Goal: Task Accomplishment & Management: Complete application form

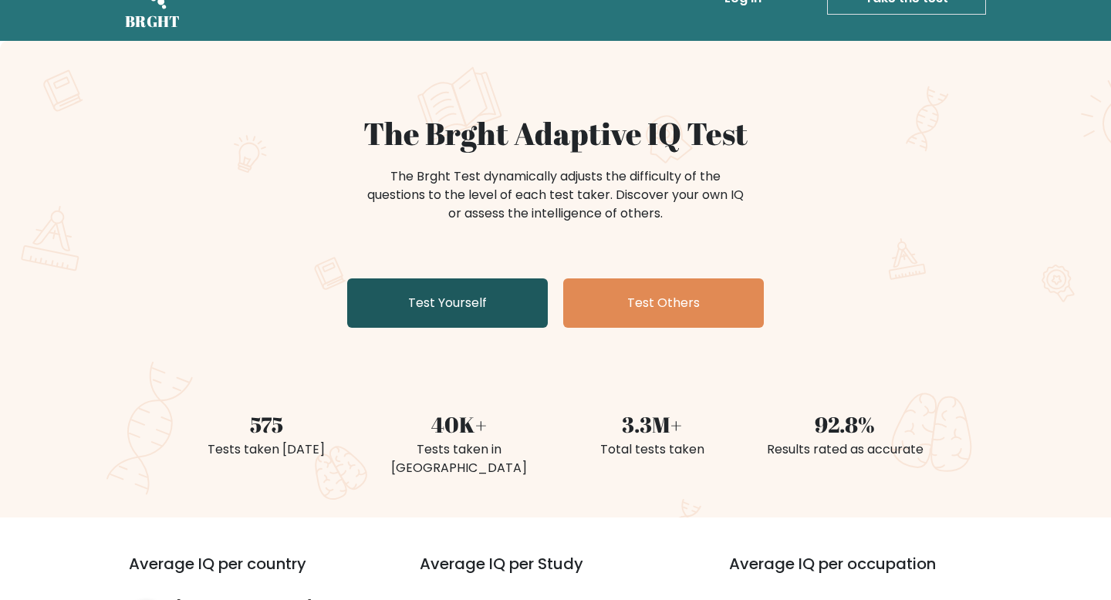
scroll to position [69, 0]
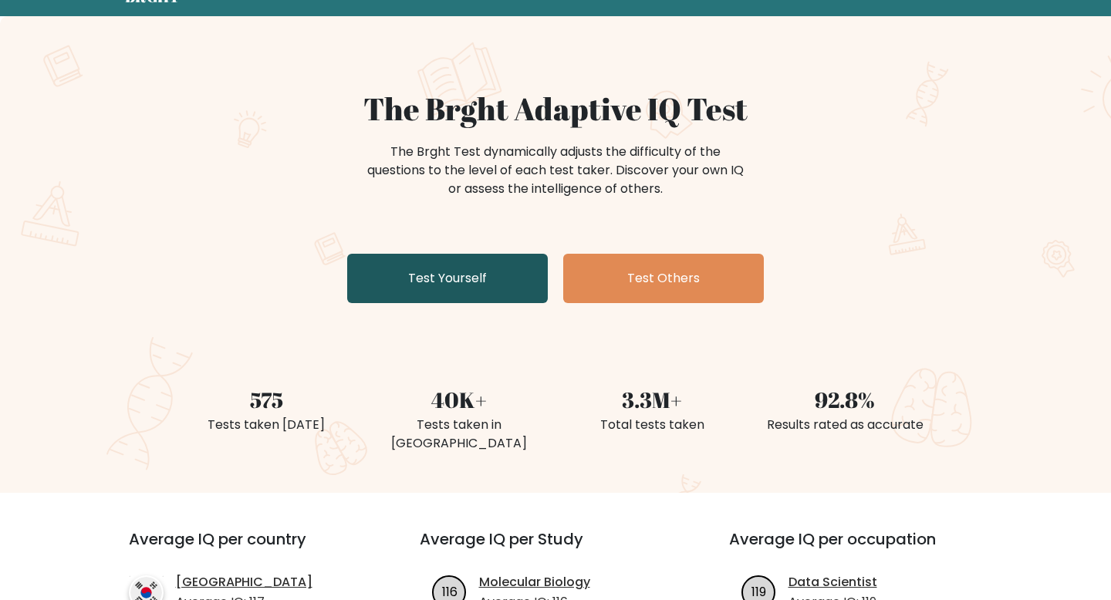
click at [455, 279] on link "Test Yourself" at bounding box center [447, 278] width 201 height 49
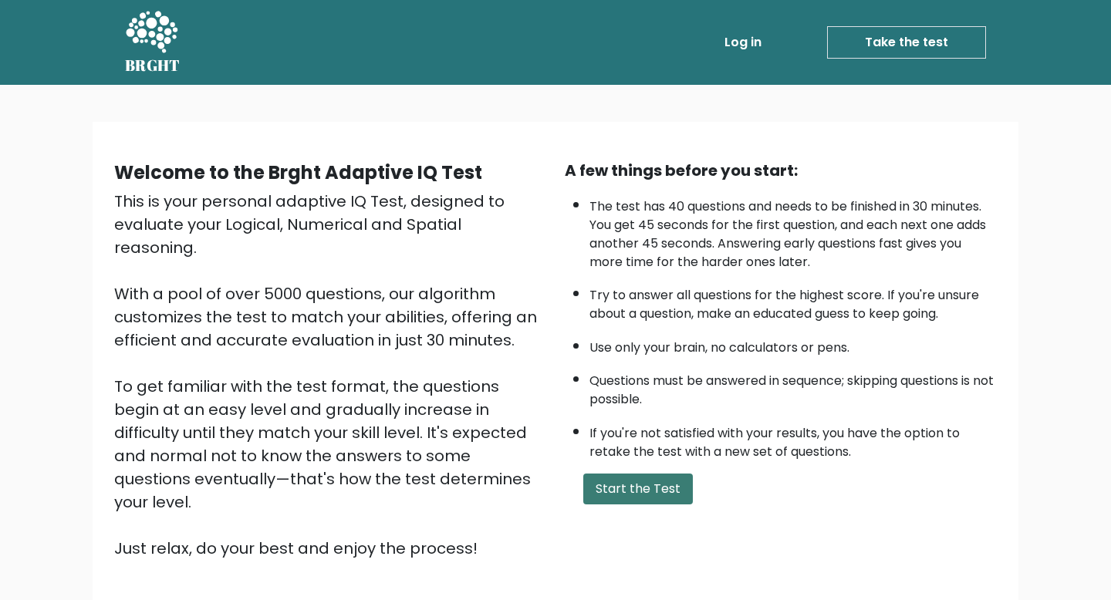
click at [633, 486] on button "Start the Test" at bounding box center [638, 489] width 110 height 31
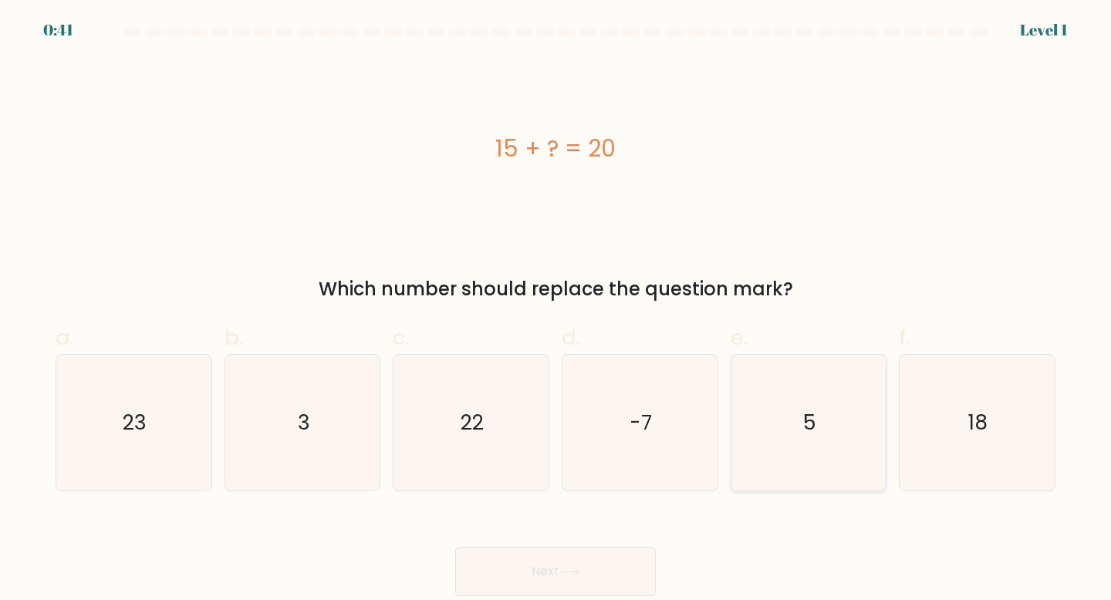
click at [783, 400] on icon "5" at bounding box center [809, 423] width 137 height 137
click at [556, 310] on input "e. 5" at bounding box center [556, 305] width 1 height 10
radio input "true"
click at [628, 567] on button "Next" at bounding box center [555, 571] width 201 height 49
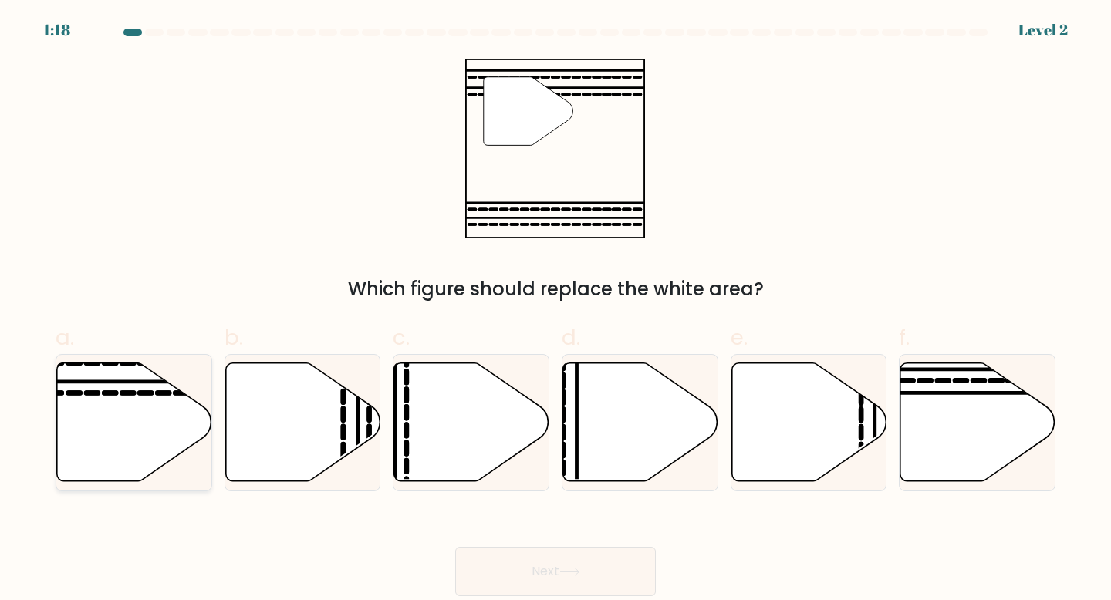
click at [103, 429] on icon at bounding box center [134, 422] width 155 height 119
click at [556, 310] on input "a." at bounding box center [556, 305] width 1 height 10
radio input "true"
click at [519, 561] on button "Next" at bounding box center [555, 571] width 201 height 49
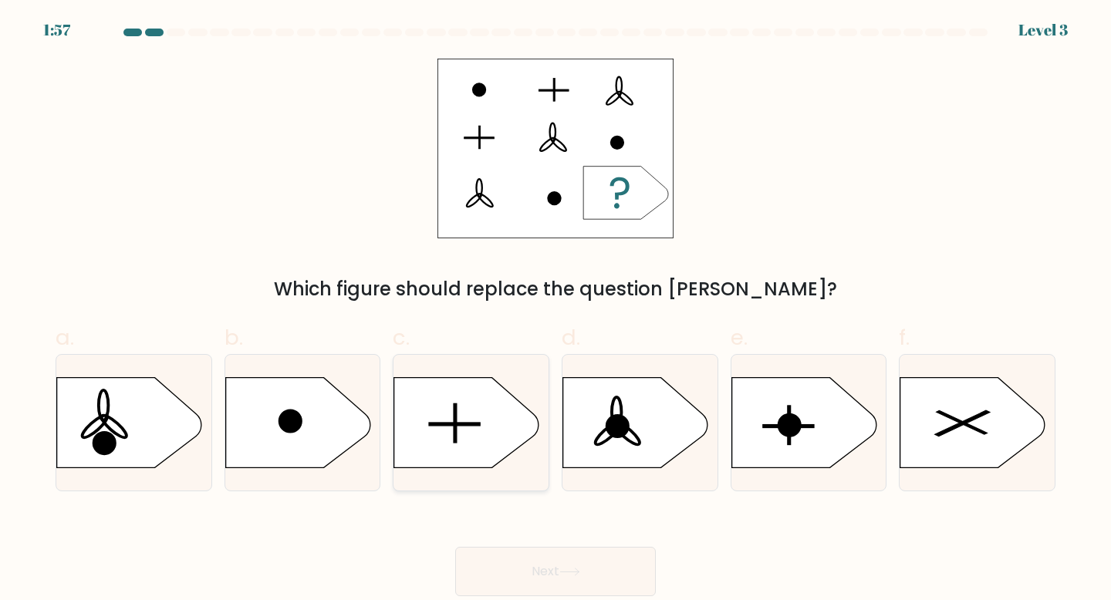
click at [462, 412] on icon at bounding box center [466, 422] width 145 height 90
click at [556, 310] on input "c." at bounding box center [556, 305] width 1 height 10
radio input "true"
click at [580, 575] on icon at bounding box center [570, 572] width 21 height 8
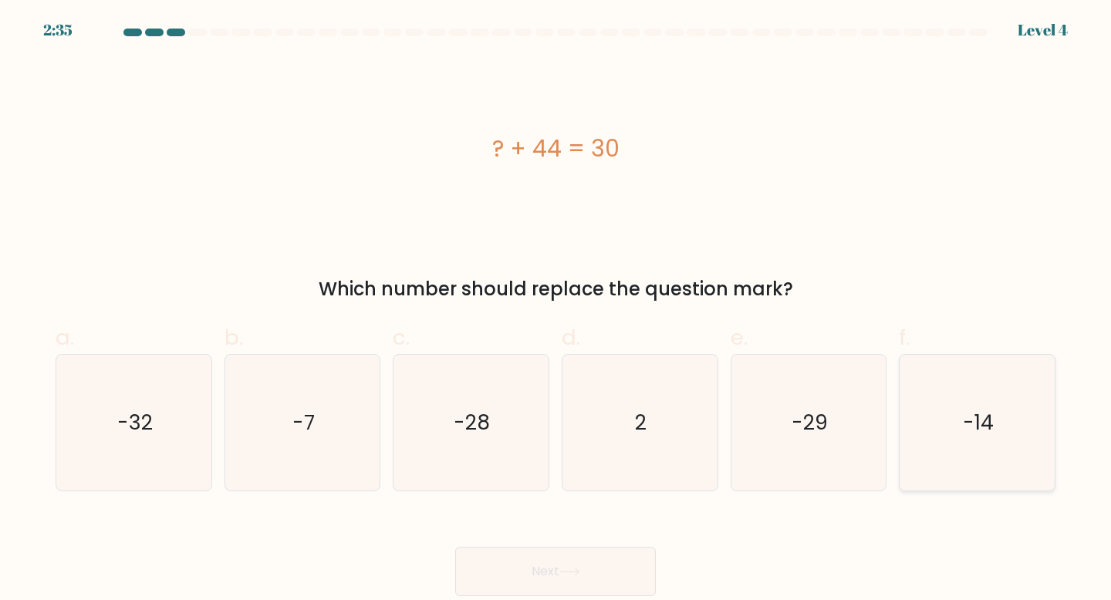
click at [997, 422] on icon "-14" at bounding box center [977, 423] width 137 height 137
click at [556, 310] on input "f. -14" at bounding box center [556, 305] width 1 height 10
radio input "true"
click at [570, 579] on button "Next" at bounding box center [555, 571] width 201 height 49
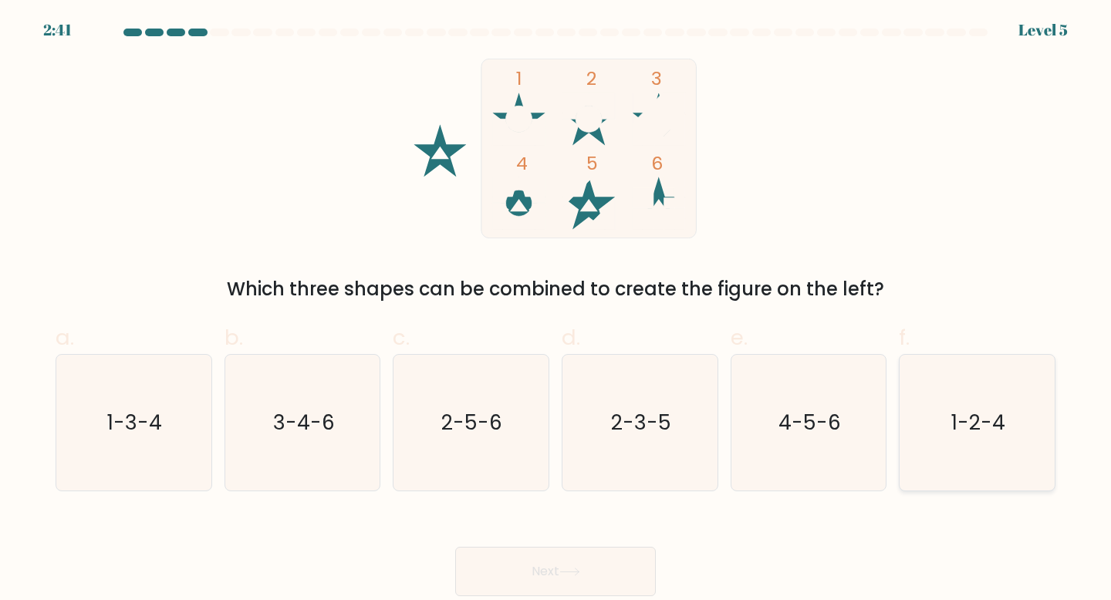
click at [948, 405] on icon "1-2-4" at bounding box center [977, 423] width 137 height 137
click at [556, 310] on input "f. 1-2-4" at bounding box center [556, 305] width 1 height 10
radio input "true"
click at [598, 566] on button "Next" at bounding box center [555, 571] width 201 height 49
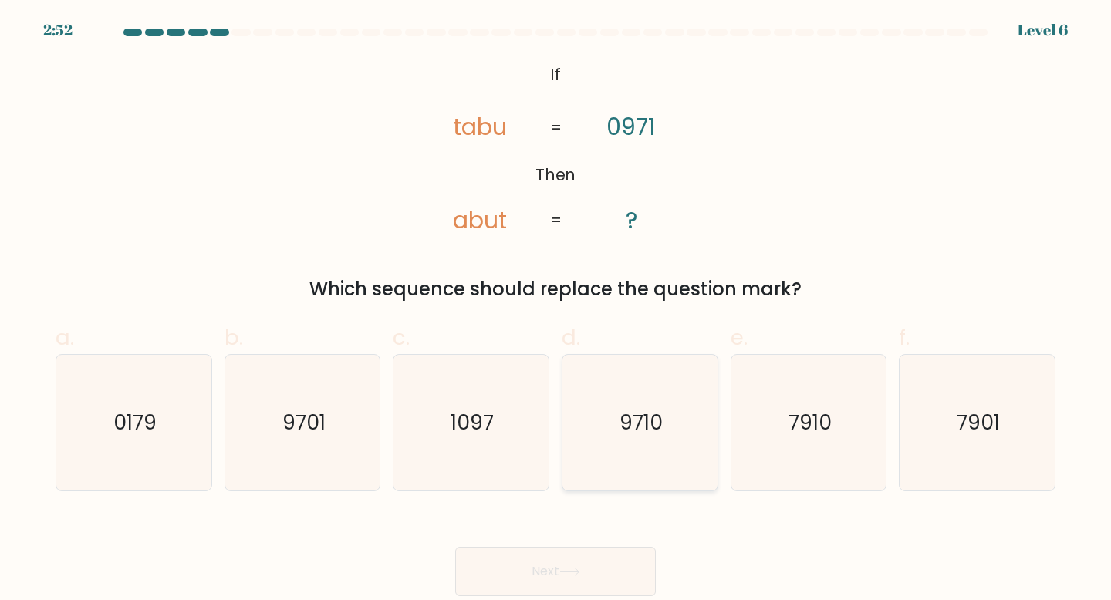
click at [640, 447] on icon "9710" at bounding box center [640, 423] width 137 height 137
click at [556, 310] on input "d. 9710" at bounding box center [556, 305] width 1 height 10
radio input "true"
click at [599, 566] on button "Next" at bounding box center [555, 571] width 201 height 49
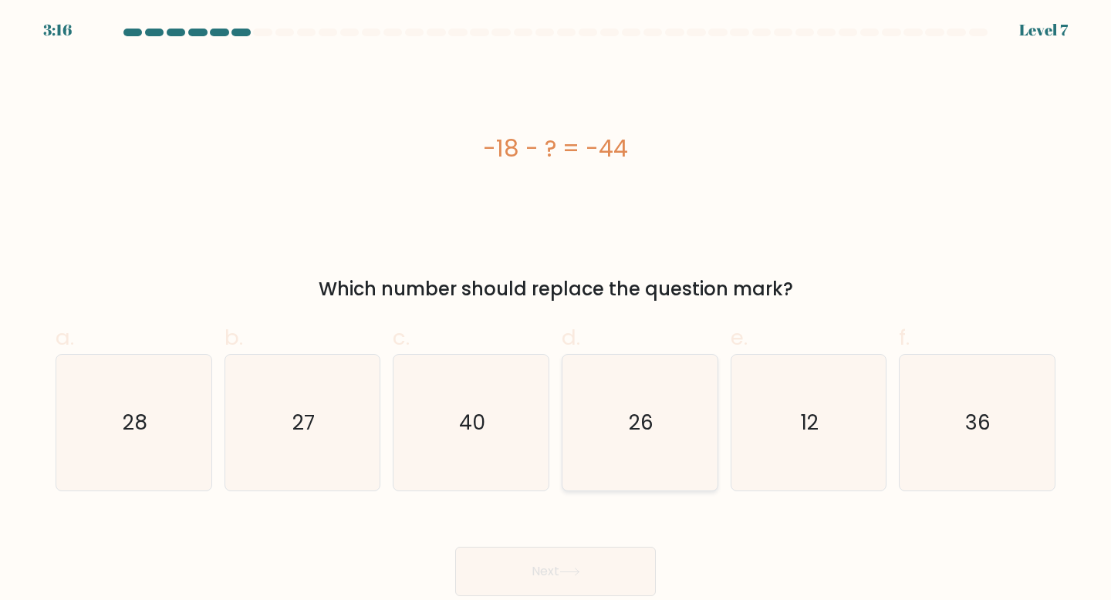
click at [661, 424] on icon "26" at bounding box center [640, 423] width 137 height 137
click at [556, 310] on input "d. 26" at bounding box center [556, 305] width 1 height 10
radio input "true"
click at [606, 566] on button "Next" at bounding box center [555, 571] width 201 height 49
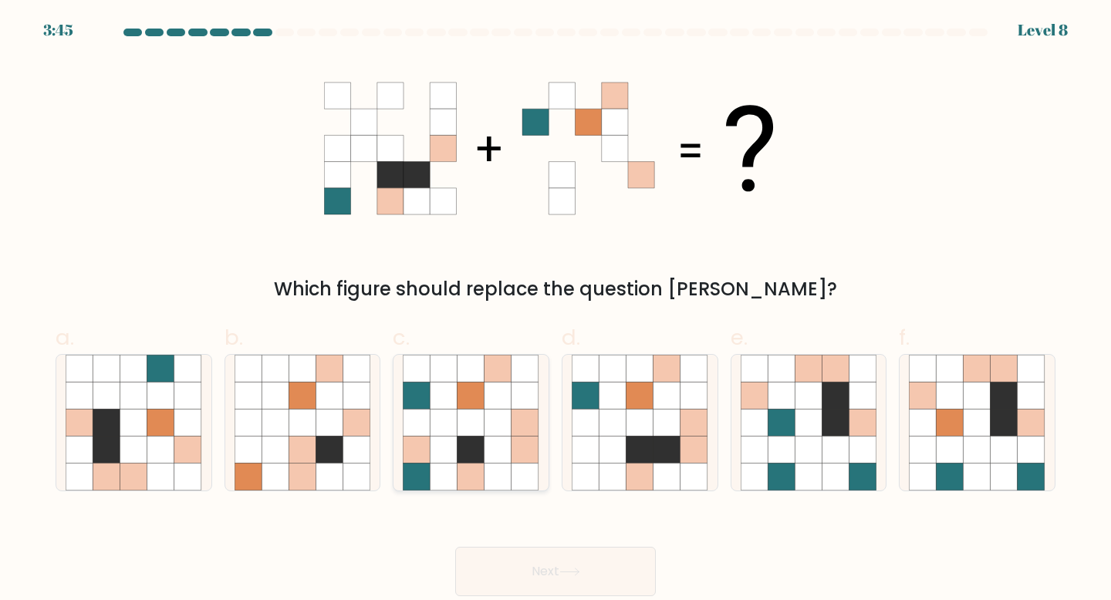
click at [475, 416] on icon at bounding box center [471, 422] width 27 height 27
click at [556, 310] on input "c." at bounding box center [556, 305] width 1 height 10
radio input "true"
click at [526, 573] on button "Next" at bounding box center [555, 571] width 201 height 49
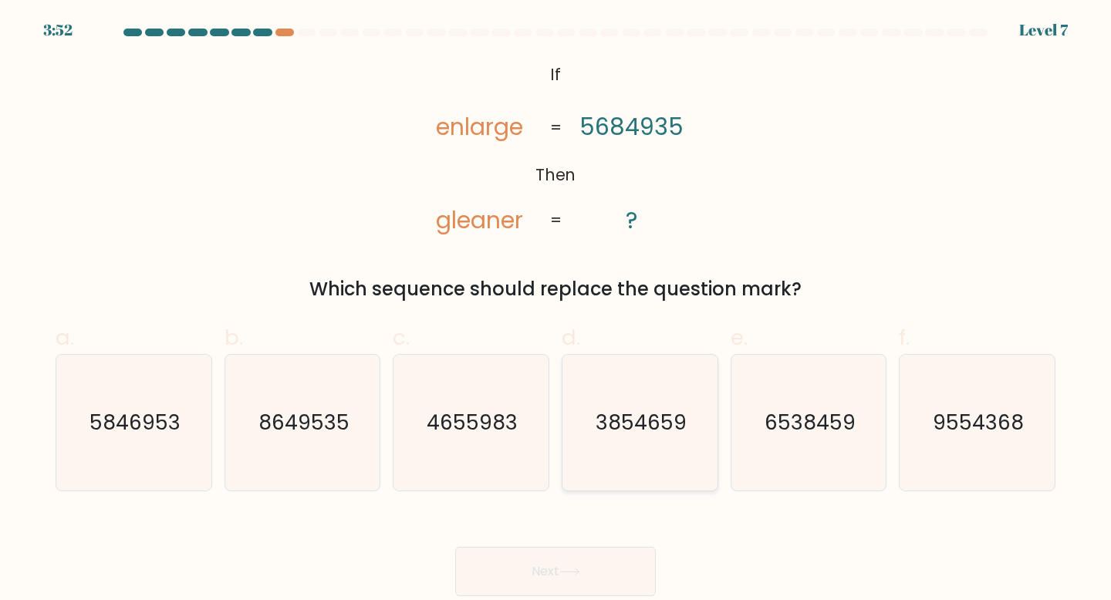
click at [661, 393] on icon "3854659" at bounding box center [640, 423] width 137 height 137
click at [556, 310] on input "d. 3854659" at bounding box center [556, 305] width 1 height 10
radio input "true"
click at [615, 574] on button "Next" at bounding box center [555, 571] width 201 height 49
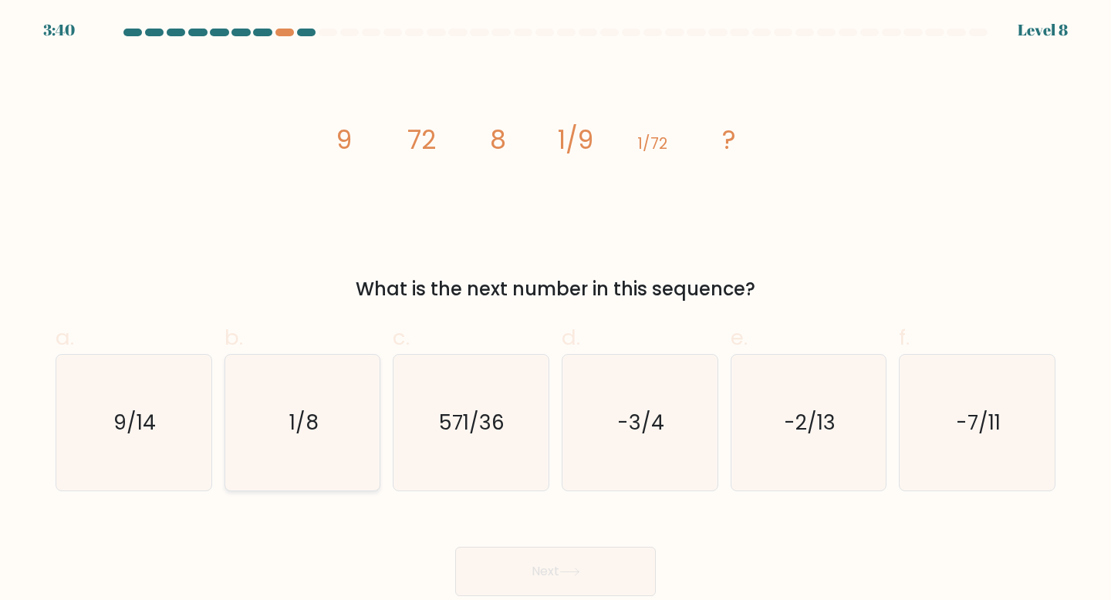
click at [316, 451] on icon "1/8" at bounding box center [303, 423] width 137 height 137
click at [556, 310] on input "b. 1/8" at bounding box center [556, 305] width 1 height 10
radio input "true"
click at [531, 573] on button "Next" at bounding box center [555, 571] width 201 height 49
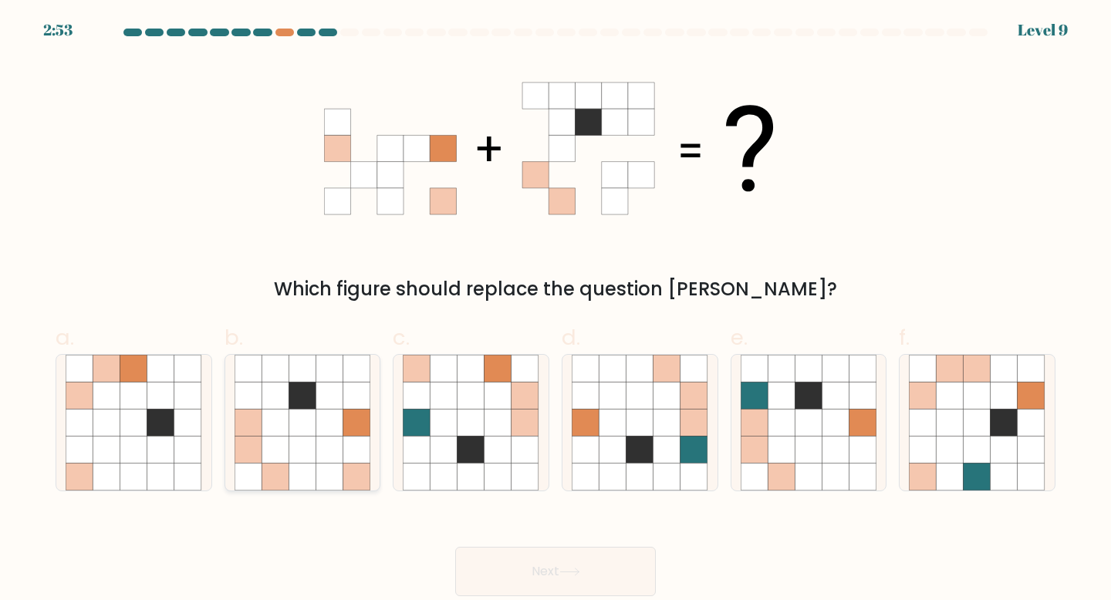
click at [301, 435] on icon at bounding box center [302, 422] width 27 height 27
click at [556, 310] on input "b." at bounding box center [556, 305] width 1 height 10
radio input "true"
click at [535, 566] on button "Next" at bounding box center [555, 571] width 201 height 49
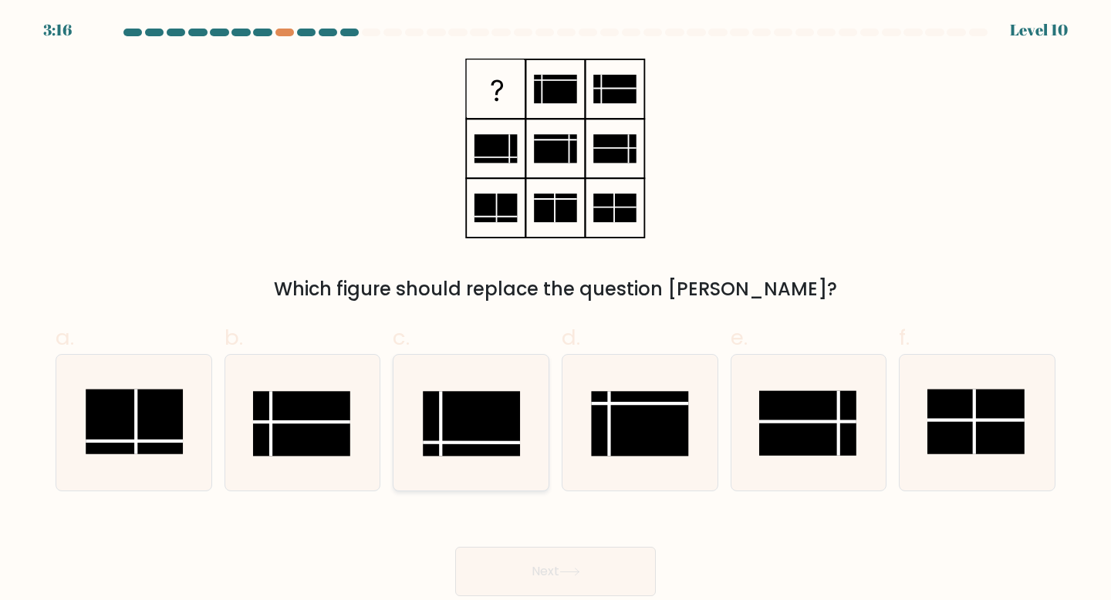
click at [462, 413] on rect at bounding box center [472, 423] width 97 height 65
click at [556, 310] on input "c." at bounding box center [556, 305] width 1 height 10
radio input "true"
click at [576, 569] on icon at bounding box center [570, 572] width 21 height 8
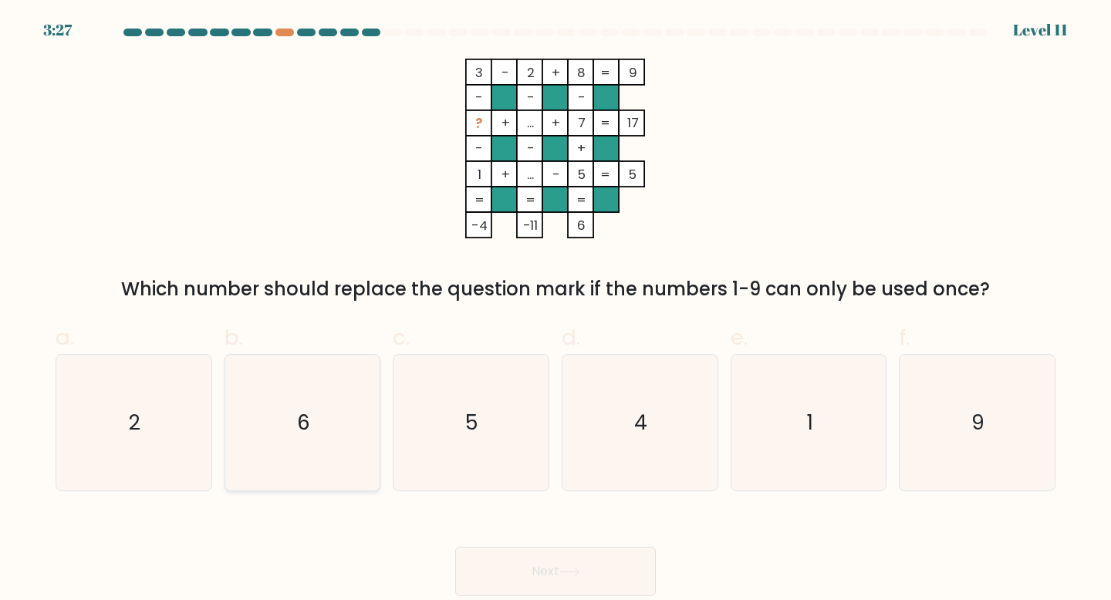
click at [323, 409] on icon "6" at bounding box center [303, 423] width 137 height 137
click at [556, 310] on input "b. 6" at bounding box center [556, 305] width 1 height 10
radio input "true"
click at [612, 566] on button "Next" at bounding box center [555, 571] width 201 height 49
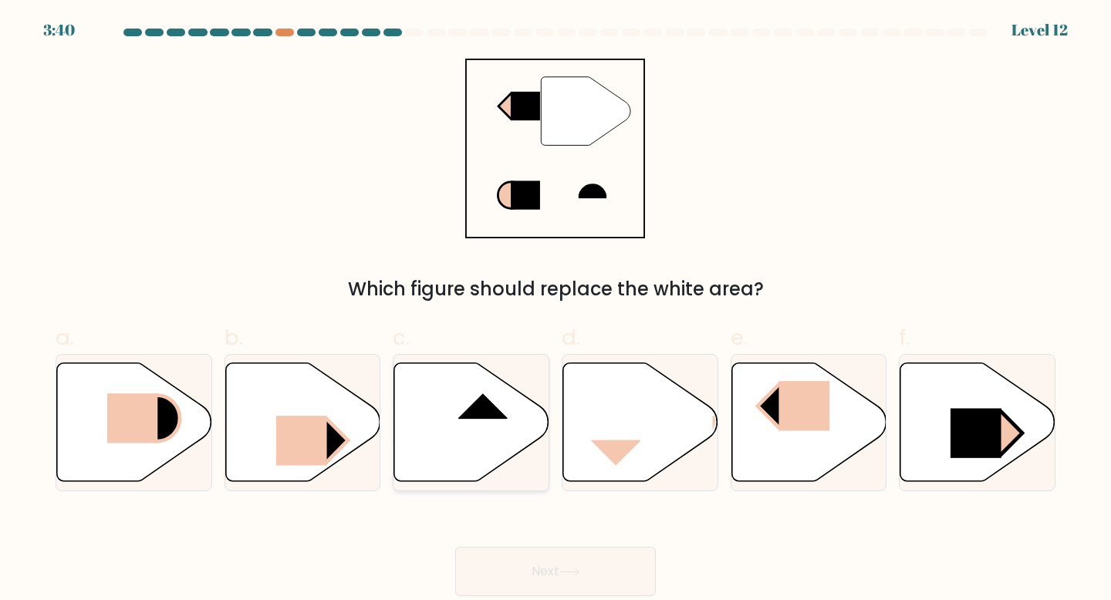
click at [462, 431] on icon at bounding box center [471, 422] width 155 height 119
click at [556, 310] on input "c." at bounding box center [556, 305] width 1 height 10
radio input "true"
click at [566, 564] on button "Next" at bounding box center [555, 571] width 201 height 49
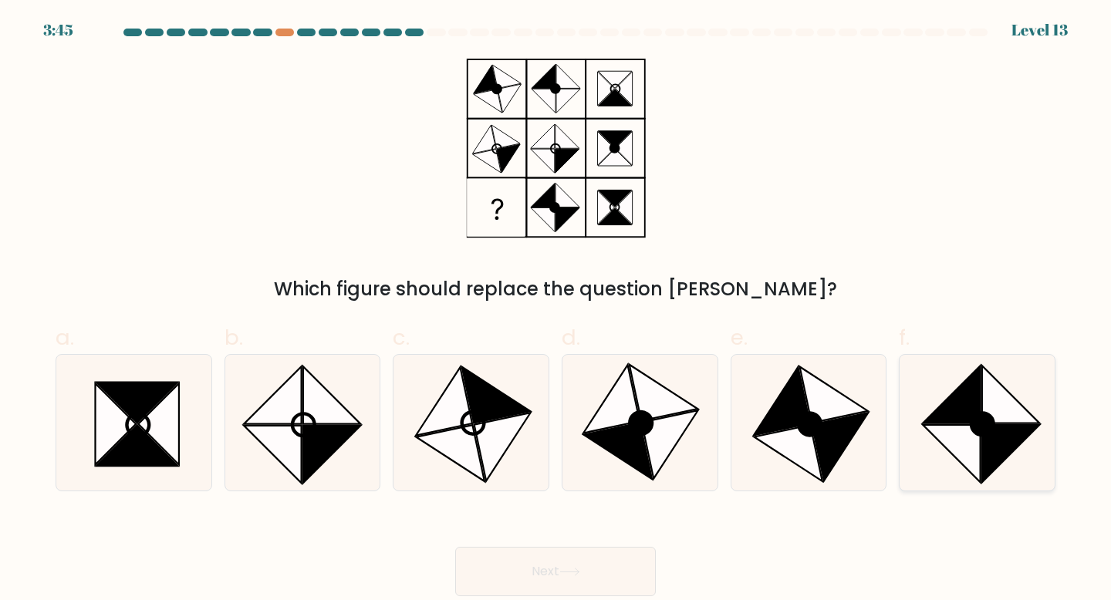
click at [970, 433] on icon at bounding box center [953, 454] width 58 height 58
click at [556, 310] on input "f." at bounding box center [556, 305] width 1 height 10
radio input "true"
click at [841, 448] on icon at bounding box center [840, 447] width 56 height 69
click at [556, 310] on input "e." at bounding box center [556, 305] width 1 height 10
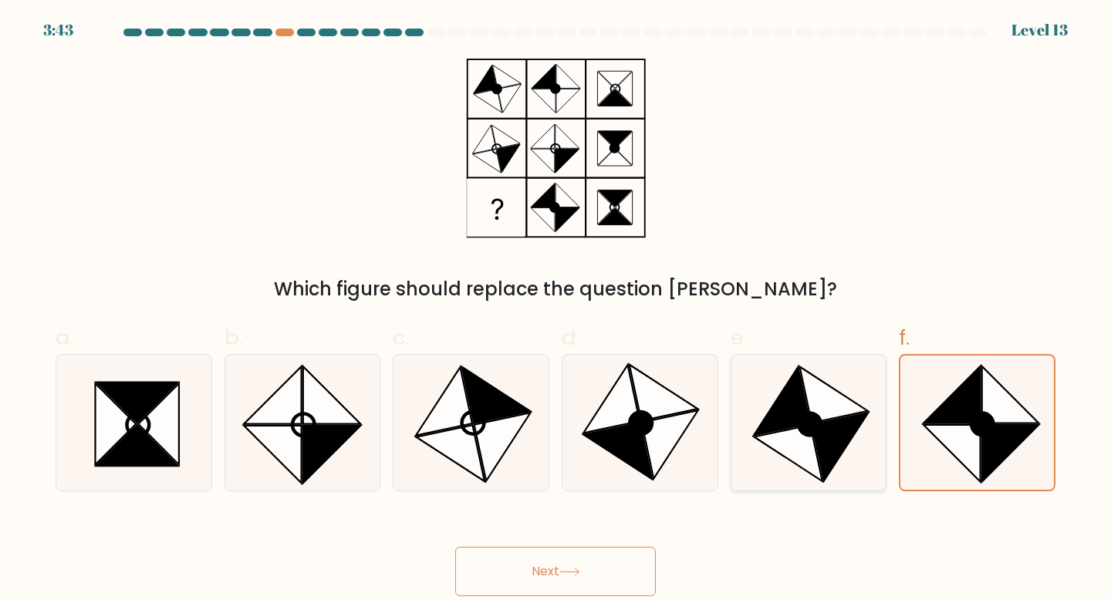
radio input "true"
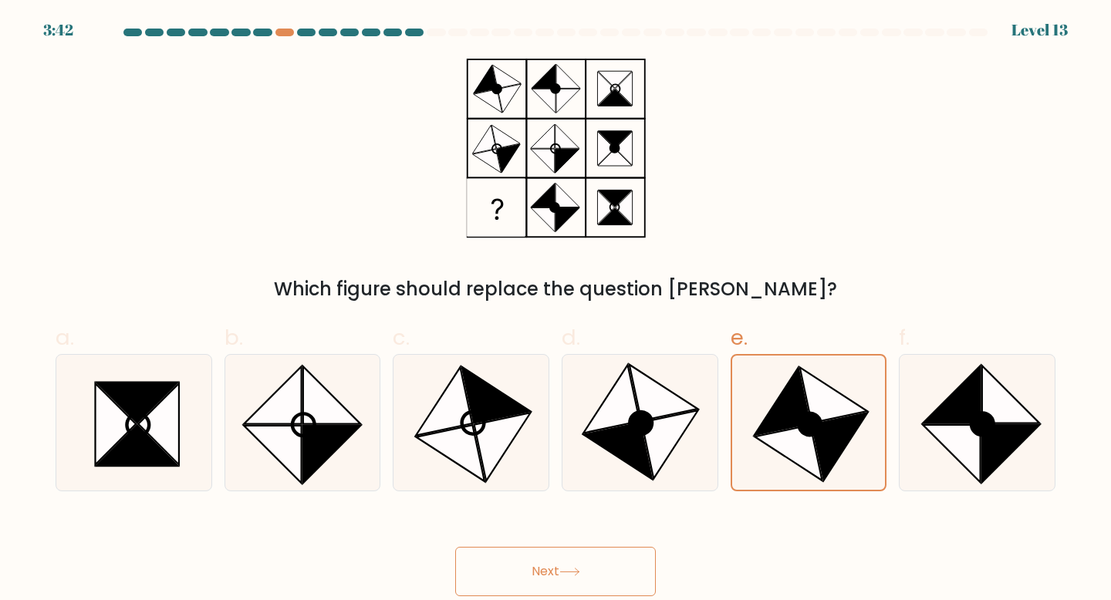
click at [621, 558] on button "Next" at bounding box center [555, 571] width 201 height 49
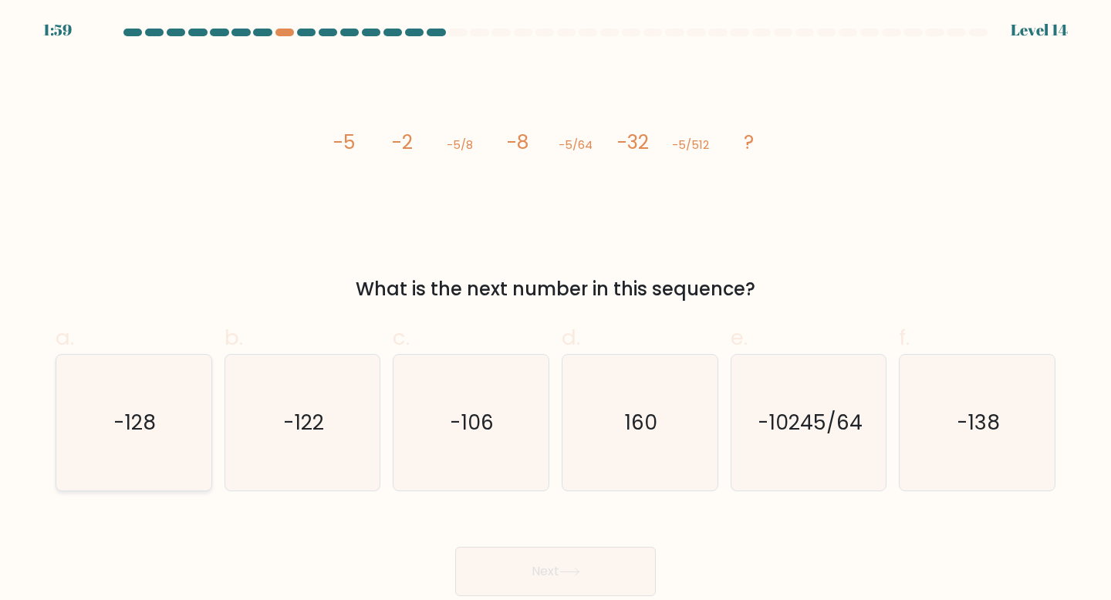
click at [164, 423] on icon "-128" at bounding box center [134, 423] width 137 height 137
click at [556, 310] on input "a. -128" at bounding box center [556, 305] width 1 height 10
radio input "true"
click at [589, 566] on button "Next" at bounding box center [555, 571] width 201 height 49
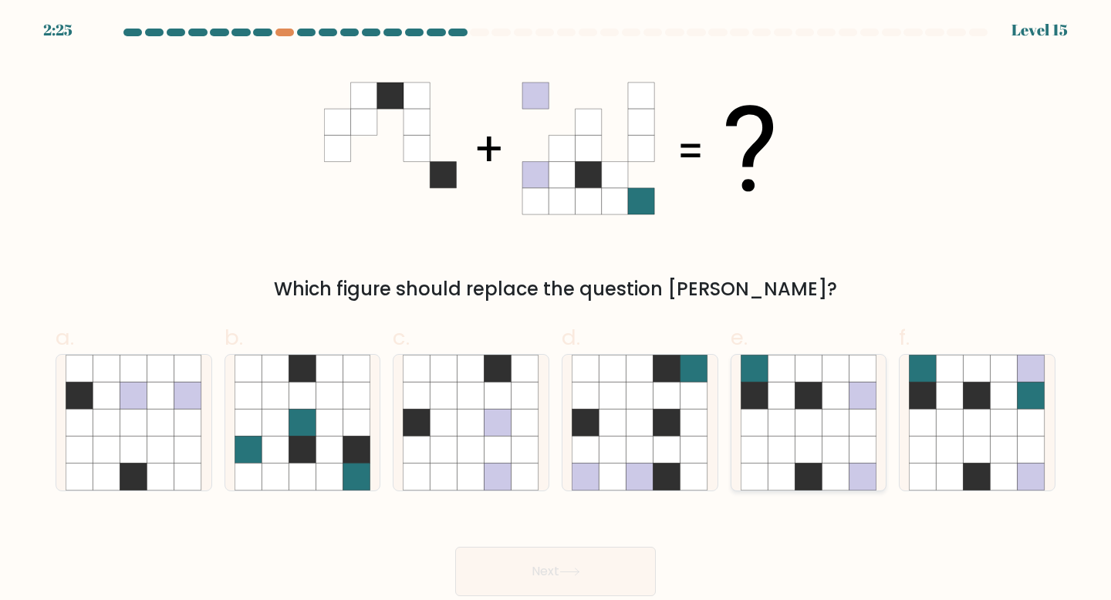
click at [804, 418] on icon at bounding box center [808, 422] width 27 height 27
click at [556, 310] on input "e." at bounding box center [556, 305] width 1 height 10
radio input "true"
click at [580, 562] on button "Next" at bounding box center [555, 571] width 201 height 49
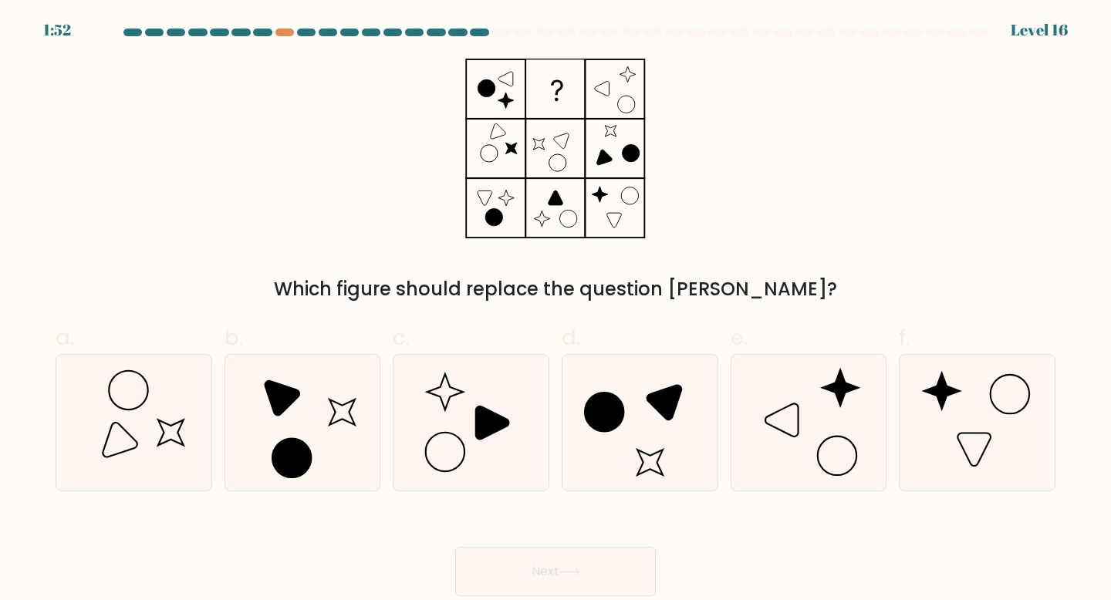
click at [455, 547] on button "Next" at bounding box center [555, 571] width 201 height 49
click at [289, 403] on icon at bounding box center [282, 398] width 35 height 35
click at [556, 310] on input "b." at bounding box center [556, 305] width 1 height 10
radio input "true"
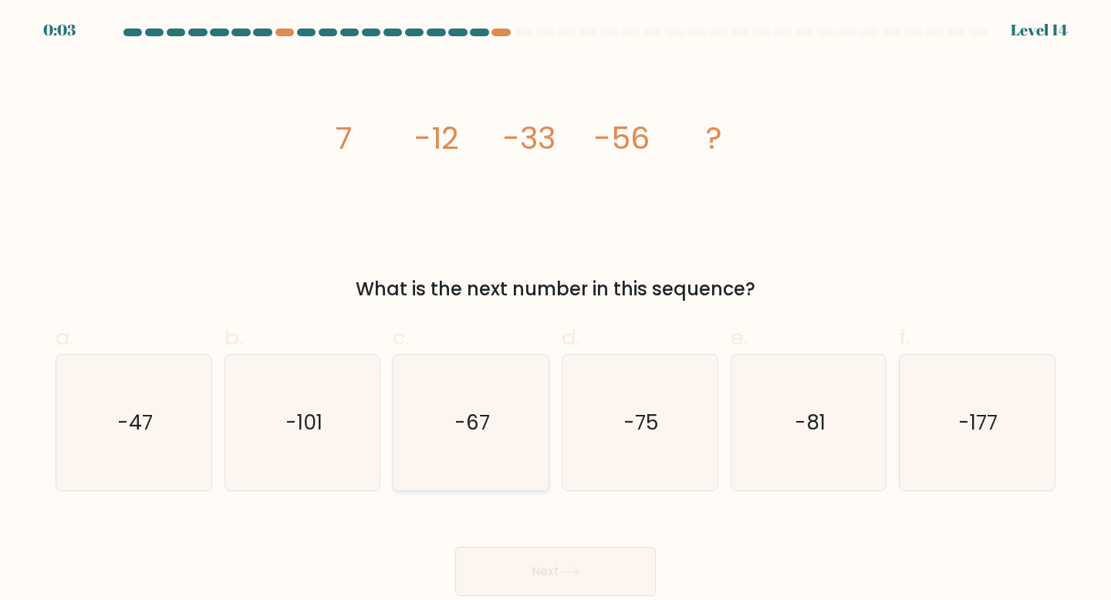
click at [517, 445] on icon "-67" at bounding box center [471, 423] width 137 height 137
click at [556, 310] on input "c. -67" at bounding box center [556, 305] width 1 height 10
radio input "true"
click at [538, 571] on button "Next" at bounding box center [555, 571] width 201 height 49
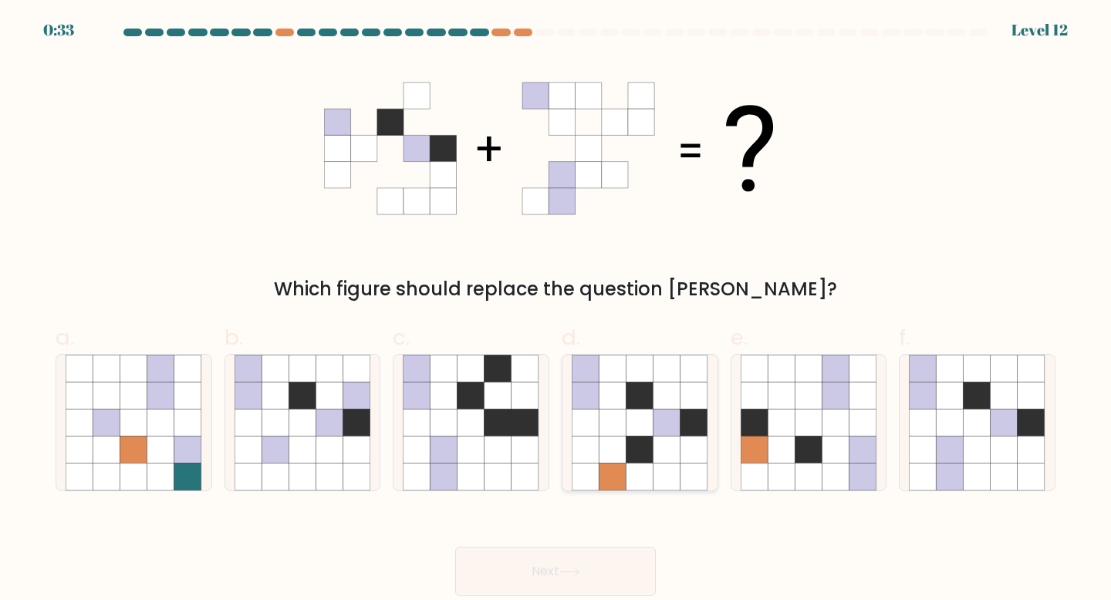
click at [607, 437] on icon at bounding box center [613, 450] width 27 height 27
click at [556, 310] on input "d." at bounding box center [556, 305] width 1 height 10
radio input "true"
click at [962, 411] on icon at bounding box center [950, 422] width 27 height 27
click at [556, 310] on input "f." at bounding box center [556, 305] width 1 height 10
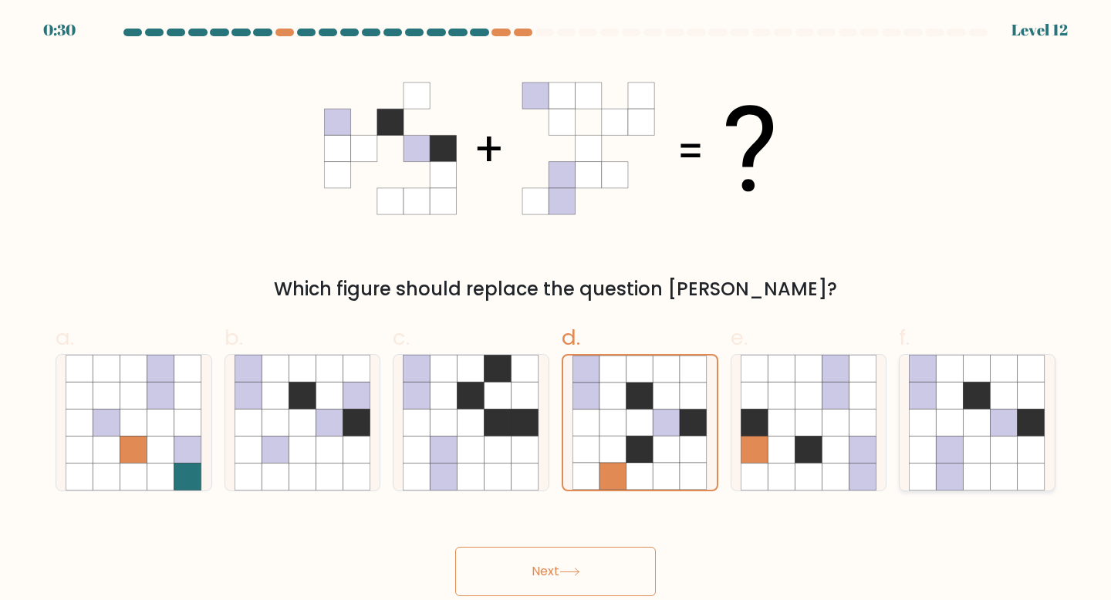
radio input "true"
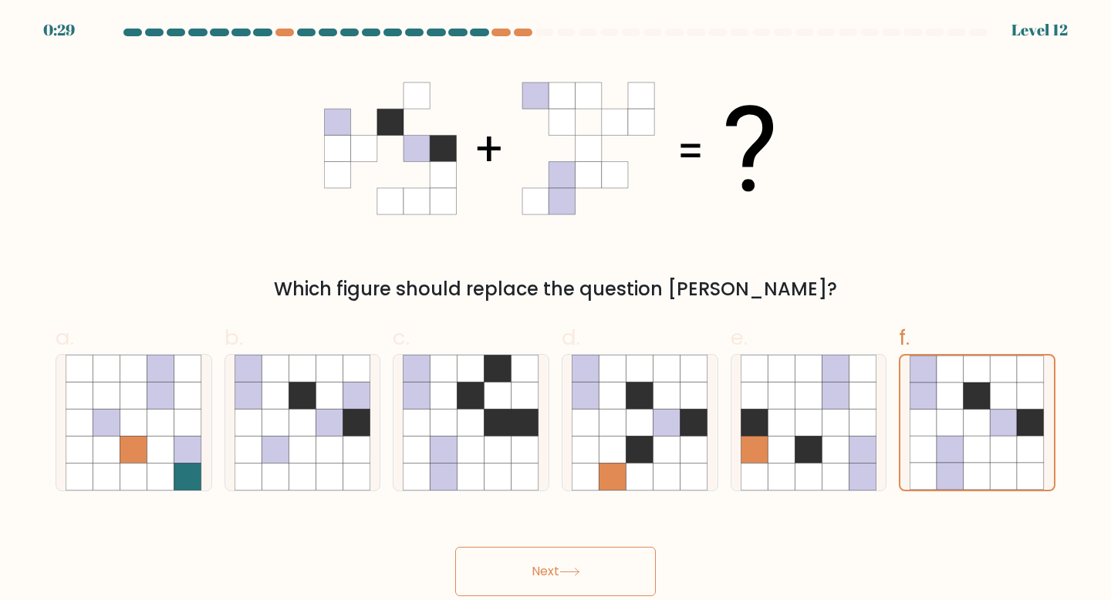
click at [607, 557] on button "Next" at bounding box center [555, 571] width 201 height 49
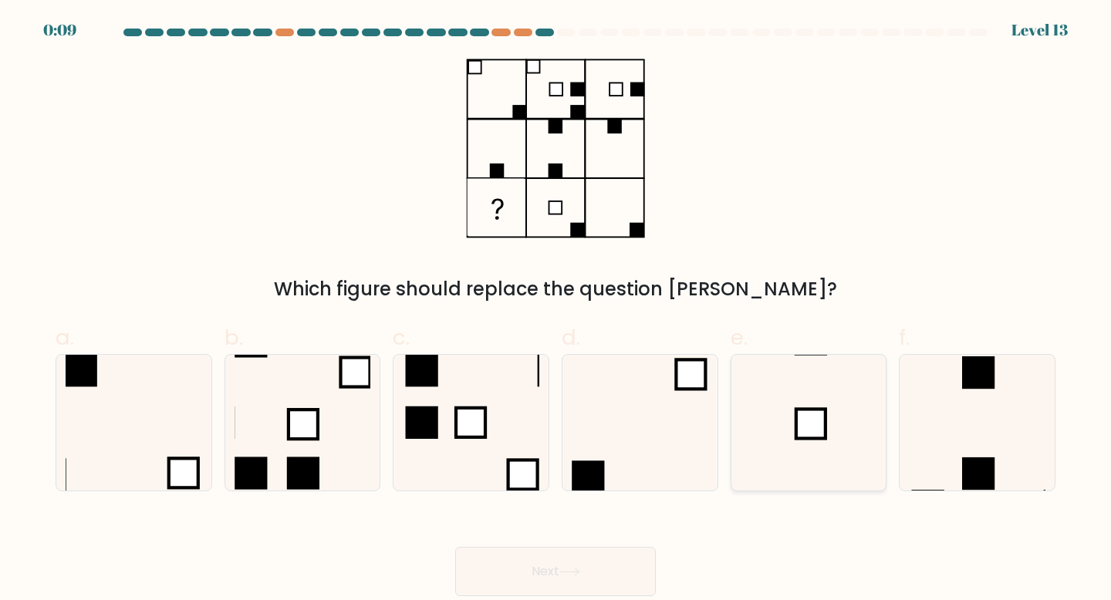
click at [817, 428] on rect at bounding box center [810, 423] width 29 height 29
click at [556, 310] on input "e." at bounding box center [556, 305] width 1 height 10
radio input "true"
click at [577, 566] on button "Next" at bounding box center [555, 571] width 201 height 49
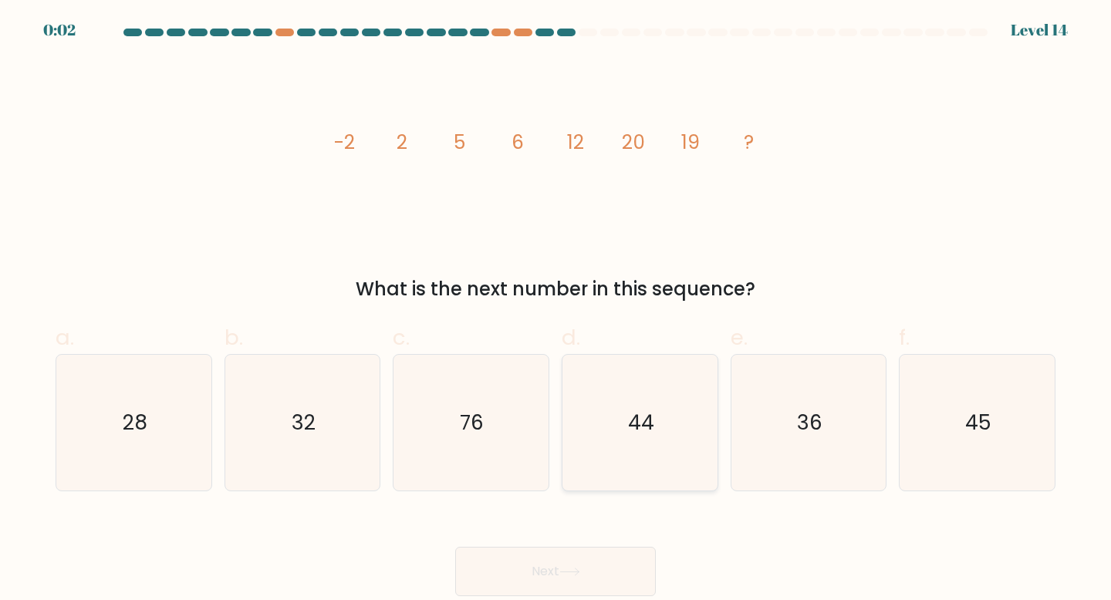
click at [584, 424] on icon "44" at bounding box center [640, 423] width 137 height 137
click at [556, 310] on input "d. 44" at bounding box center [556, 305] width 1 height 10
radio input "true"
click at [590, 580] on button "Next" at bounding box center [555, 571] width 201 height 49
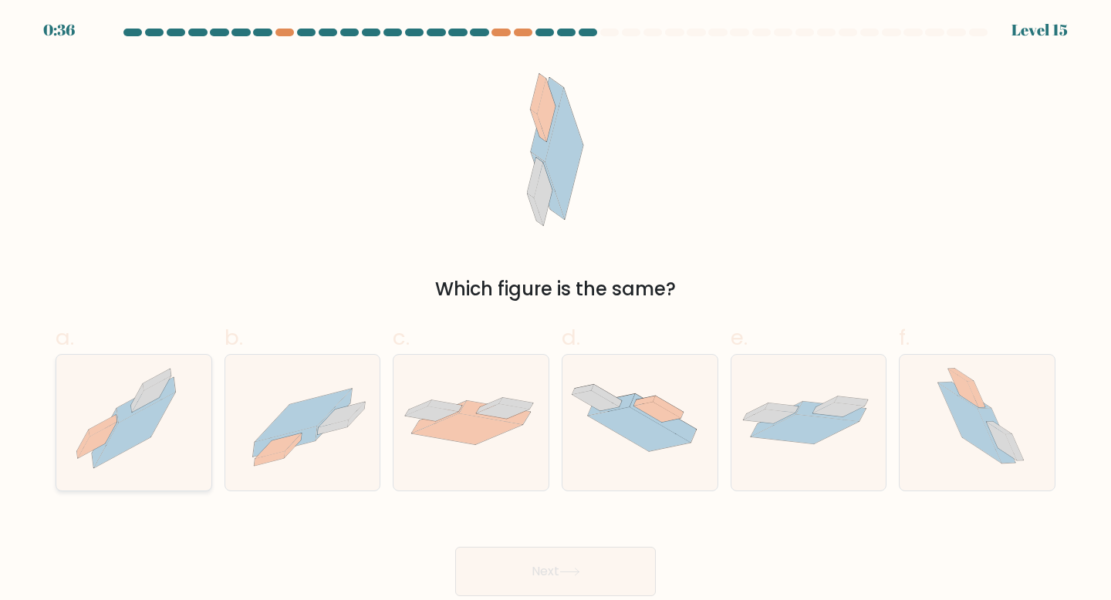
click at [163, 427] on icon at bounding box center [134, 423] width 143 height 137
click at [556, 310] on input "a." at bounding box center [556, 305] width 1 height 10
radio input "true"
click at [498, 565] on button "Next" at bounding box center [555, 571] width 201 height 49
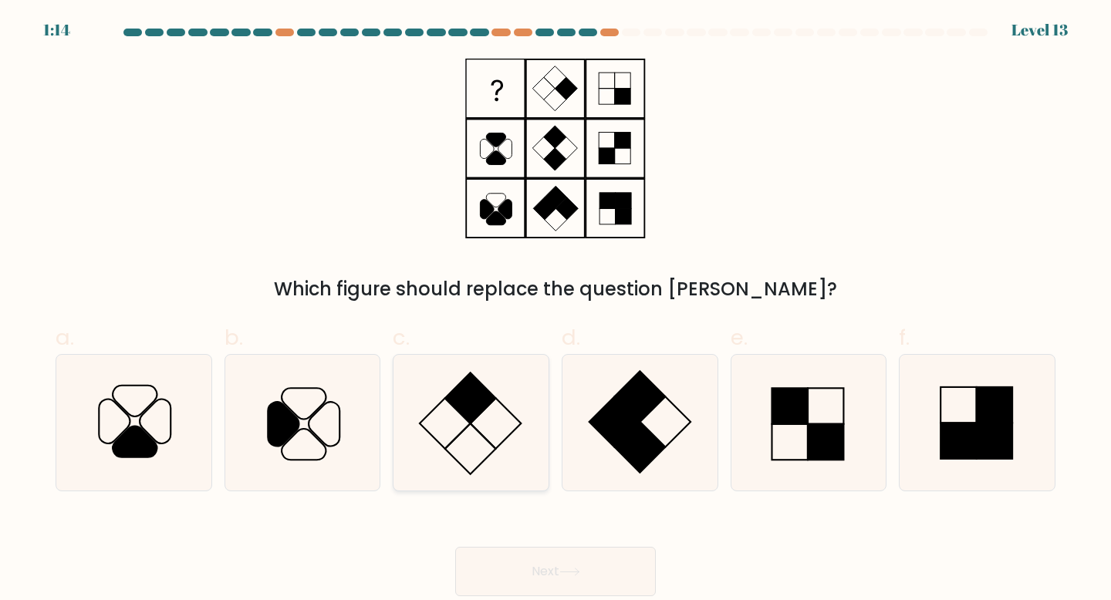
click at [479, 422] on icon at bounding box center [471, 423] width 137 height 137
click at [556, 310] on input "c." at bounding box center [556, 305] width 1 height 10
radio input "true"
click at [153, 448] on icon at bounding box center [135, 442] width 44 height 31
click at [556, 310] on input "a." at bounding box center [556, 305] width 1 height 10
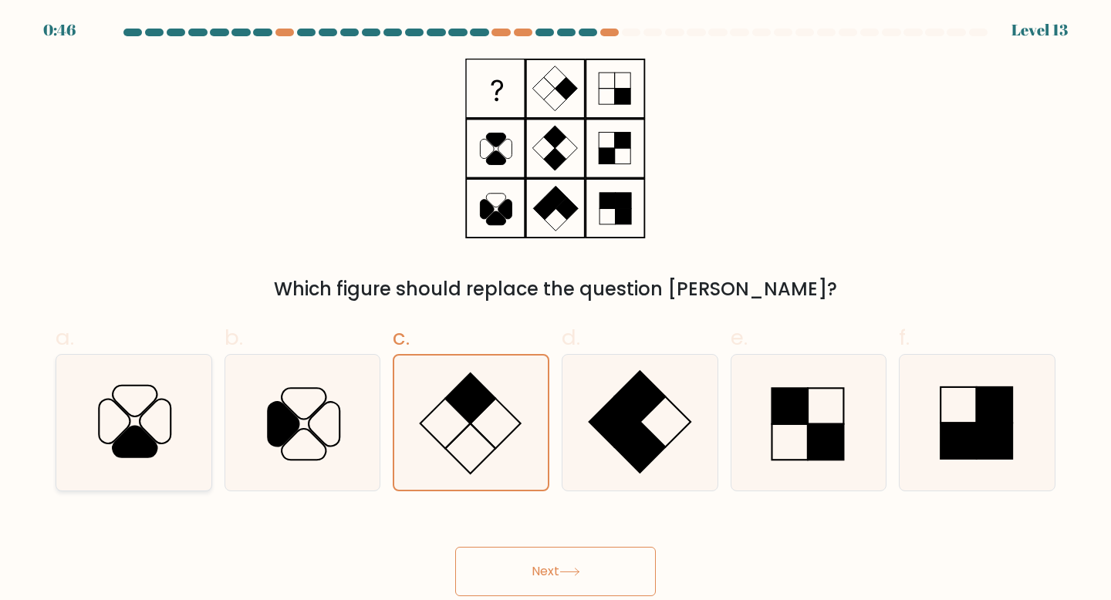
radio input "true"
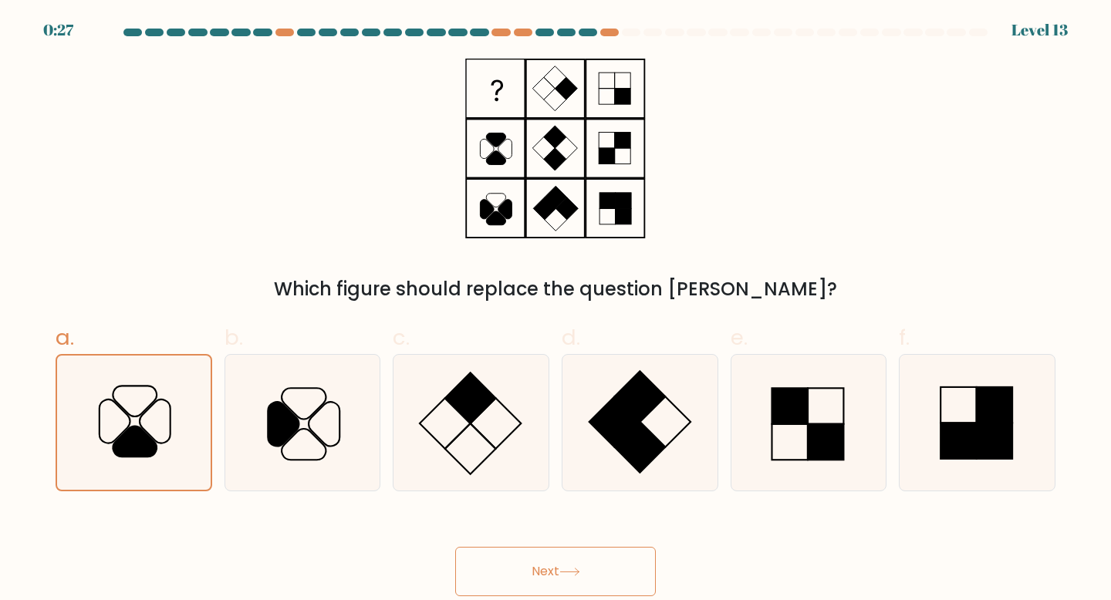
click at [509, 583] on button "Next" at bounding box center [555, 571] width 201 height 49
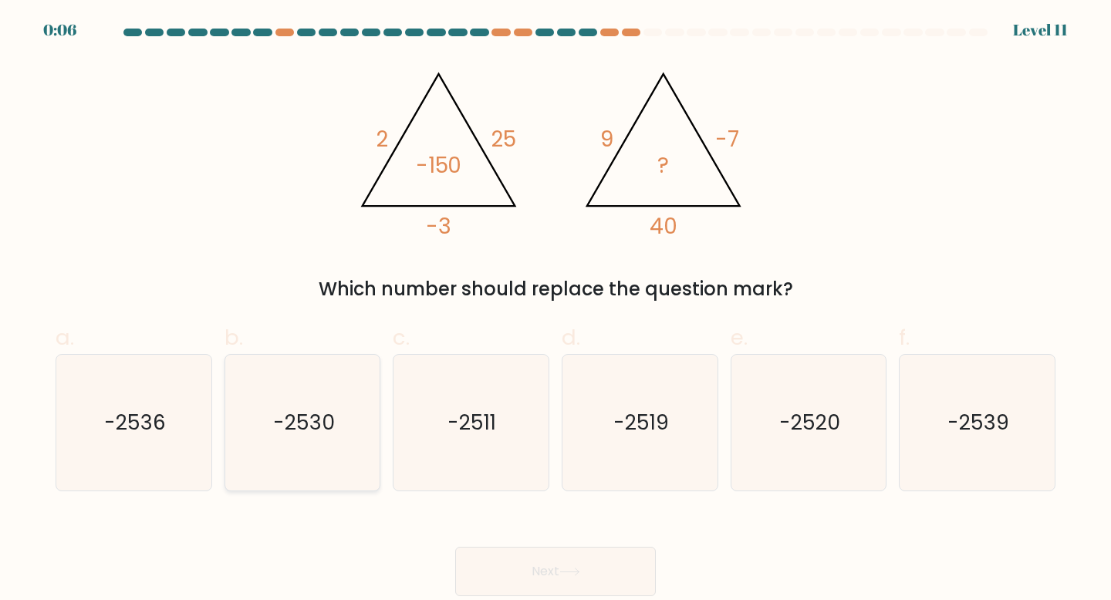
click at [299, 454] on icon "-2530" at bounding box center [303, 423] width 137 height 137
click at [556, 310] on input "b. -2530" at bounding box center [556, 305] width 1 height 10
radio input "true"
click at [549, 571] on button "Next" at bounding box center [555, 571] width 201 height 49
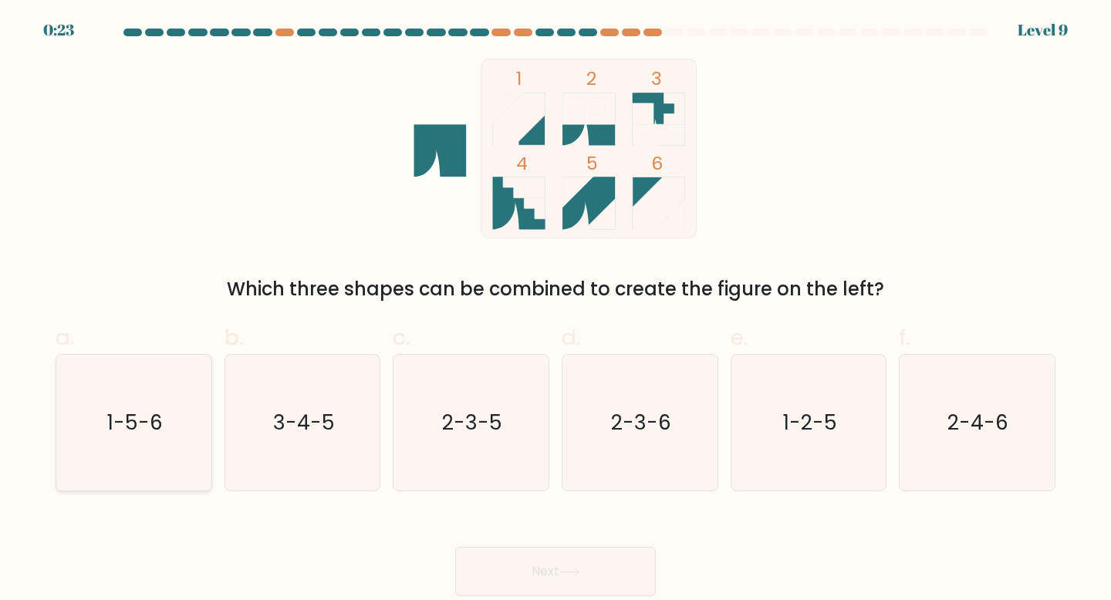
click at [190, 455] on icon "1-5-6" at bounding box center [134, 423] width 137 height 137
click at [556, 310] on input "a. 1-5-6" at bounding box center [556, 305] width 1 height 10
radio input "true"
click at [502, 559] on button "Next" at bounding box center [555, 571] width 201 height 49
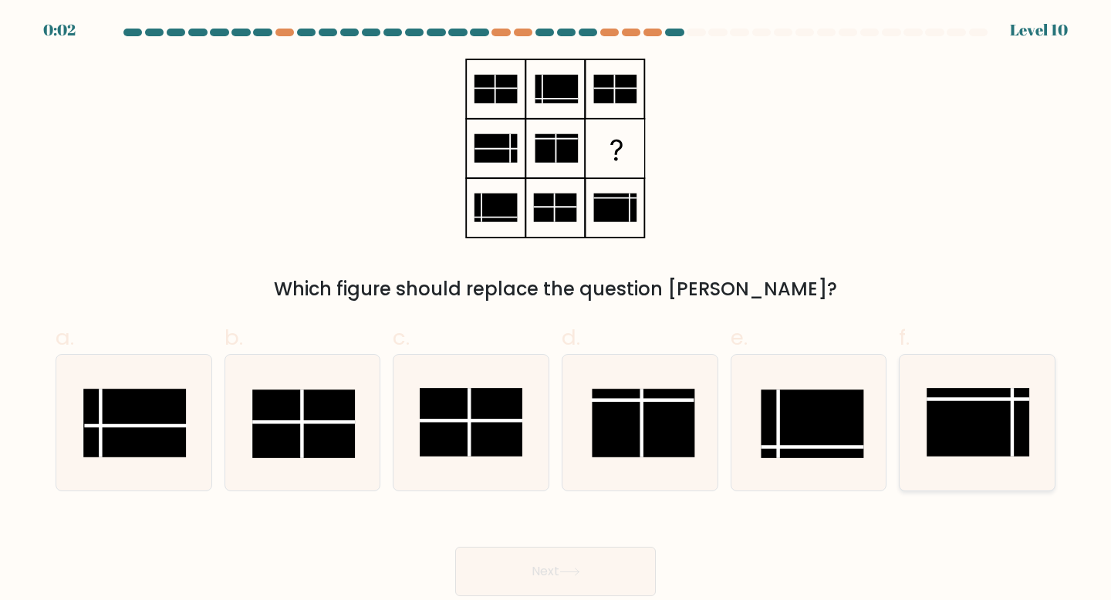
click at [1020, 414] on rect at bounding box center [979, 422] width 103 height 69
click at [556, 310] on input "f." at bounding box center [556, 305] width 1 height 10
radio input "true"
click at [628, 577] on button "Next" at bounding box center [555, 571] width 201 height 49
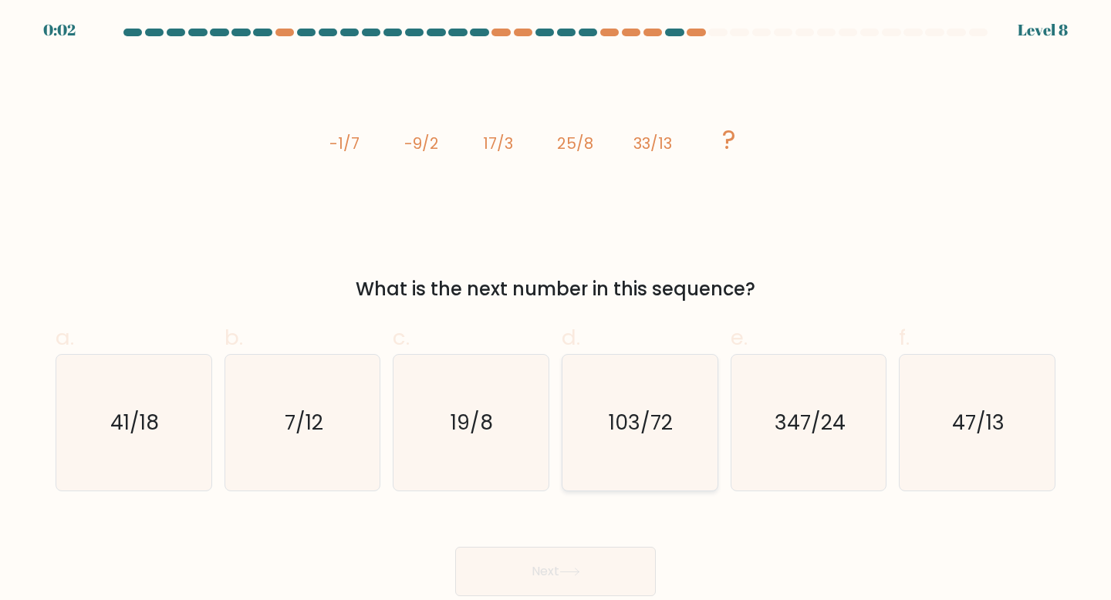
click at [593, 442] on icon "103/72" at bounding box center [640, 423] width 137 height 137
click at [556, 310] on input "d. 103/72" at bounding box center [556, 305] width 1 height 10
radio input "true"
click at [581, 578] on button "Next" at bounding box center [555, 571] width 201 height 49
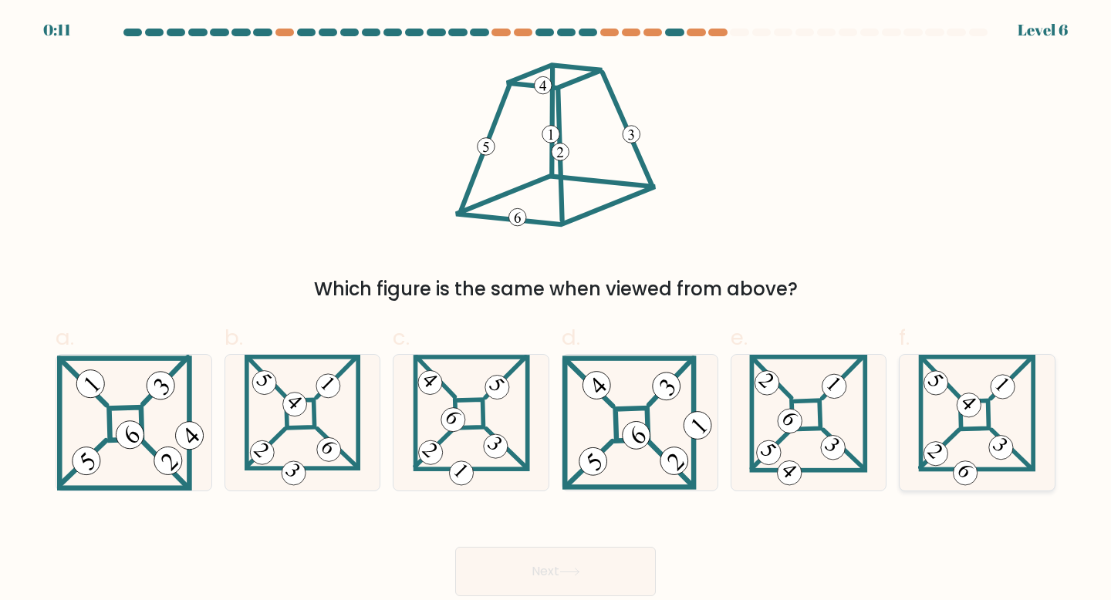
click at [962, 419] on 273 at bounding box center [975, 415] width 29 height 29
click at [556, 310] on input "f." at bounding box center [556, 305] width 1 height 10
radio input "true"
click at [631, 580] on button "Next" at bounding box center [555, 571] width 201 height 49
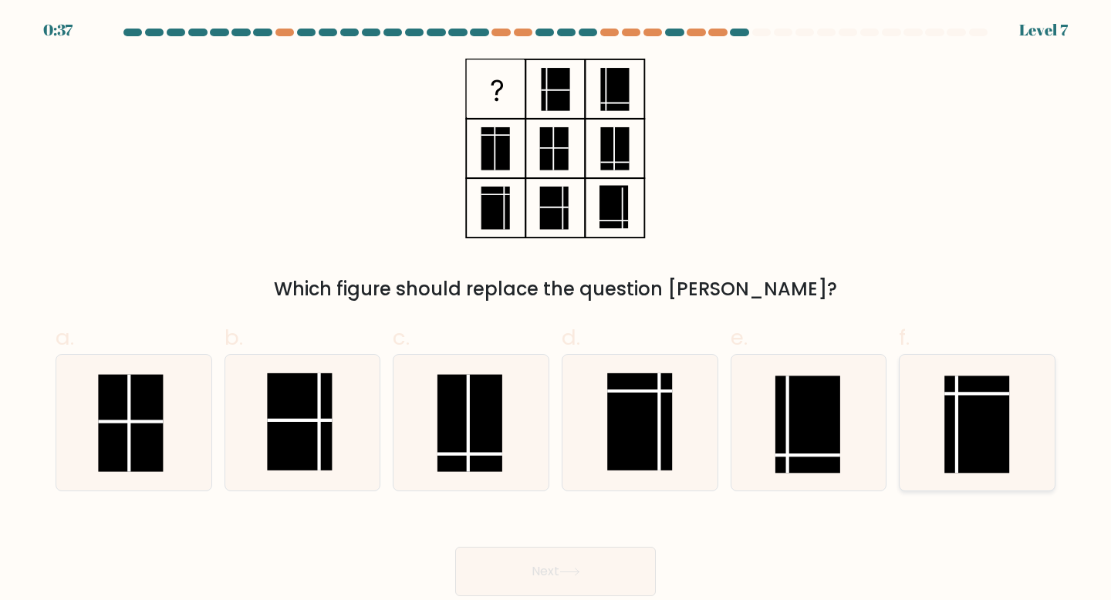
click at [961, 414] on rect at bounding box center [977, 424] width 65 height 97
click at [556, 310] on input "f." at bounding box center [556, 305] width 1 height 10
radio input "true"
click at [580, 566] on button "Next" at bounding box center [555, 571] width 201 height 49
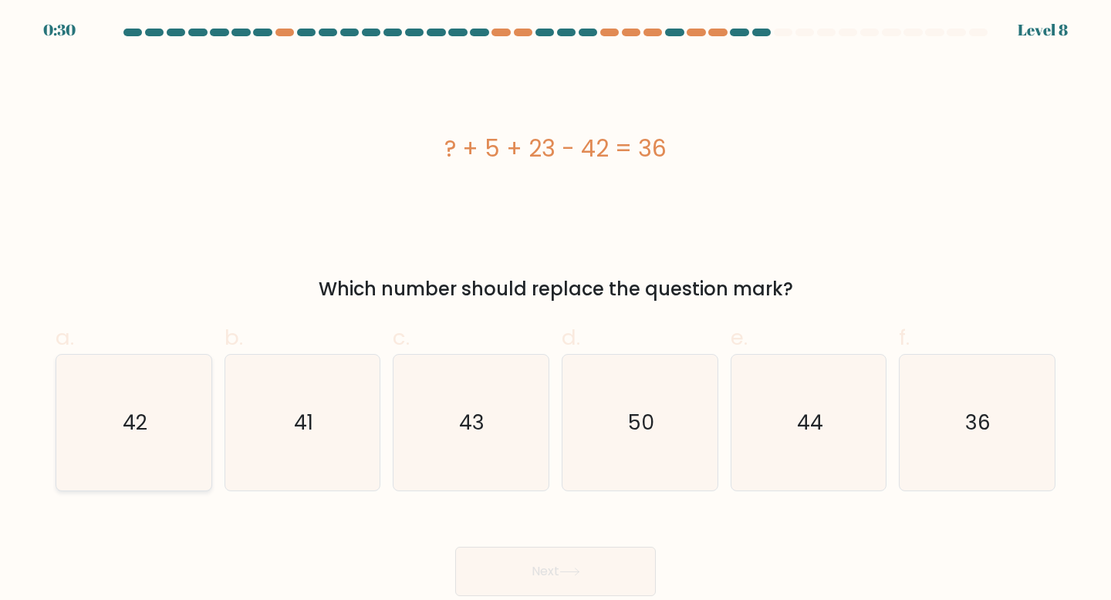
click at [145, 434] on text "42" at bounding box center [135, 422] width 25 height 29
click at [556, 310] on input "a. 42" at bounding box center [556, 305] width 1 height 10
radio input "true"
click at [495, 566] on button "Next" at bounding box center [555, 571] width 201 height 49
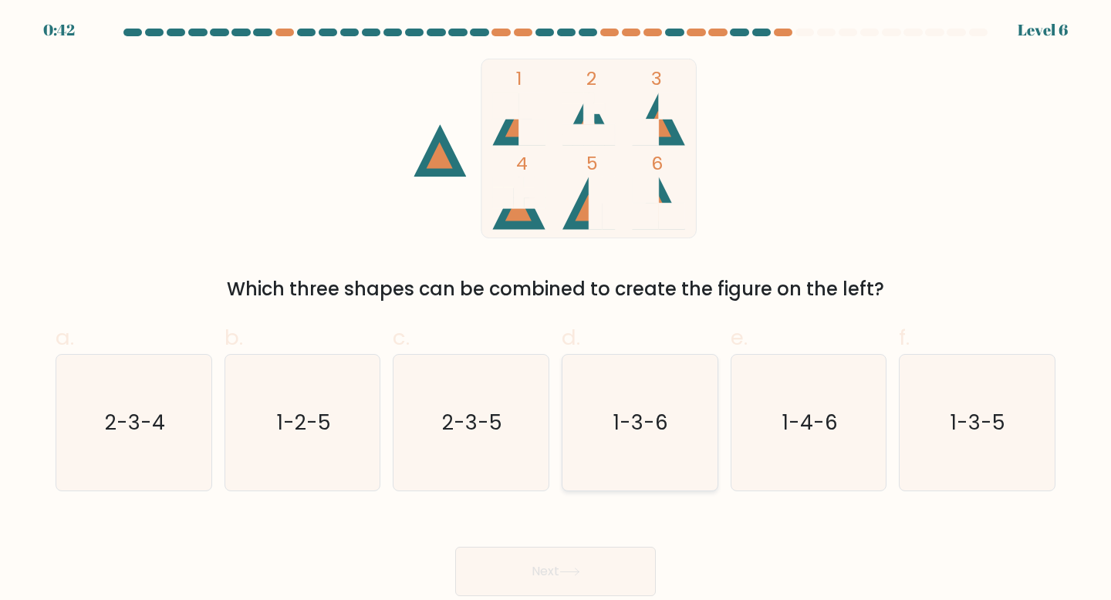
click at [638, 418] on text "1-3-6" at bounding box center [641, 422] width 55 height 29
click at [556, 310] on input "d. 1-3-6" at bounding box center [556, 305] width 1 height 10
radio input "true"
click at [593, 573] on button "Next" at bounding box center [555, 571] width 201 height 49
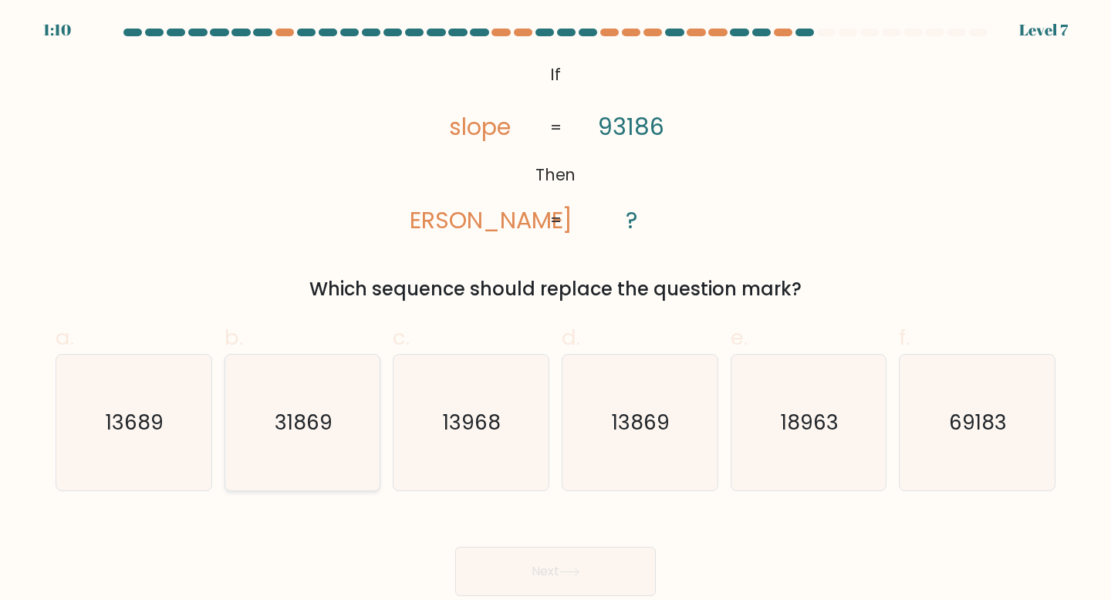
click at [348, 427] on icon "31869" at bounding box center [303, 423] width 137 height 137
click at [556, 310] on input "b. 31869" at bounding box center [556, 305] width 1 height 10
radio input "true"
click at [541, 566] on button "Next" at bounding box center [555, 571] width 201 height 49
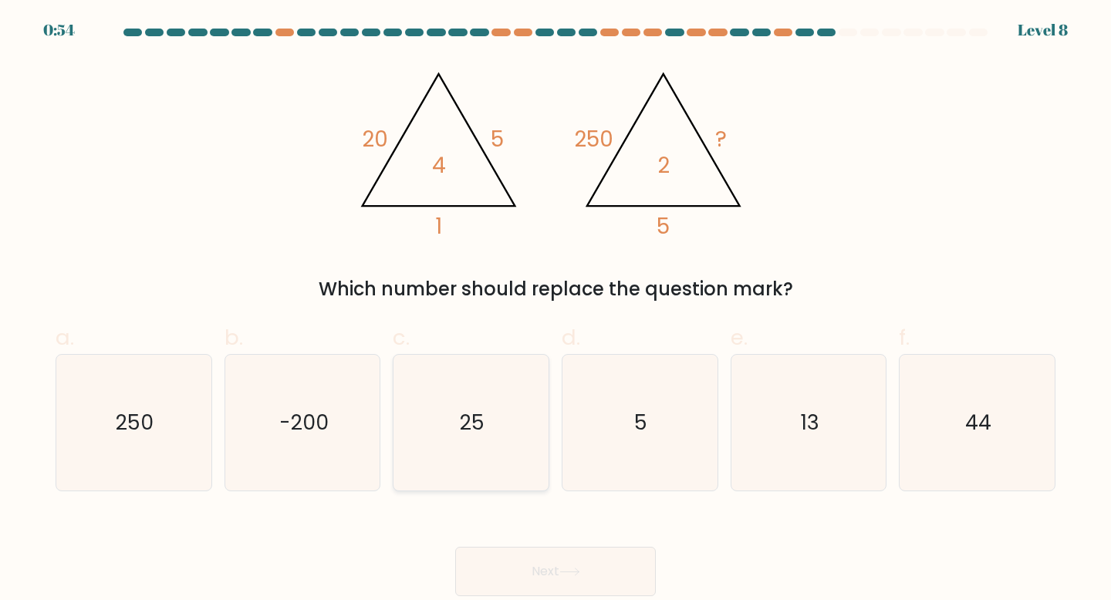
click at [495, 427] on icon "25" at bounding box center [471, 423] width 137 height 137
click at [556, 310] on input "c. 25" at bounding box center [556, 305] width 1 height 10
radio input "true"
click at [554, 569] on button "Next" at bounding box center [555, 571] width 201 height 49
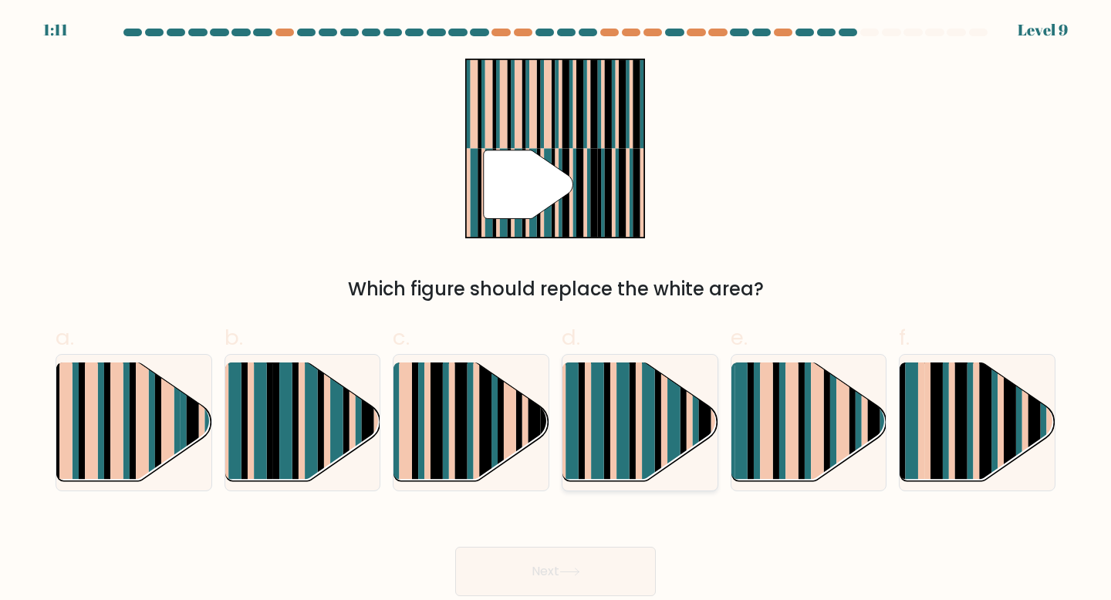
click at [631, 458] on rect at bounding box center [633, 437] width 6 height 154
click at [556, 310] on input "d." at bounding box center [556, 305] width 1 height 10
radio input "true"
click at [586, 579] on button "Next" at bounding box center [555, 571] width 201 height 49
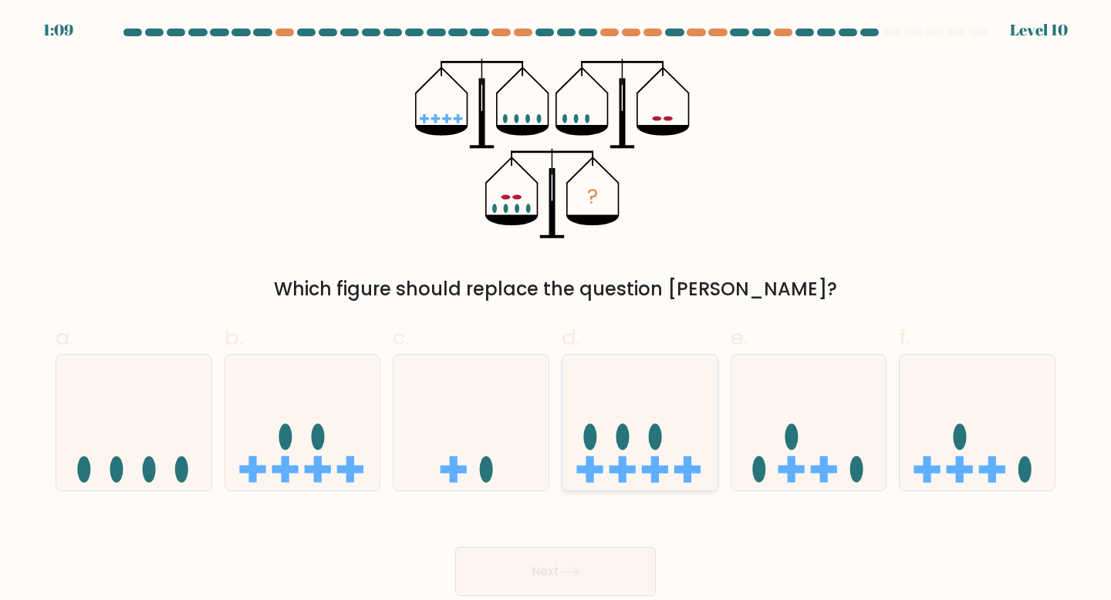
click at [688, 416] on icon at bounding box center [640, 423] width 155 height 128
click at [556, 310] on input "d." at bounding box center [556, 305] width 1 height 10
radio input "true"
click at [629, 569] on button "Next" at bounding box center [555, 571] width 201 height 49
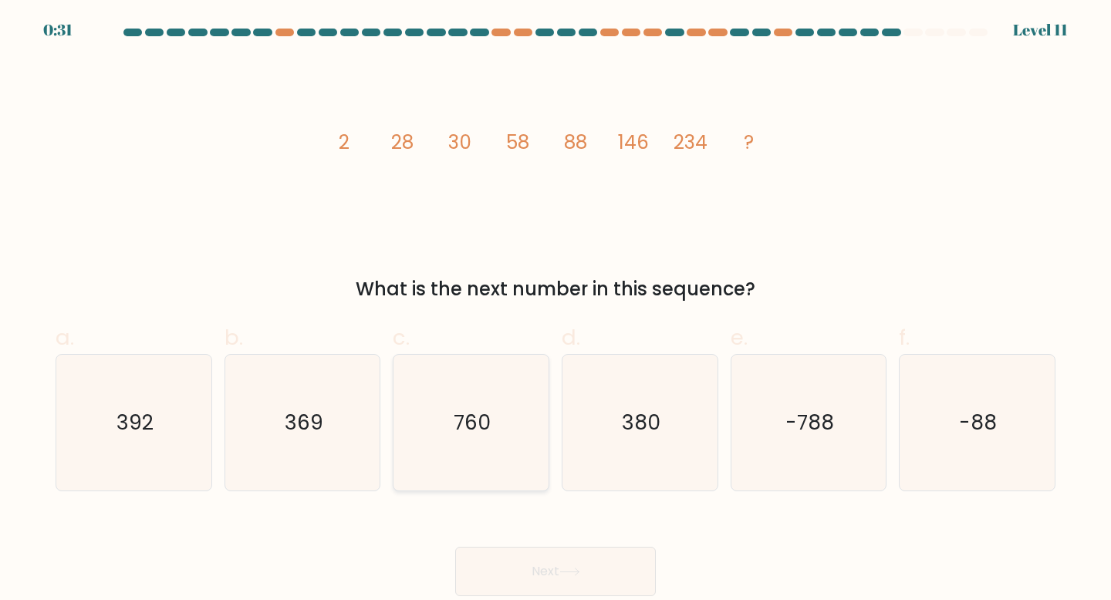
click at [493, 435] on icon "760" at bounding box center [471, 423] width 137 height 137
click at [556, 310] on input "c. 760" at bounding box center [556, 305] width 1 height 10
radio input "true"
click at [536, 576] on button "Next" at bounding box center [555, 571] width 201 height 49
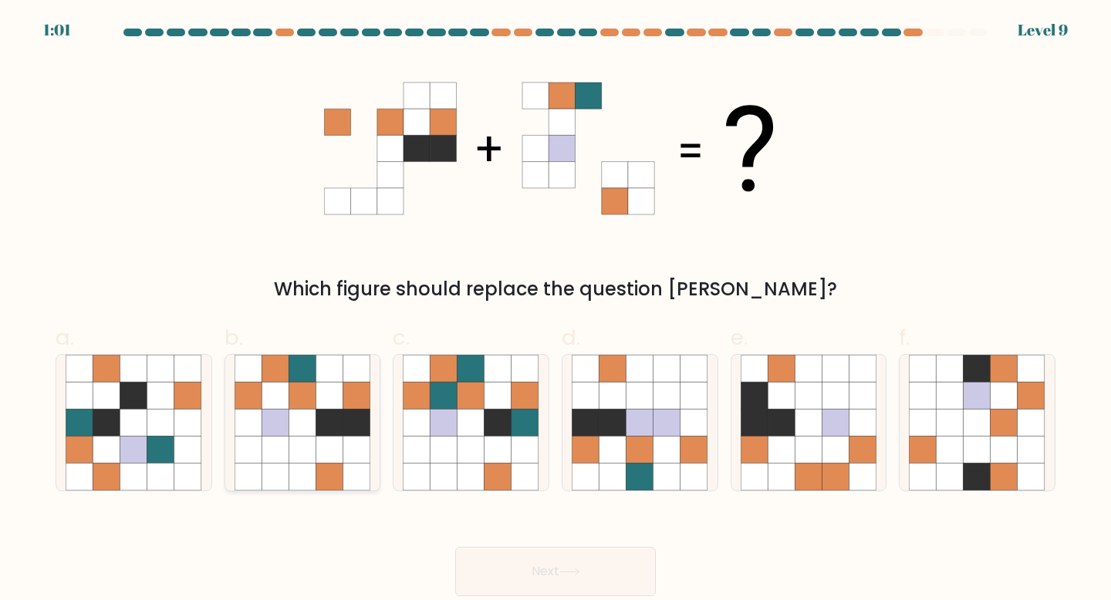
click at [311, 413] on icon at bounding box center [302, 422] width 27 height 27
click at [556, 310] on input "b." at bounding box center [556, 305] width 1 height 10
radio input "true"
click at [475, 577] on button "Next" at bounding box center [555, 571] width 201 height 49
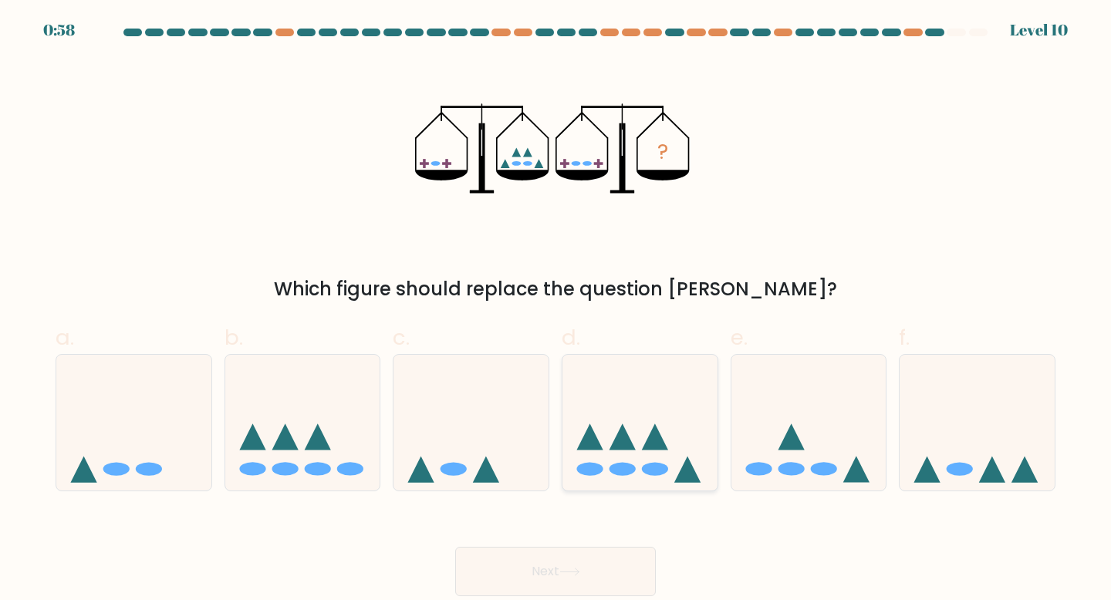
click at [656, 465] on ellipse at bounding box center [655, 469] width 26 height 13
click at [556, 310] on input "d." at bounding box center [556, 305] width 1 height 10
radio input "true"
click at [611, 568] on button "Next" at bounding box center [555, 571] width 201 height 49
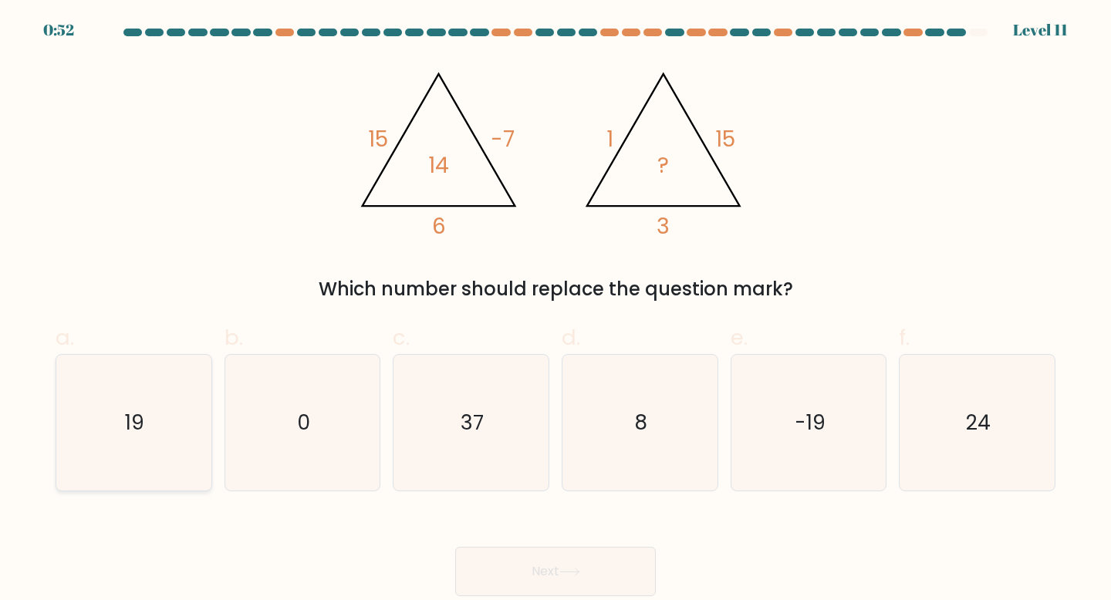
click at [157, 451] on icon "19" at bounding box center [134, 423] width 137 height 137
click at [556, 310] on input "a. 19" at bounding box center [556, 305] width 1 height 10
radio input "true"
click at [501, 573] on button "Next" at bounding box center [555, 571] width 201 height 49
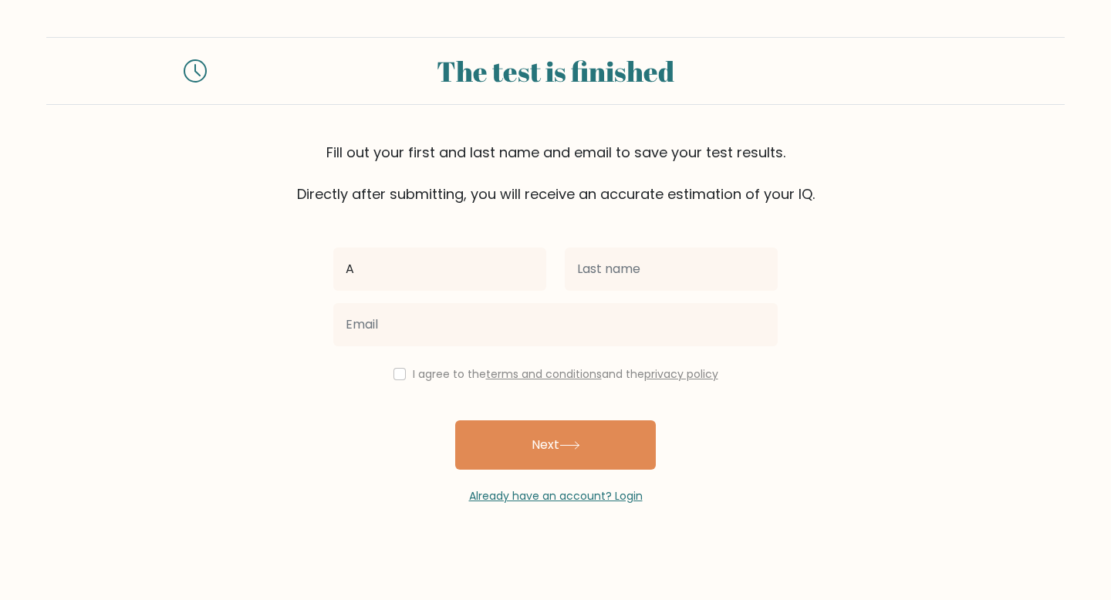
type input "A"
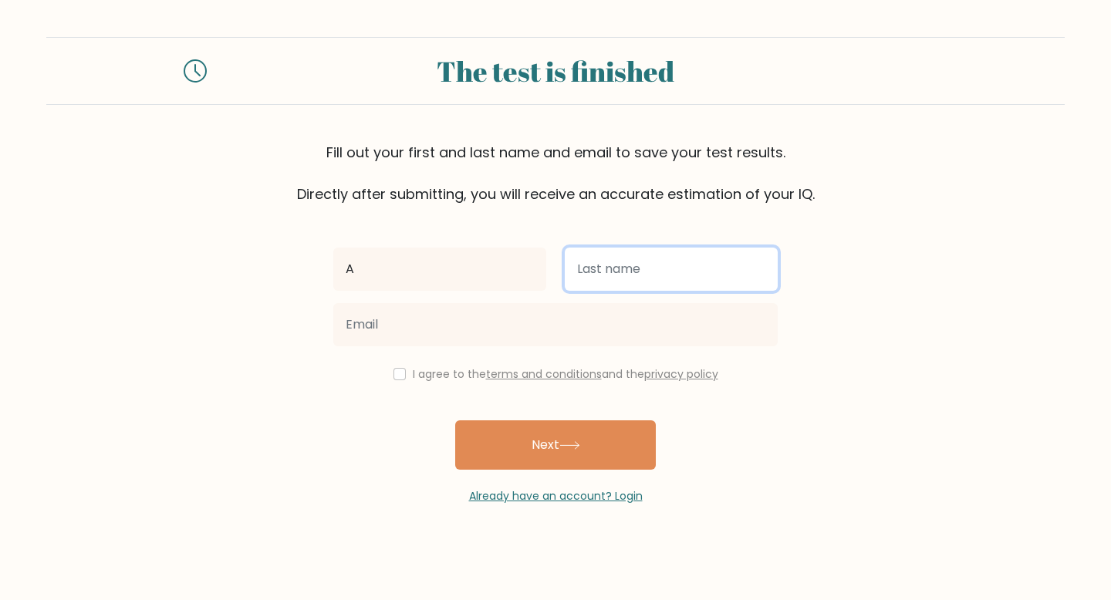
click at [702, 281] on input "text" at bounding box center [671, 269] width 213 height 43
type input "A"
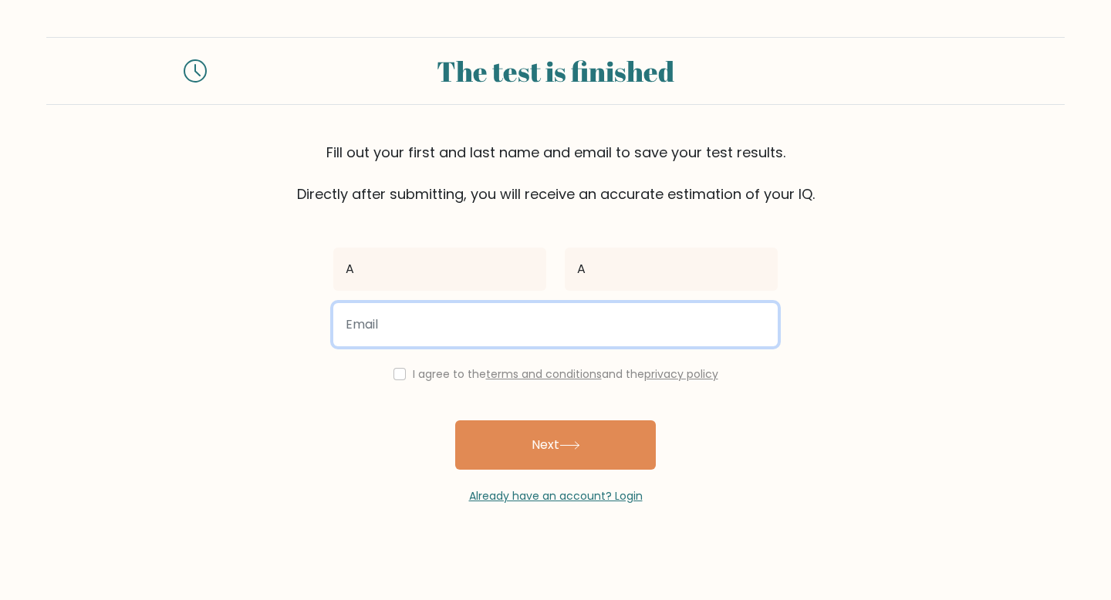
click at [665, 318] on input "email" at bounding box center [555, 324] width 445 height 43
type input "alex-296@gmail.com"
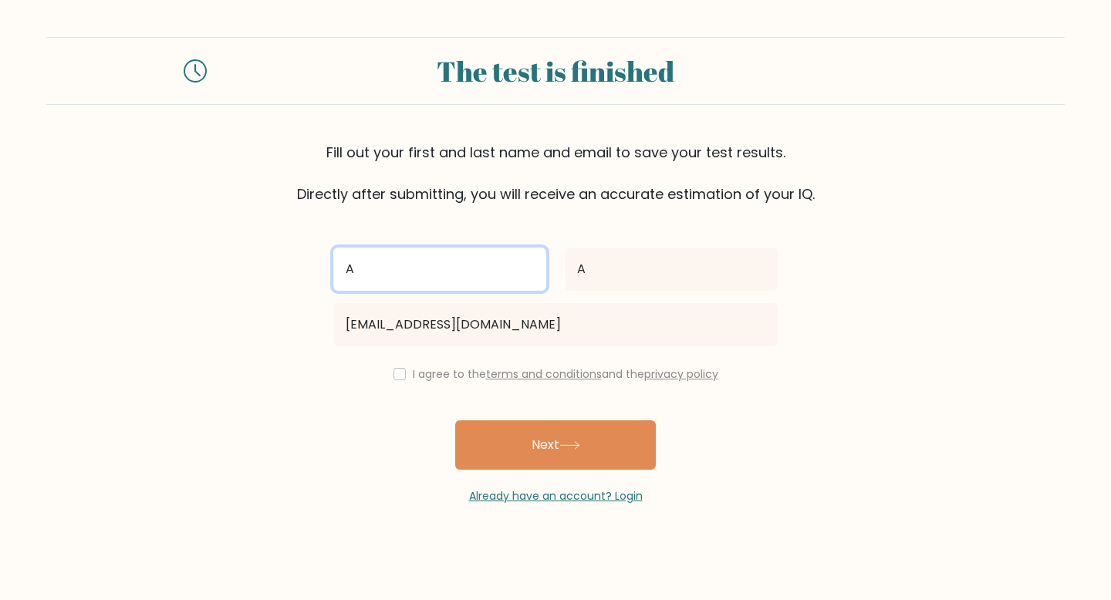
click at [507, 272] on input "A" at bounding box center [439, 269] width 213 height 43
type input "[PERSON_NAME]"
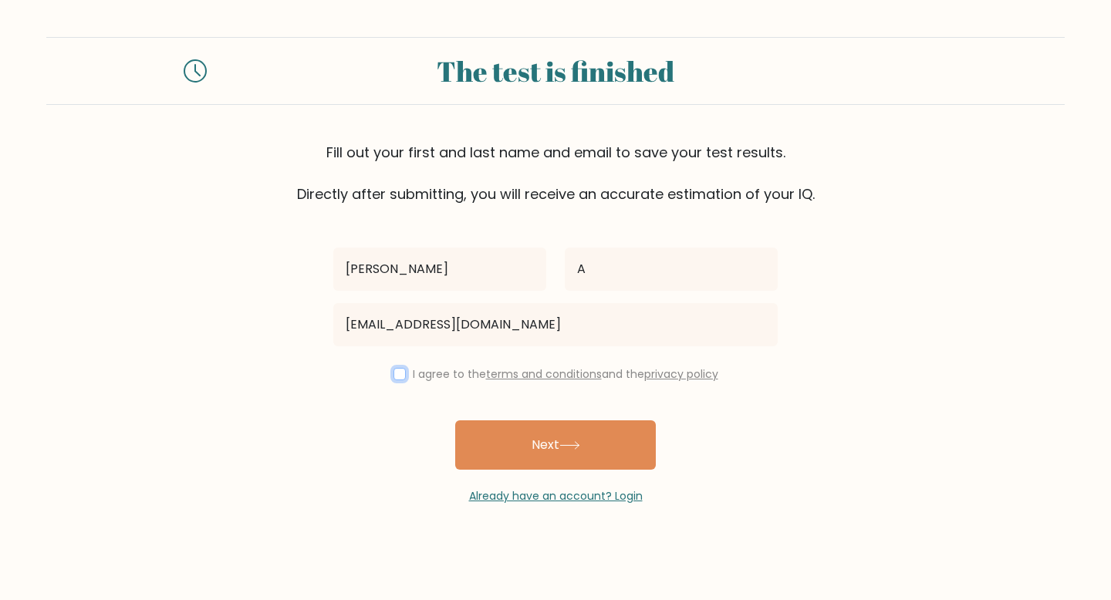
click at [394, 372] on input "checkbox" at bounding box center [400, 374] width 12 height 12
checkbox input "true"
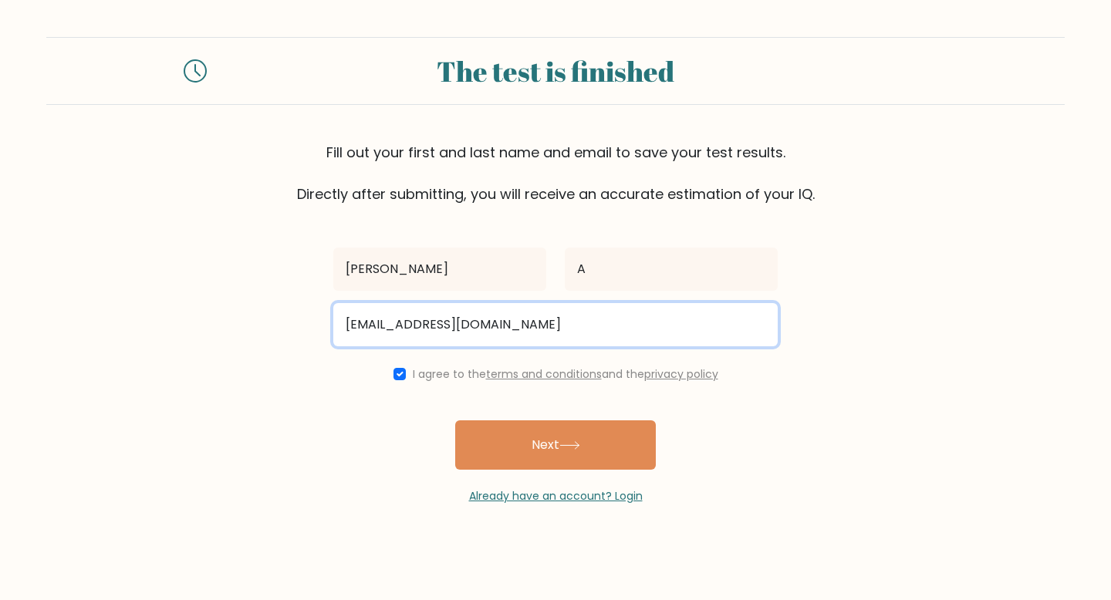
click at [420, 330] on input "alex-296@gmail.com" at bounding box center [555, 324] width 445 height 43
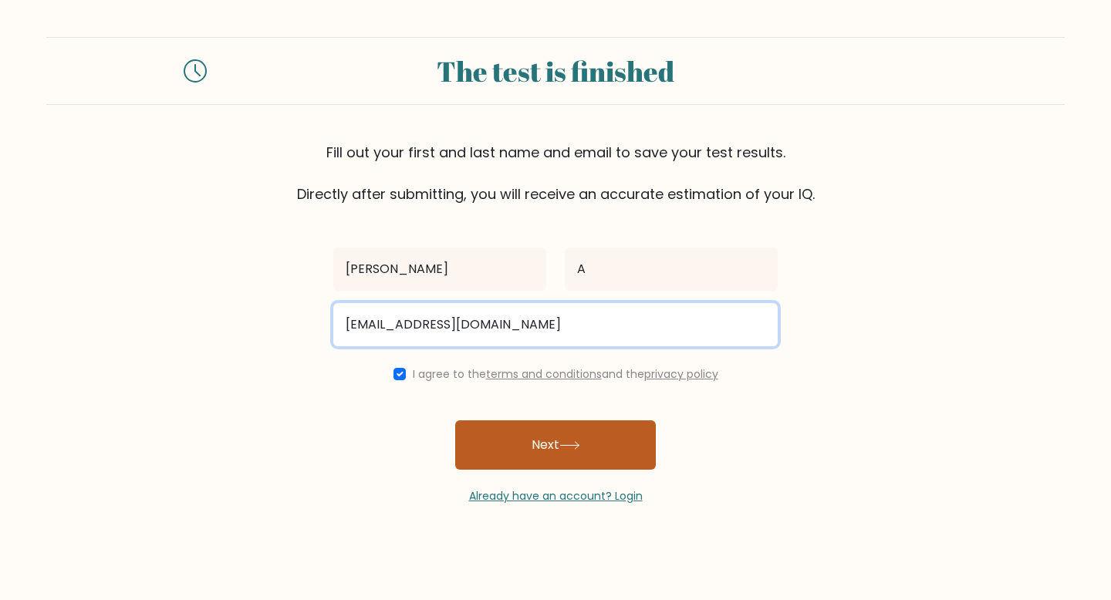
type input "alex-296@hotmail.com"
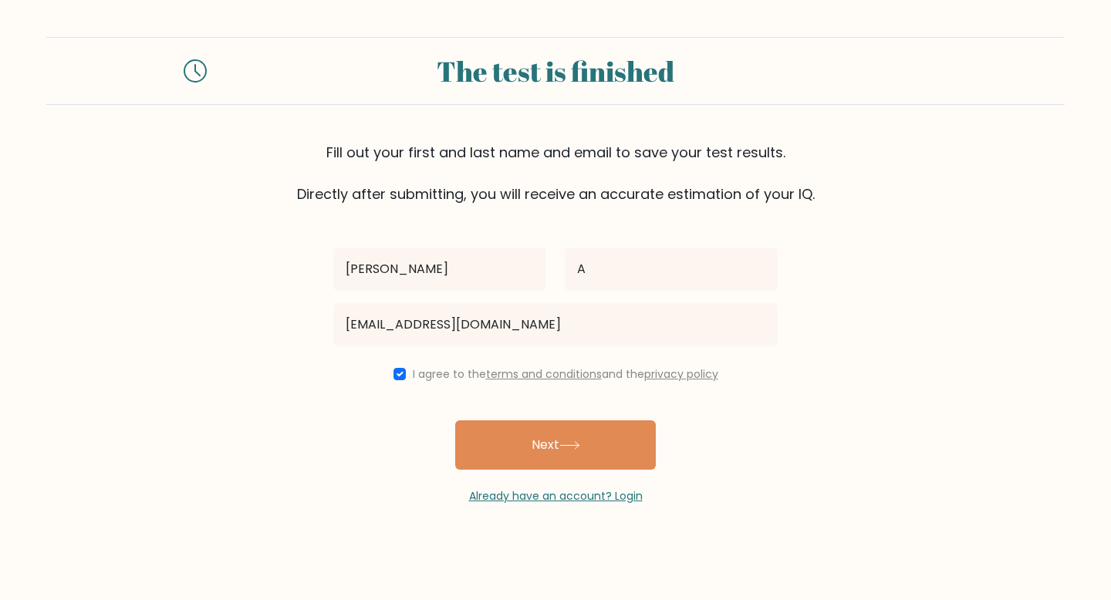
click at [506, 438] on button "Next" at bounding box center [555, 445] width 201 height 49
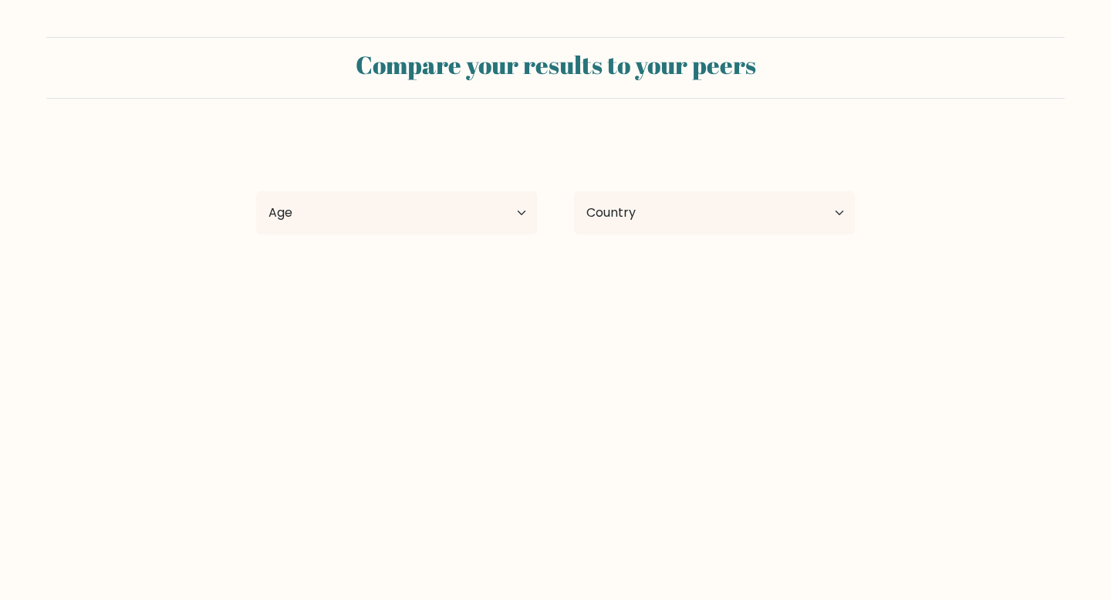
select select "CA"
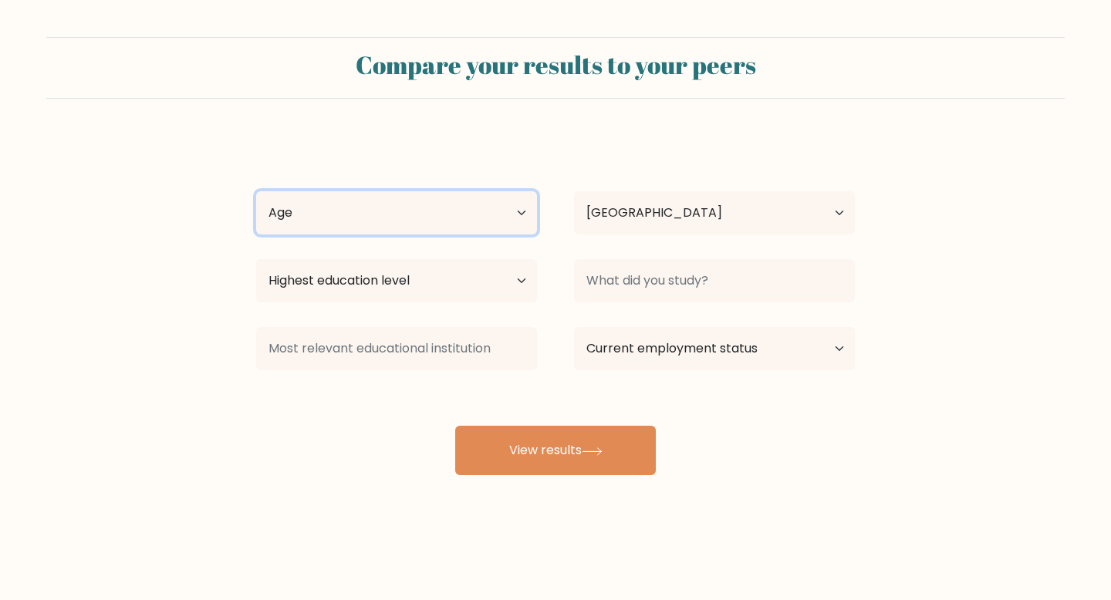
click at [509, 224] on select "Age Under [DEMOGRAPHIC_DATA] [DEMOGRAPHIC_DATA] [DEMOGRAPHIC_DATA] [DEMOGRAPHIC…" at bounding box center [396, 212] width 281 height 43
select select "25_34"
click at [256, 191] on select "Age Under [DEMOGRAPHIC_DATA] [DEMOGRAPHIC_DATA] [DEMOGRAPHIC_DATA] [DEMOGRAPHIC…" at bounding box center [396, 212] width 281 height 43
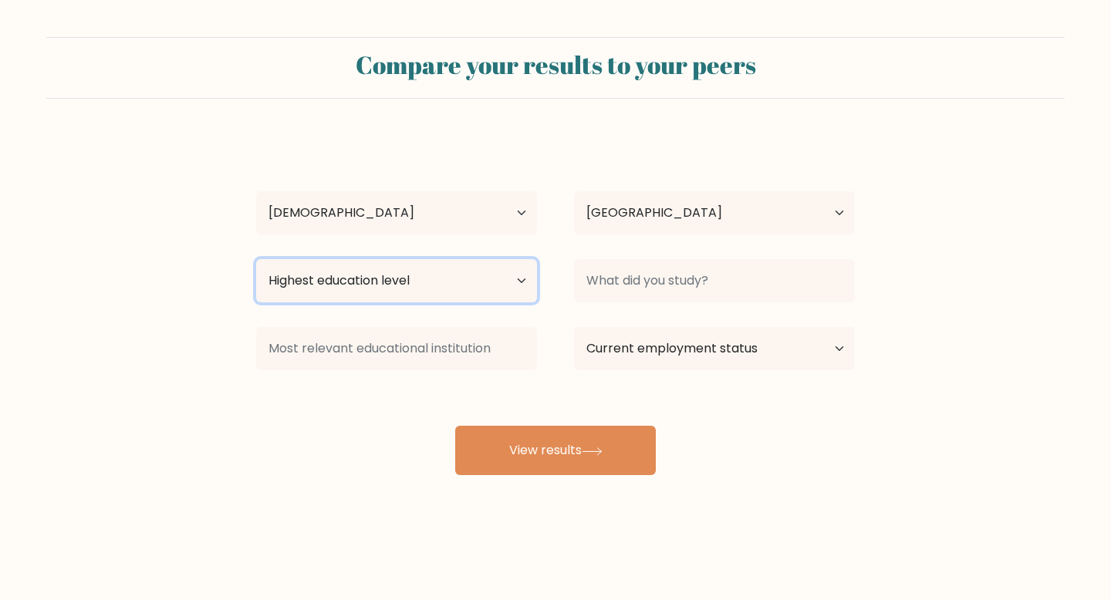
click at [461, 290] on select "Highest education level No schooling Primary Lower Secondary Upper Secondary Oc…" at bounding box center [396, 280] width 281 height 43
select select "bachelors_degree"
click at [256, 259] on select "Highest education level No schooling Primary Lower Secondary Upper Secondary Oc…" at bounding box center [396, 280] width 281 height 43
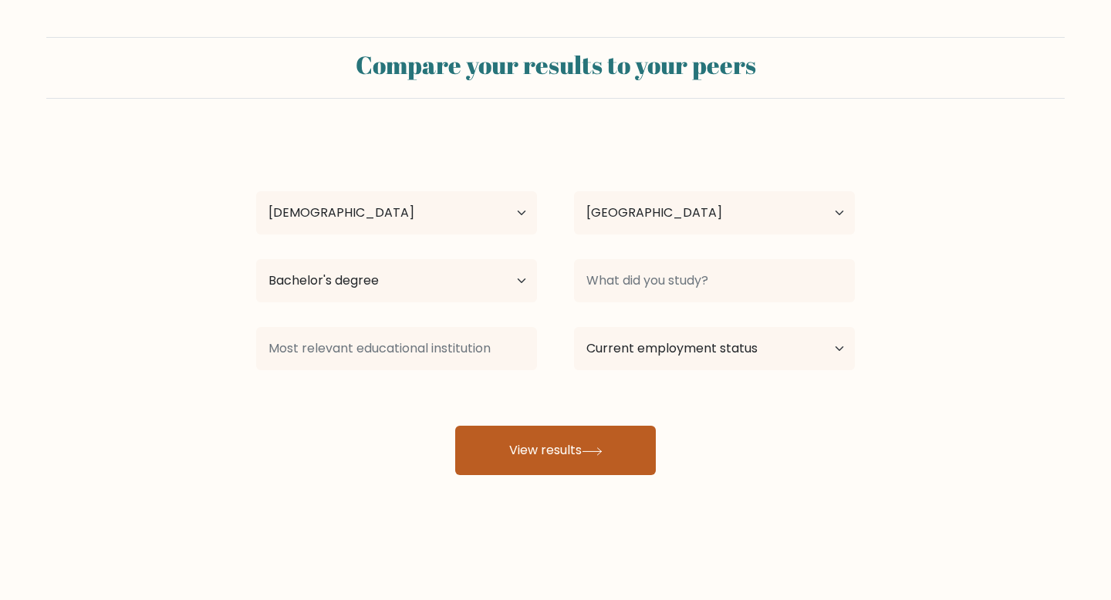
click at [551, 452] on button "View results" at bounding box center [555, 450] width 201 height 49
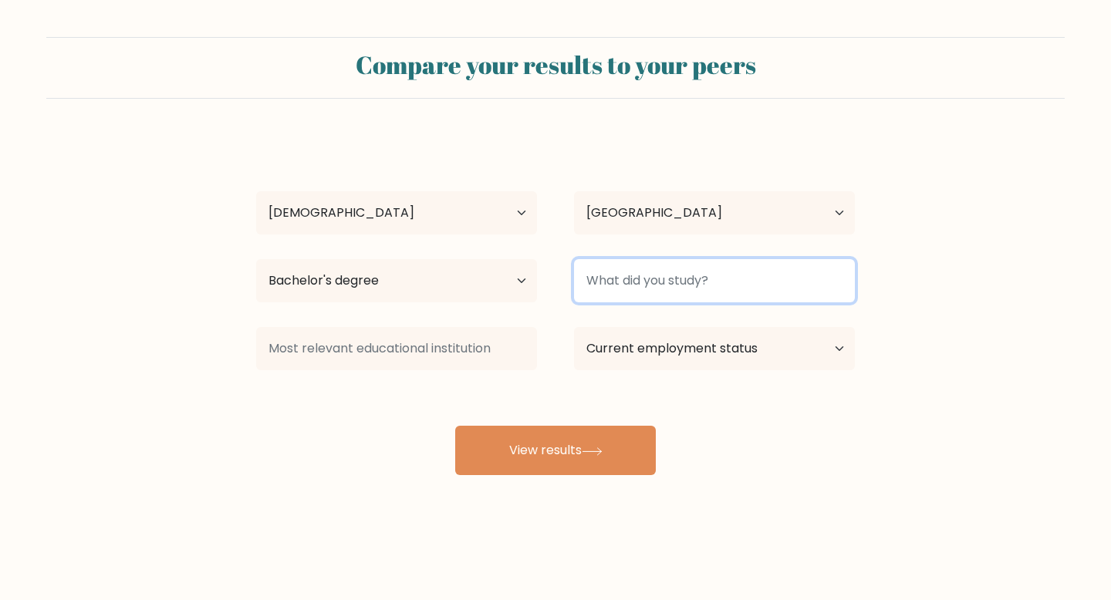
click at [637, 282] on input at bounding box center [714, 280] width 281 height 43
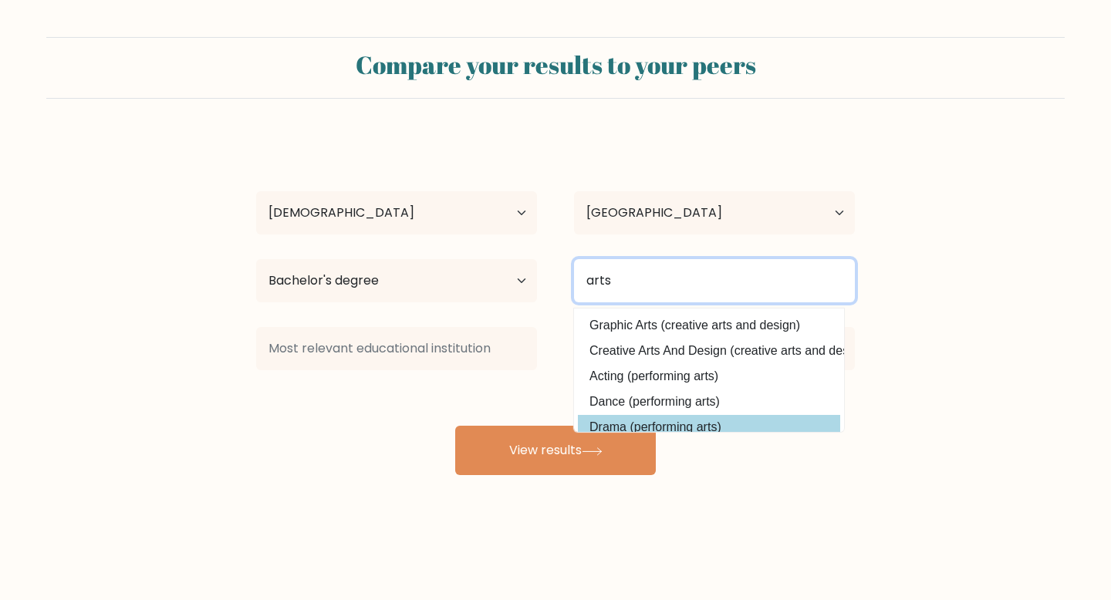
scroll to position [139, 0]
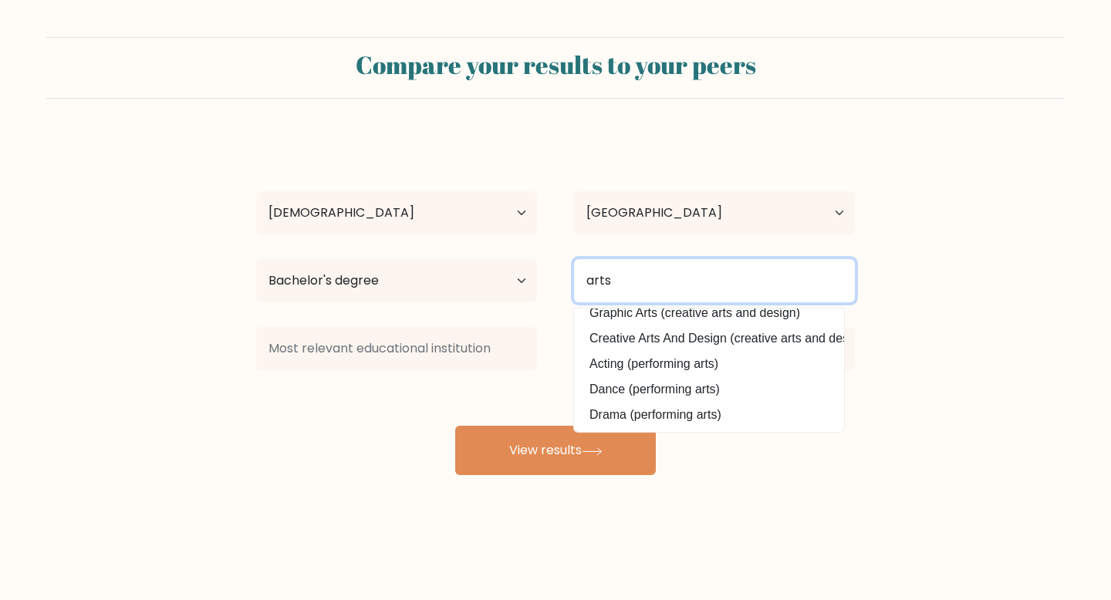
click at [637, 279] on input "arts" at bounding box center [714, 280] width 281 height 43
type input "poli"
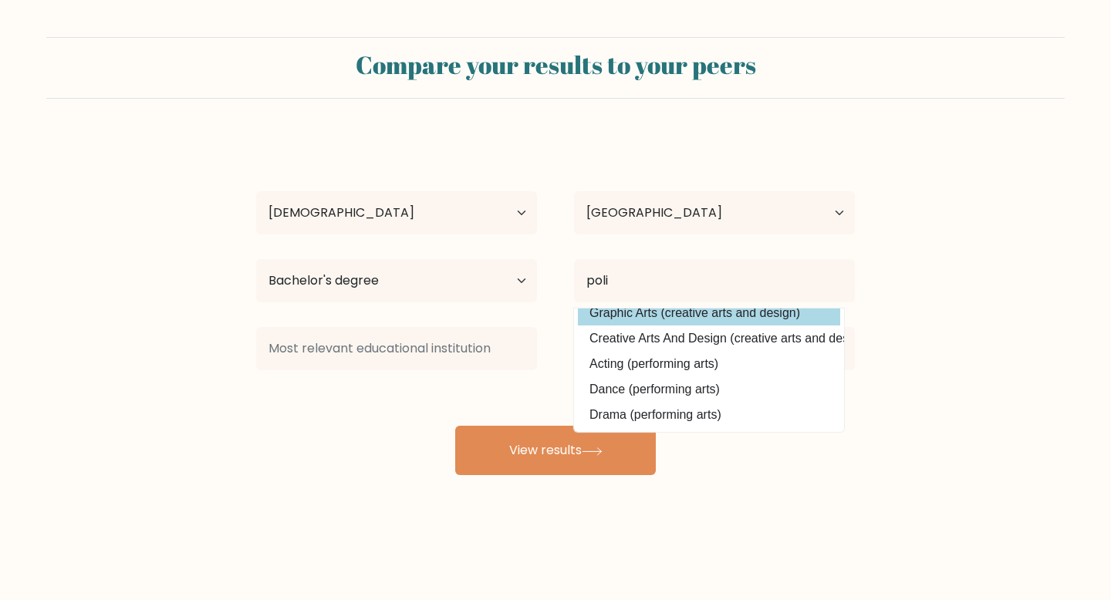
click at [658, 318] on div "[PERSON_NAME] Age Under [DEMOGRAPHIC_DATA] [DEMOGRAPHIC_DATA] [DEMOGRAPHIC_DATA…" at bounding box center [555, 306] width 617 height 340
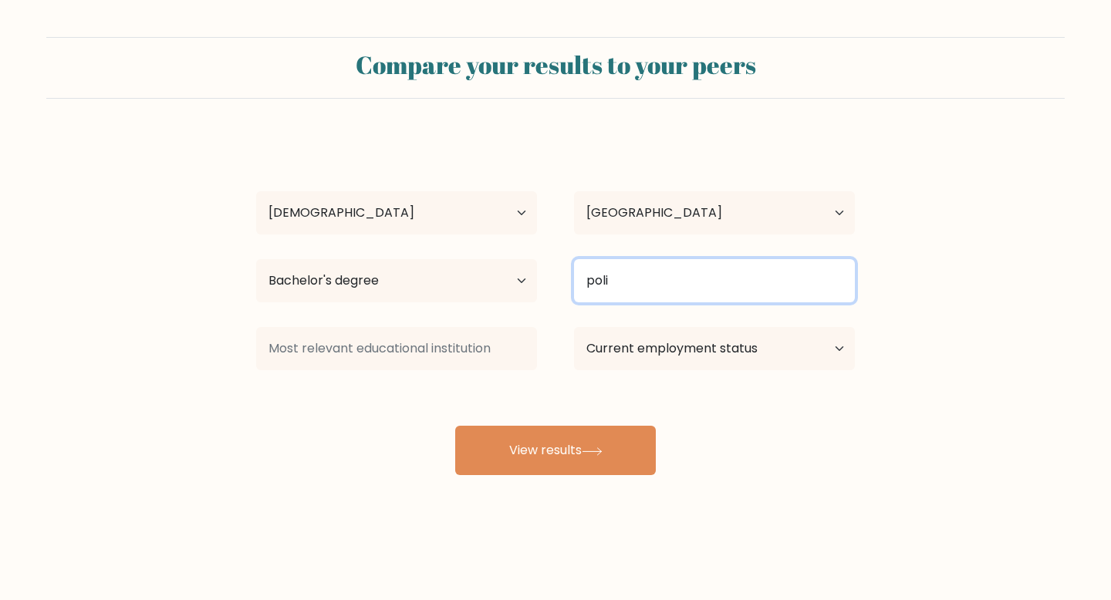
click at [636, 282] on input "poli" at bounding box center [714, 280] width 281 height 43
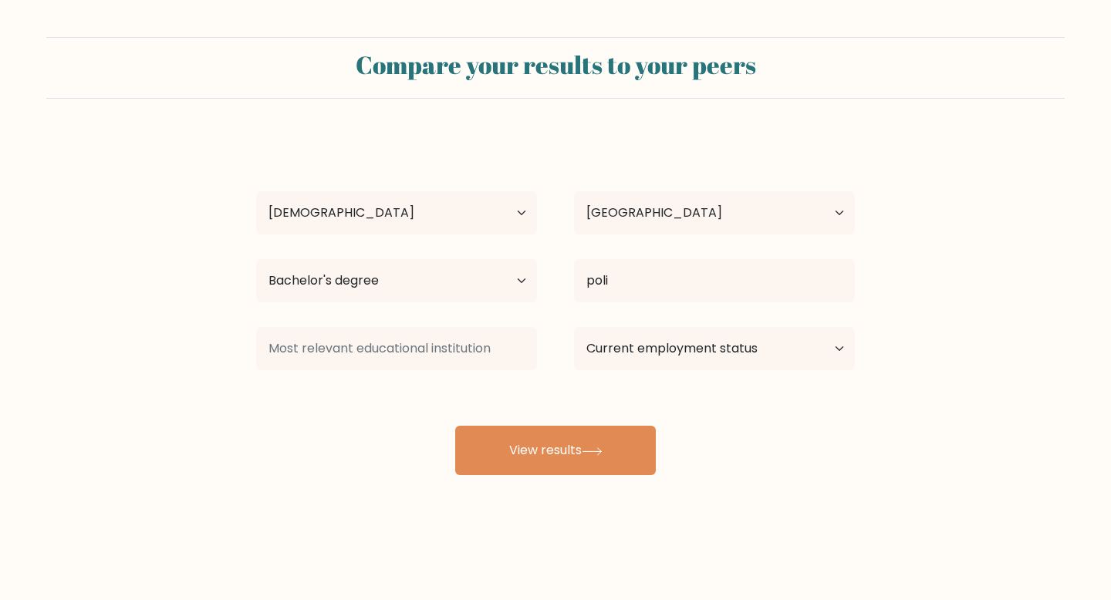
click at [640, 401] on div "[PERSON_NAME] Age Under [DEMOGRAPHIC_DATA] [DEMOGRAPHIC_DATA] [DEMOGRAPHIC_DATA…" at bounding box center [555, 306] width 617 height 340
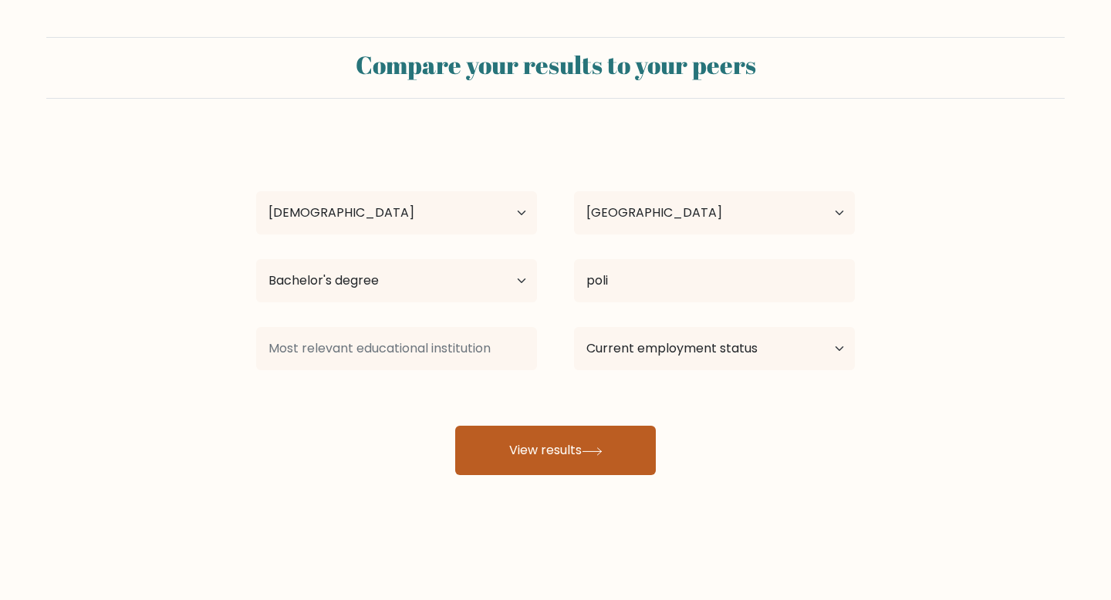
click at [624, 445] on button "View results" at bounding box center [555, 450] width 201 height 49
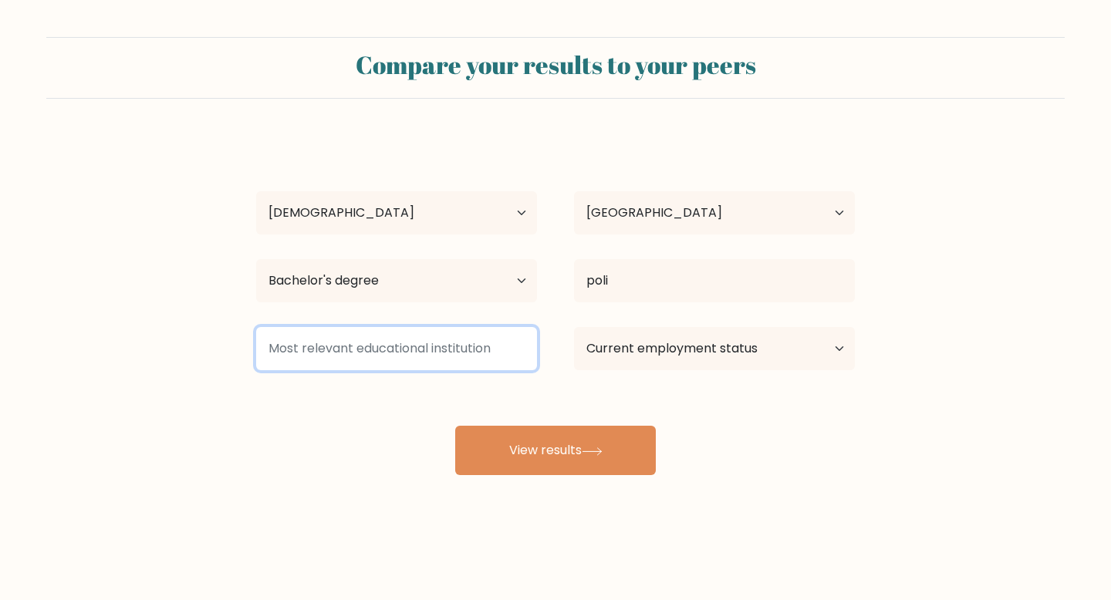
click at [478, 350] on input at bounding box center [396, 348] width 281 height 43
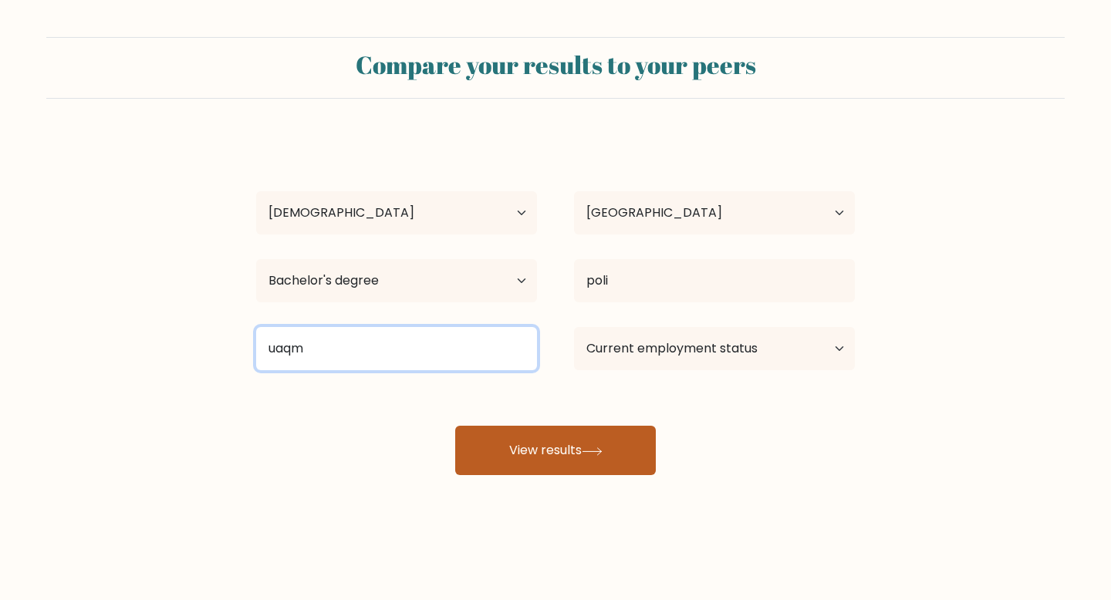
type input "uaqm"
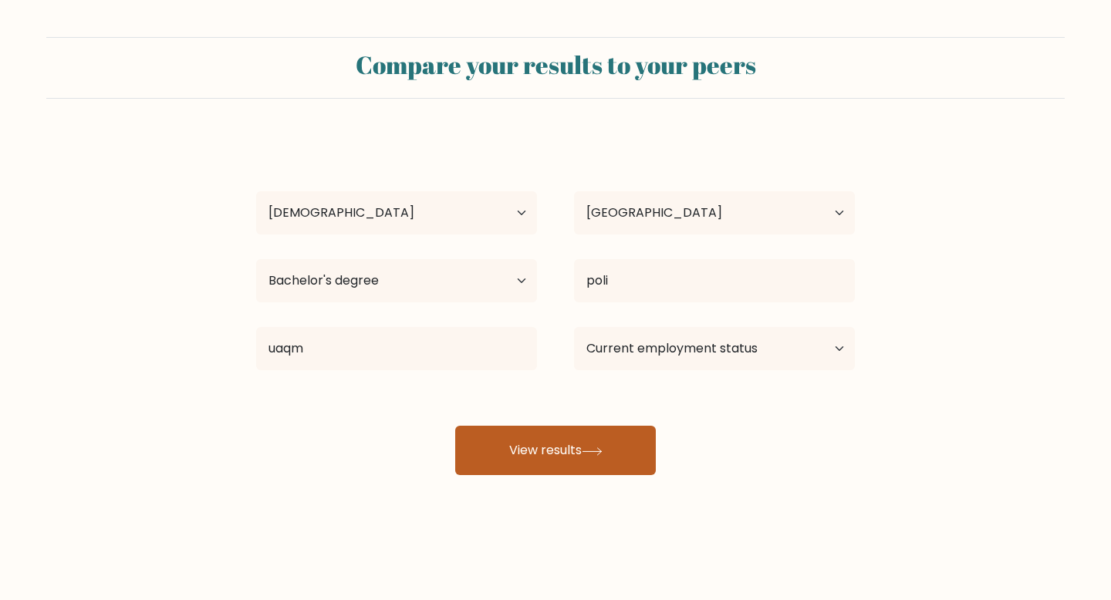
click at [566, 454] on button "View results" at bounding box center [555, 450] width 201 height 49
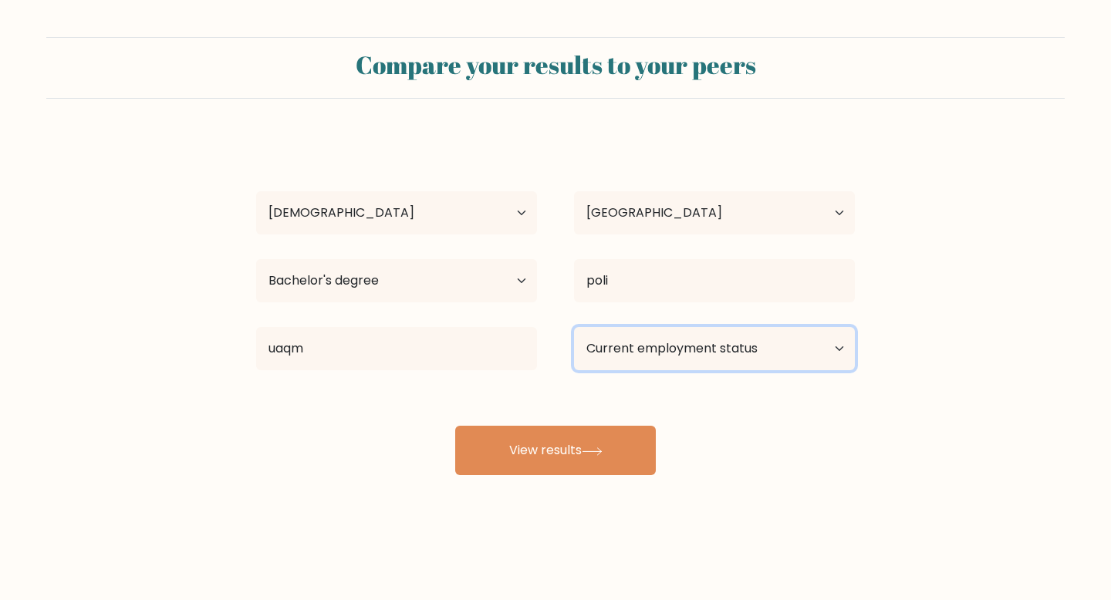
click at [651, 352] on select "Current employment status Employed Student Retired Other / prefer not to answer" at bounding box center [714, 348] width 281 height 43
select select "employed"
click at [574, 327] on select "Current employment status Employed Student Retired Other / prefer not to answer" at bounding box center [714, 348] width 281 height 43
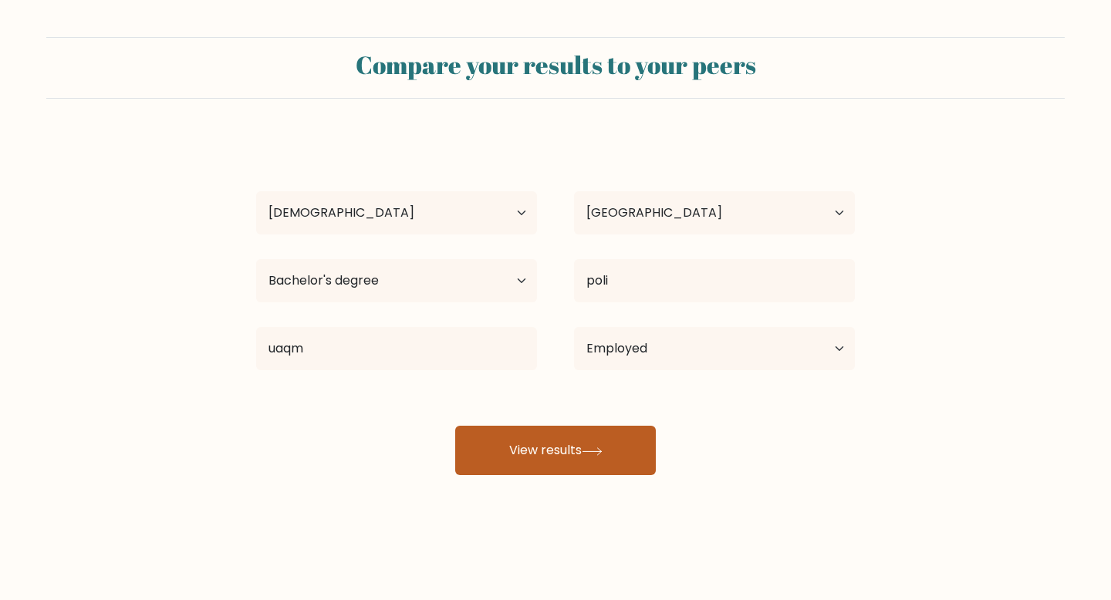
click at [618, 455] on button "View results" at bounding box center [555, 450] width 201 height 49
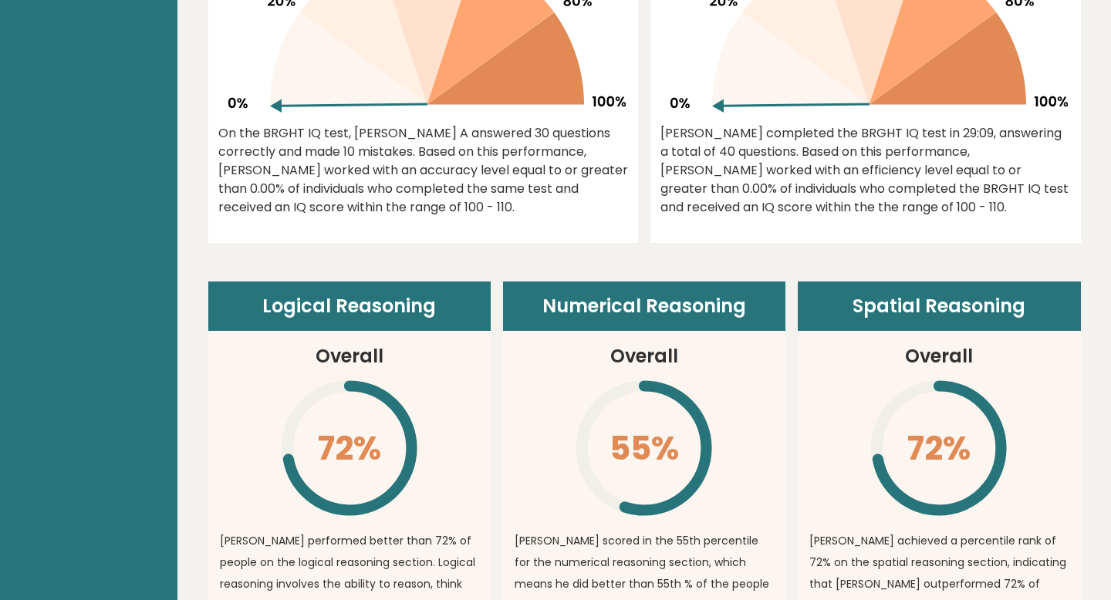
scroll to position [793, 0]
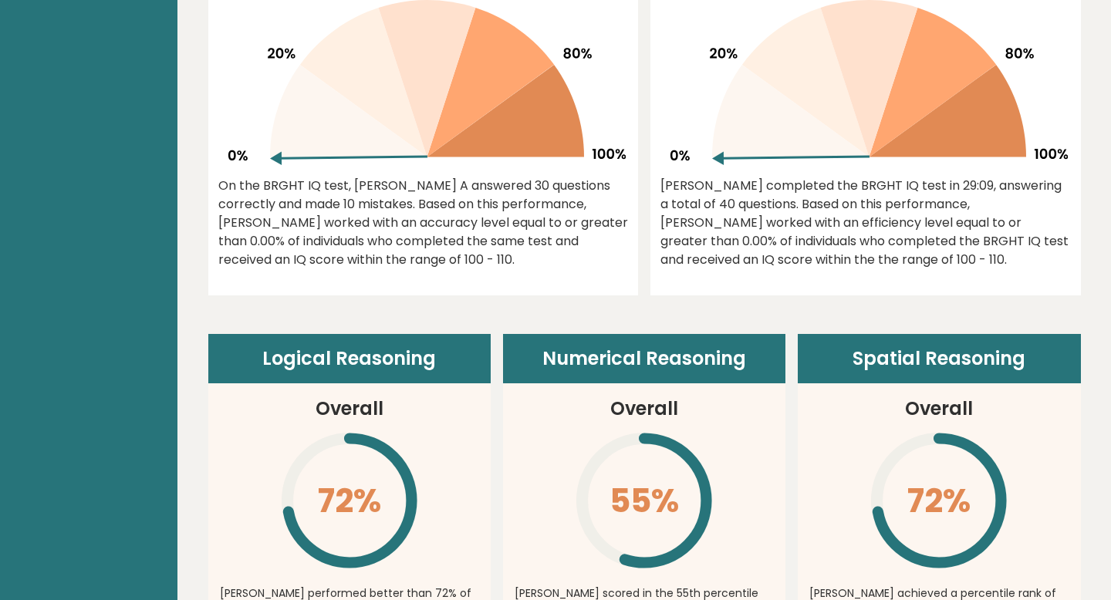
click at [675, 363] on header "Numerical Reasoning" at bounding box center [644, 358] width 282 height 49
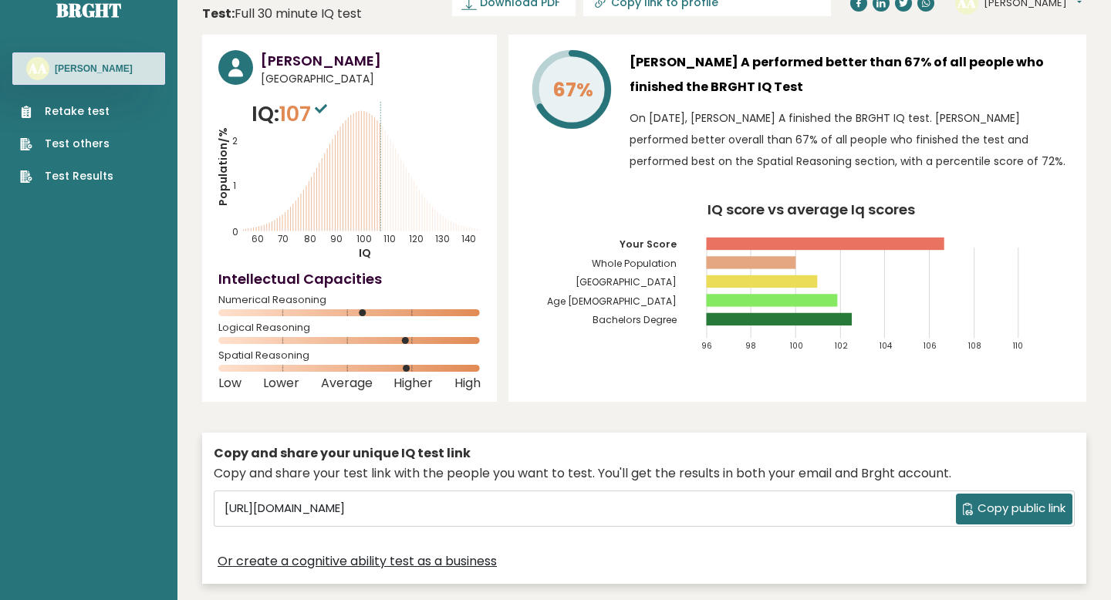
scroll to position [0, 0]
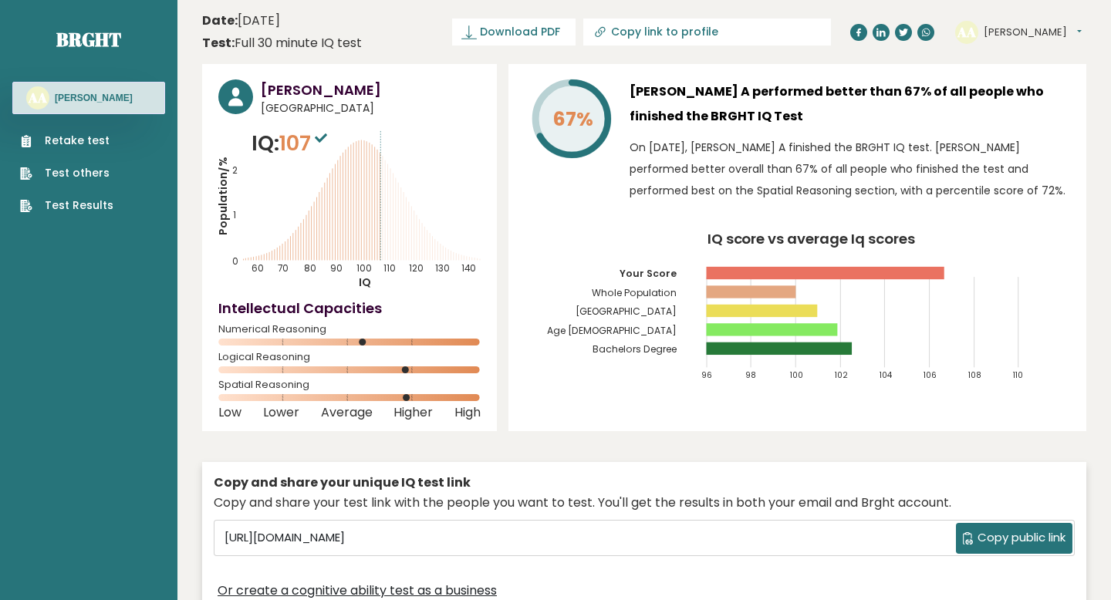
click at [100, 205] on link "Test Results" at bounding box center [66, 206] width 93 height 16
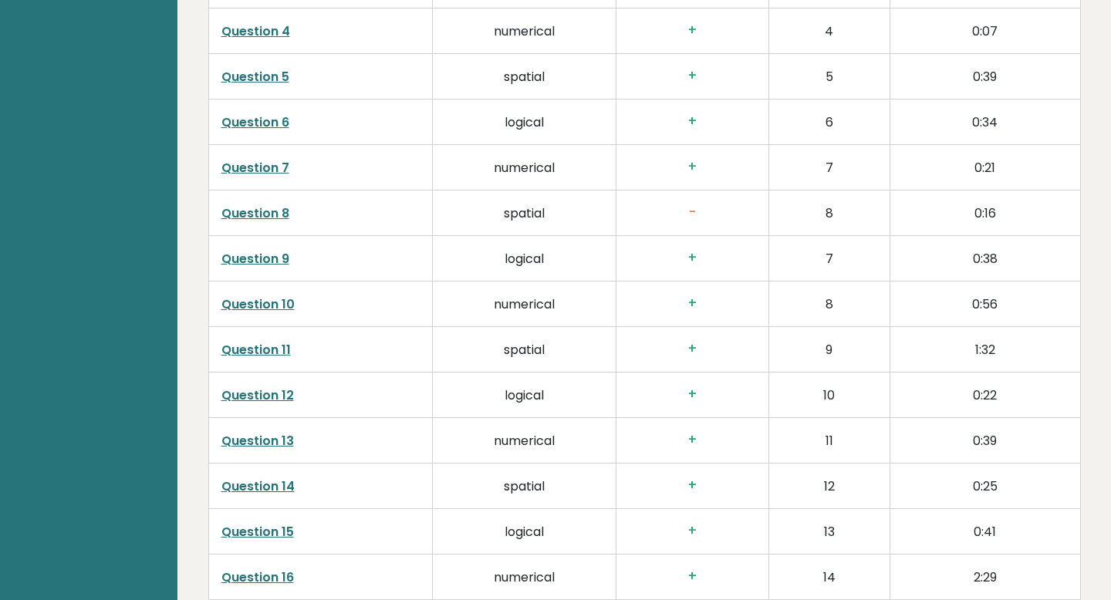
scroll to position [2601, 0]
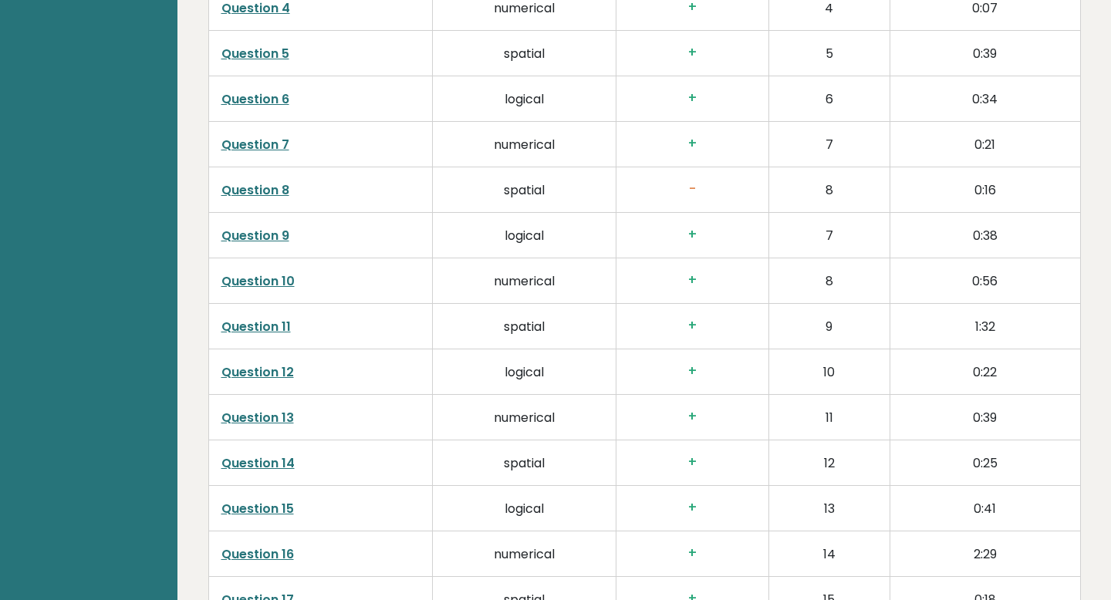
click at [263, 181] on link "Question 8" at bounding box center [255, 190] width 68 height 18
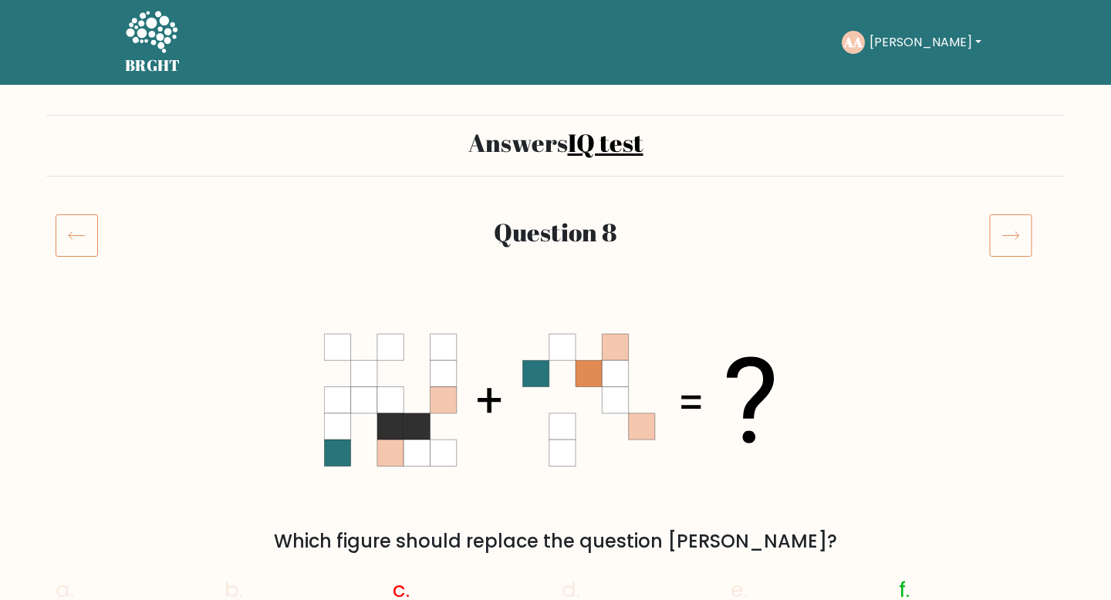
click at [92, 242] on icon at bounding box center [77, 235] width 42 height 43
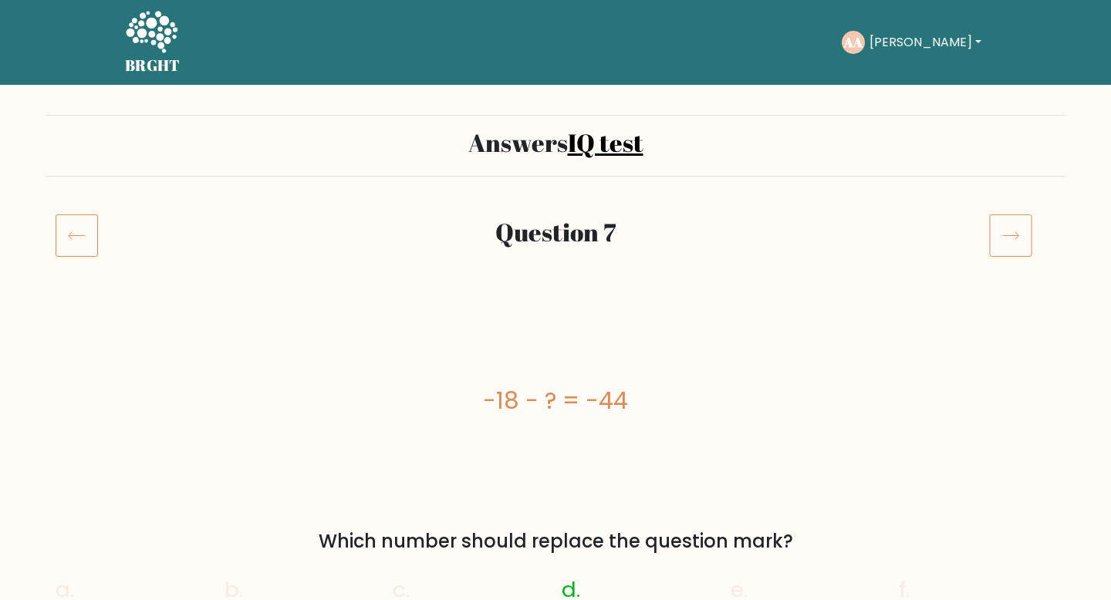
click at [1000, 223] on icon at bounding box center [1010, 235] width 43 height 43
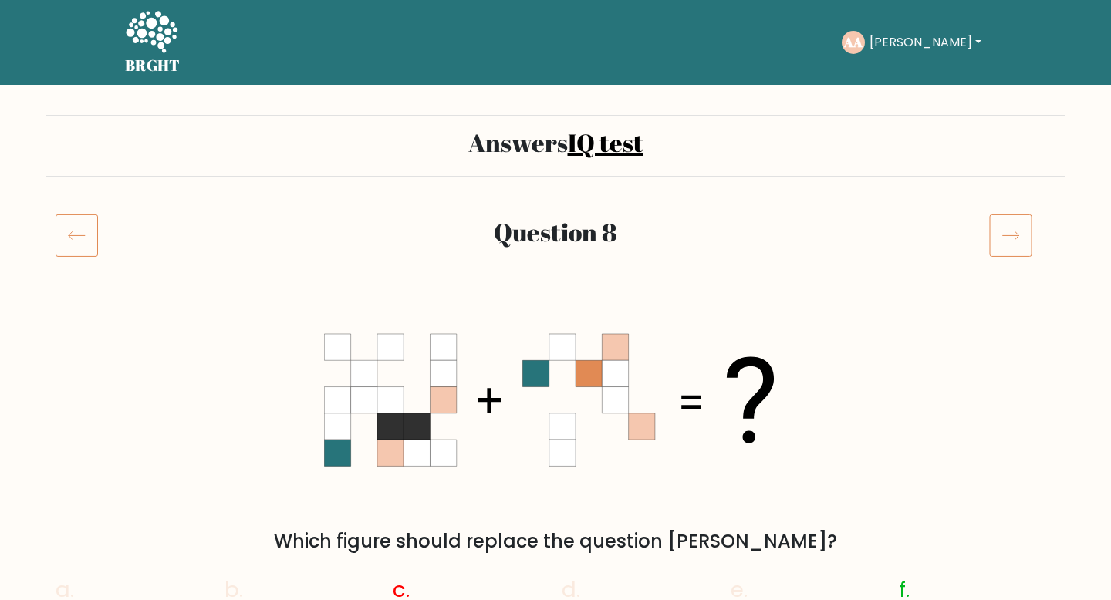
click at [900, 41] on button "[PERSON_NAME]" at bounding box center [925, 42] width 121 height 20
click at [896, 71] on link "Dashboard" at bounding box center [904, 75] width 122 height 25
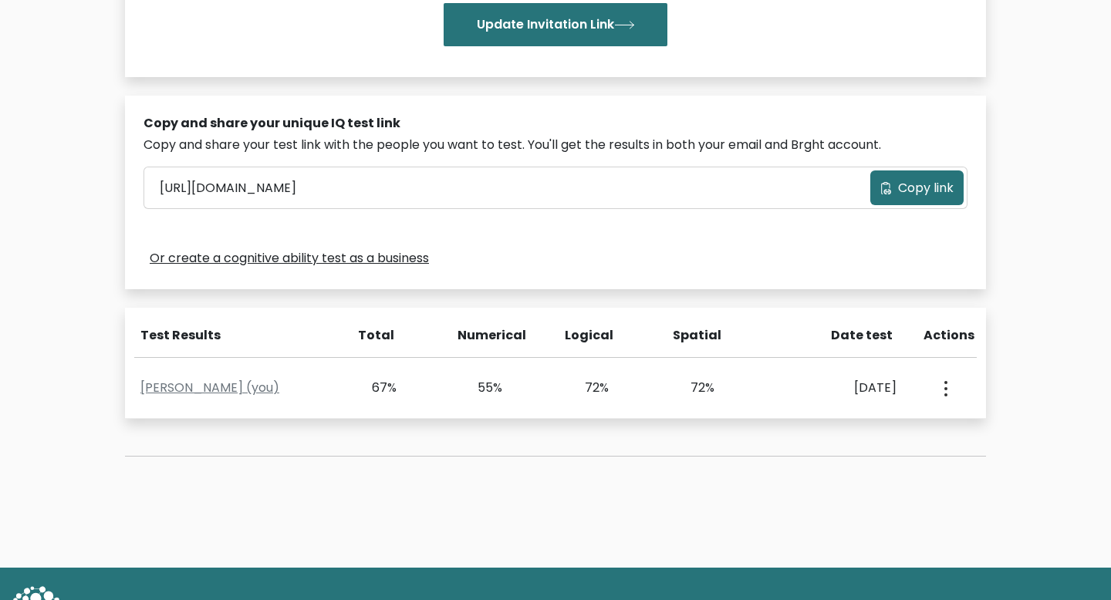
scroll to position [430, 0]
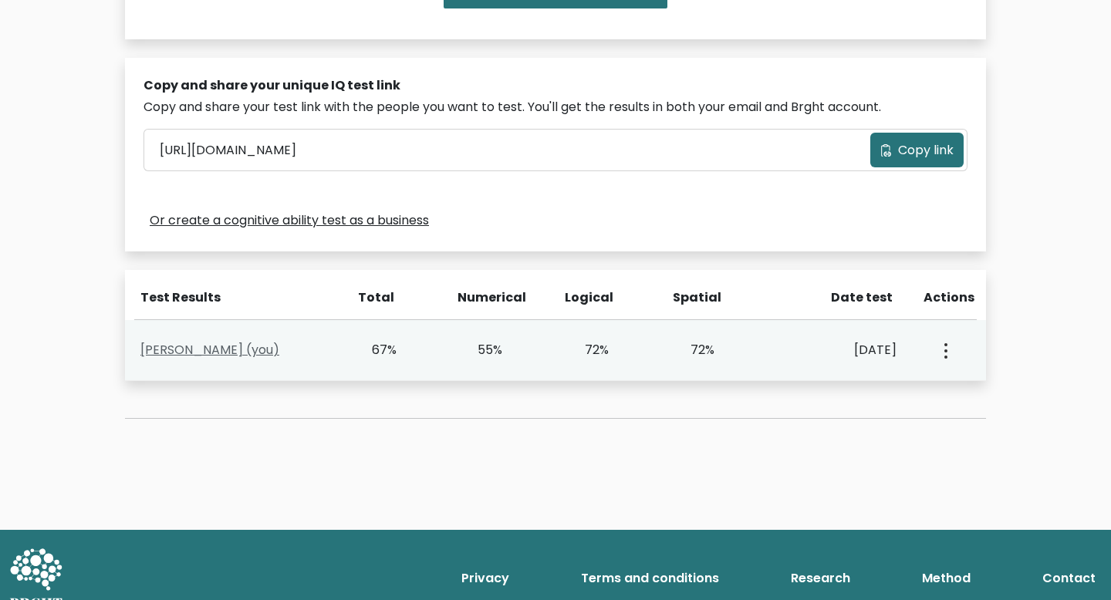
click at [189, 346] on link "[PERSON_NAME] (you)" at bounding box center [209, 350] width 139 height 18
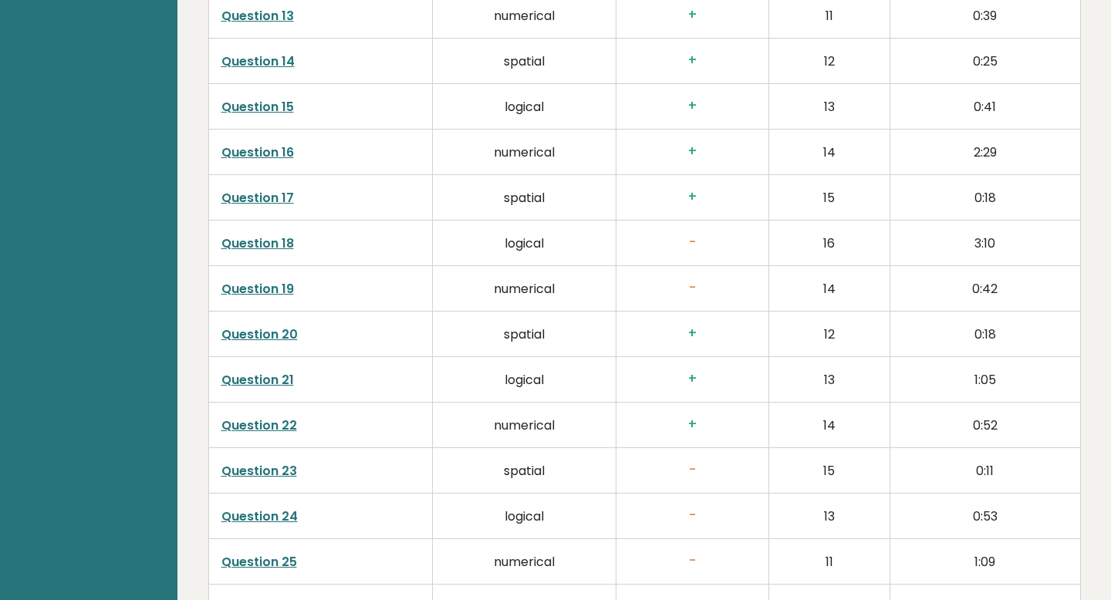
scroll to position [3041, 0]
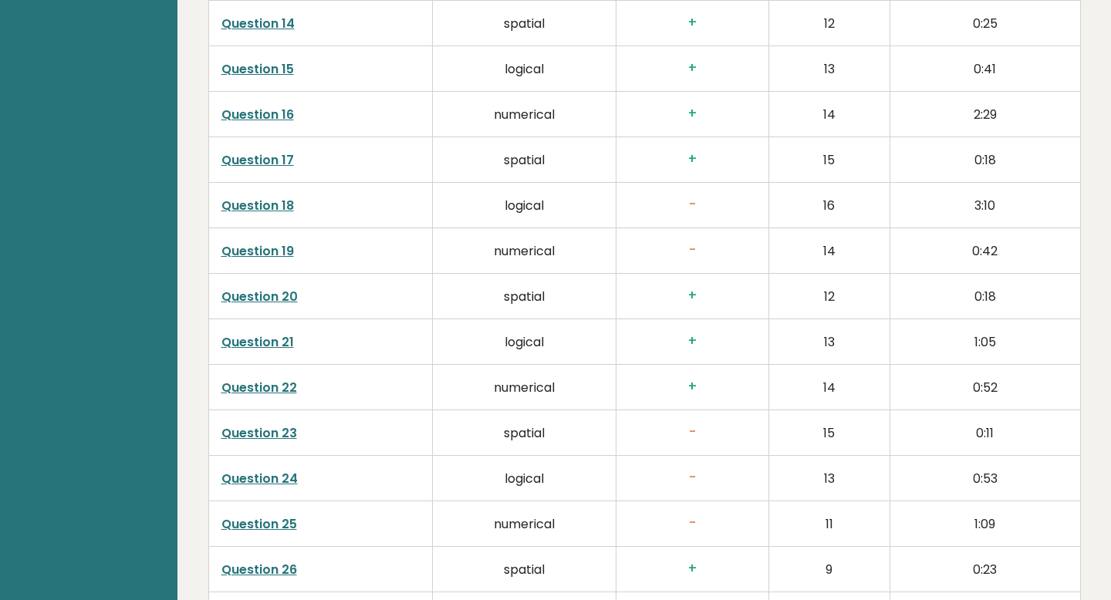
click at [272, 197] on link "Question 18" at bounding box center [257, 206] width 73 height 18
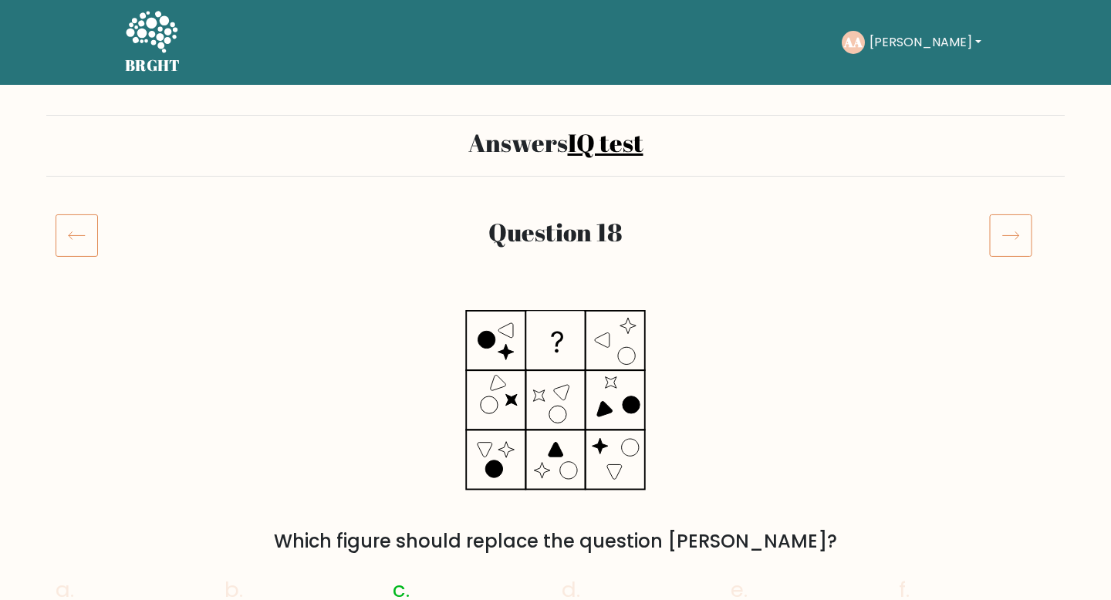
click at [904, 39] on button "[PERSON_NAME]" at bounding box center [925, 42] width 121 height 20
click at [886, 75] on link "Dashboard" at bounding box center [904, 75] width 122 height 25
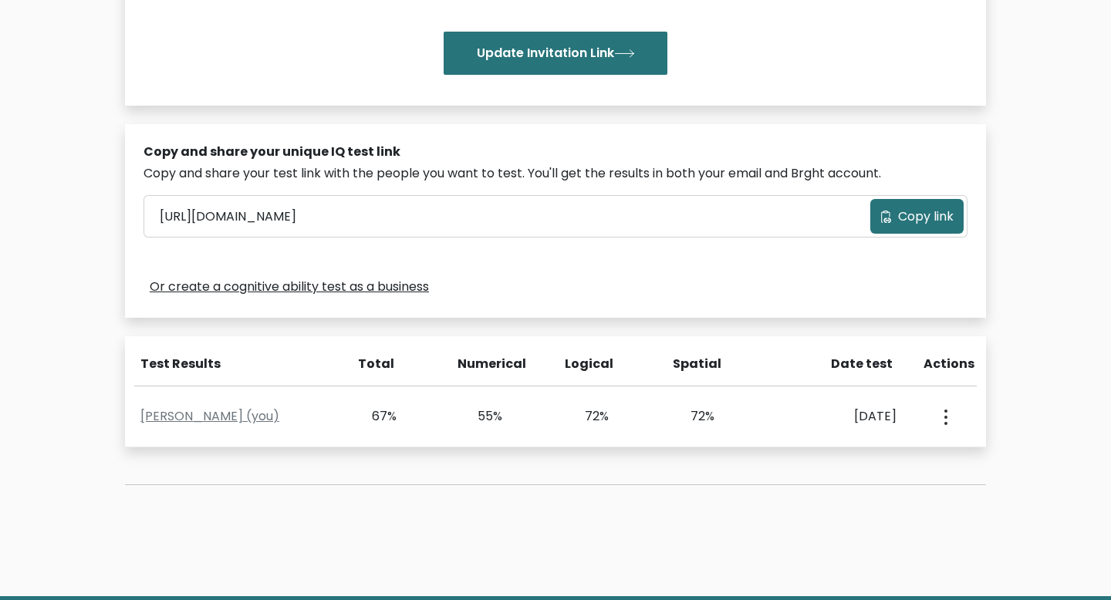
scroll to position [454, 0]
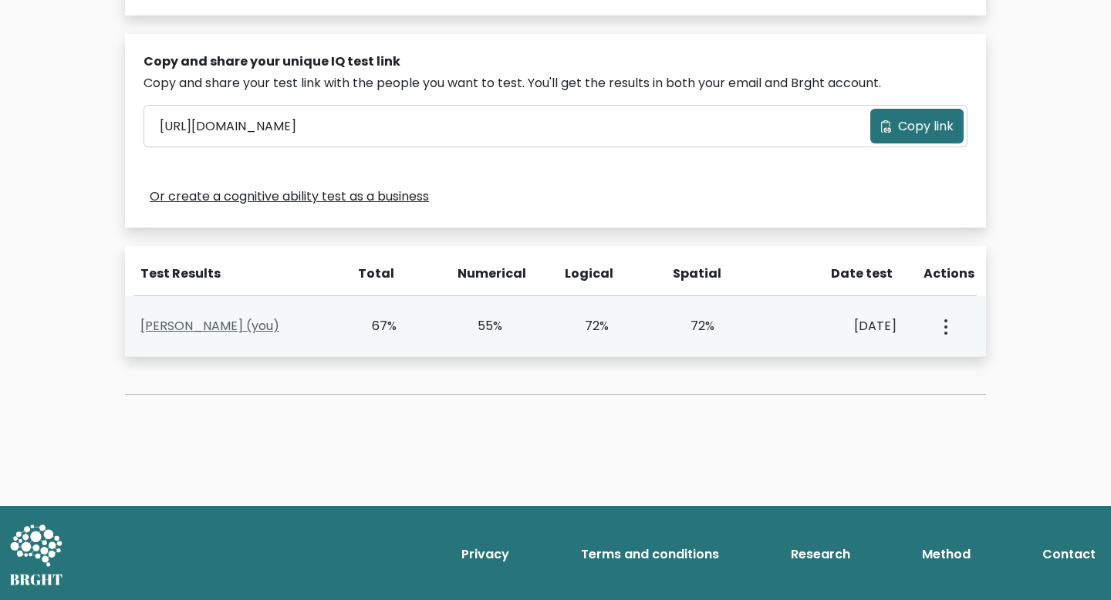
click at [181, 319] on link "Alex A (you)" at bounding box center [209, 326] width 139 height 18
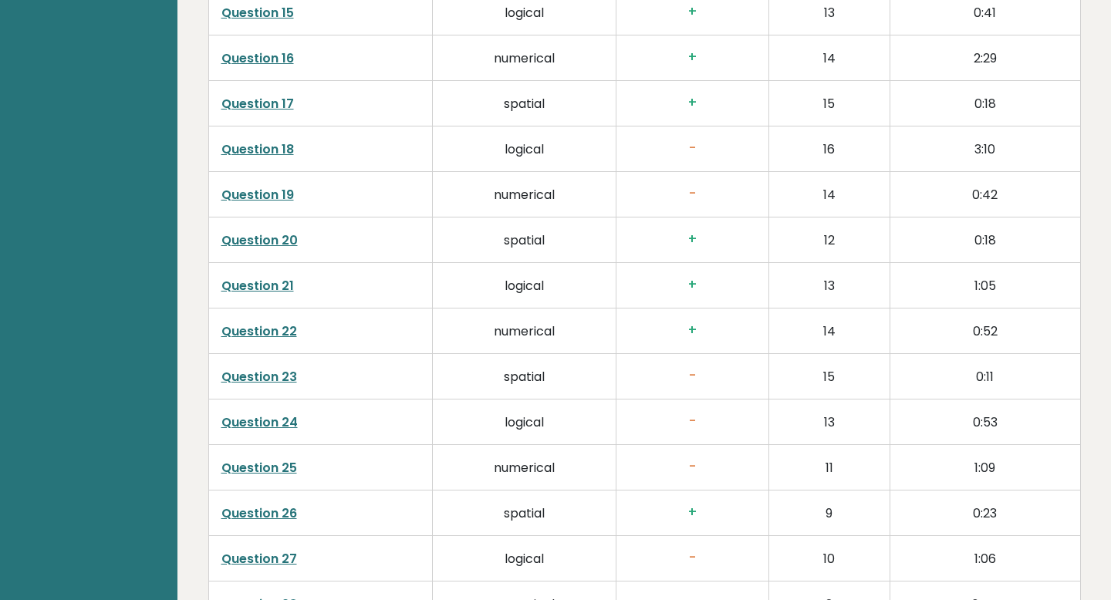
scroll to position [3148, 0]
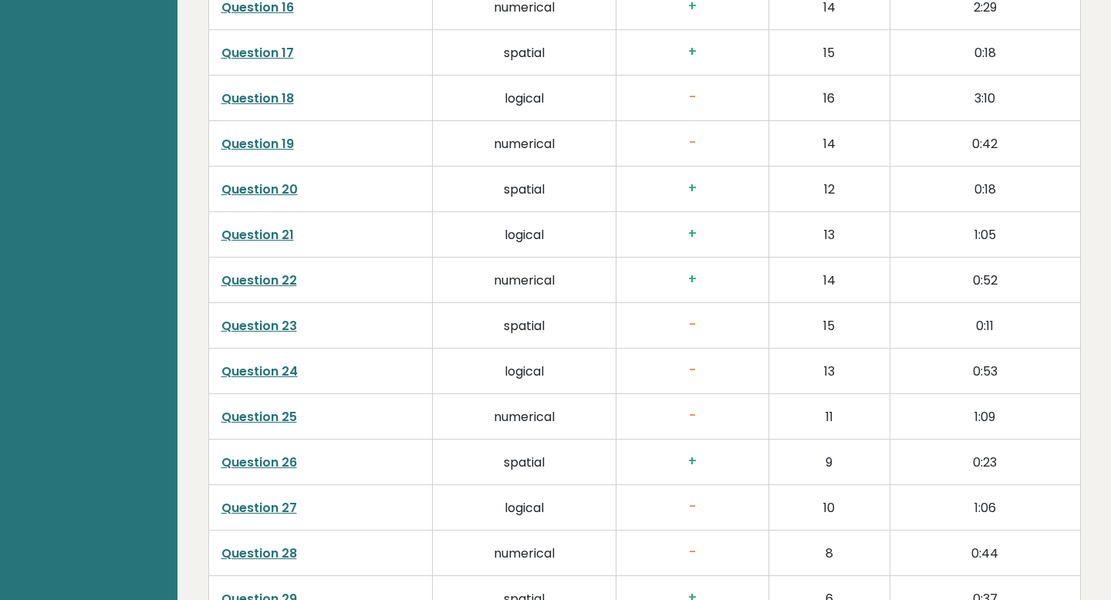
click at [266, 135] on link "Question 19" at bounding box center [257, 144] width 73 height 18
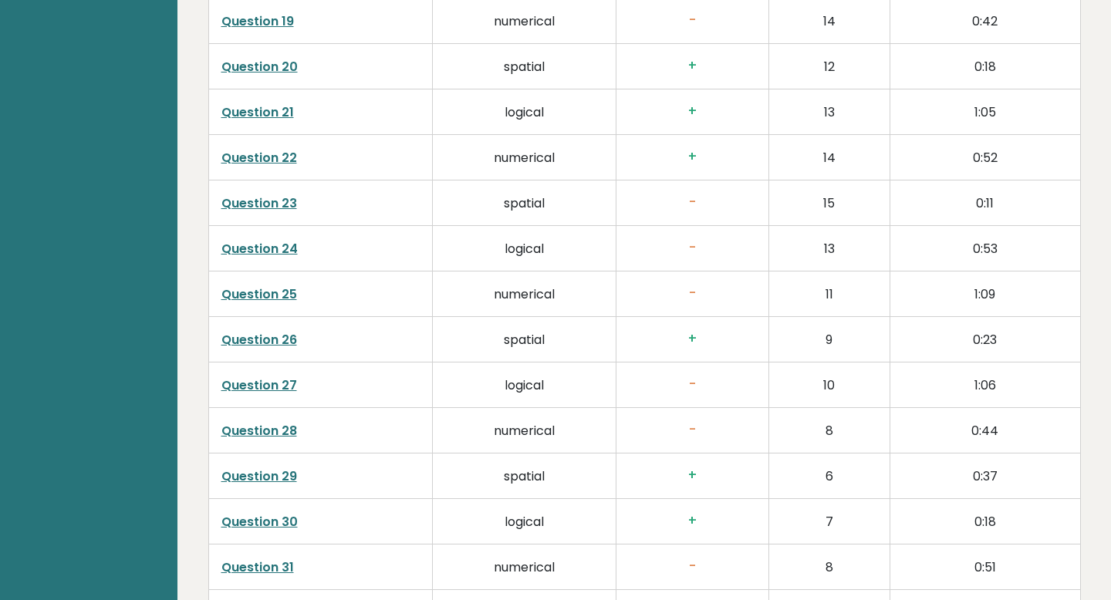
scroll to position [3269, 0]
drag, startPoint x: 826, startPoint y: 235, endPoint x: 840, endPoint y: 304, distance: 70.2
click at [840, 304] on tbody "Question 1 numerical + 1 0:05 Question 2 spatial + 2 0:07 Question 3 logical + …" at bounding box center [644, 90] width 872 height 1821
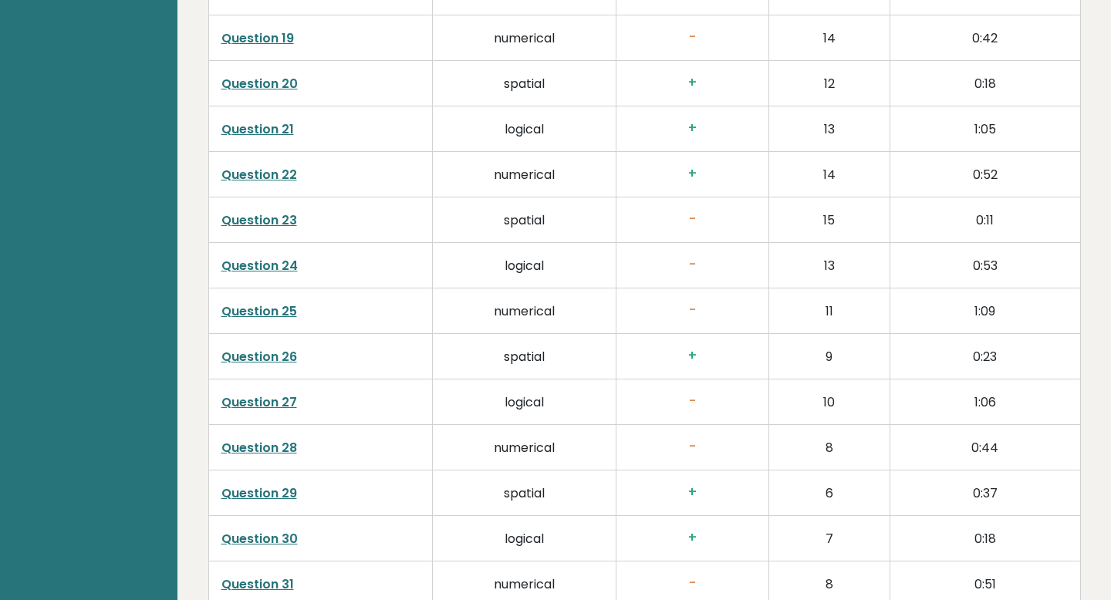
scroll to position [3257, 0]
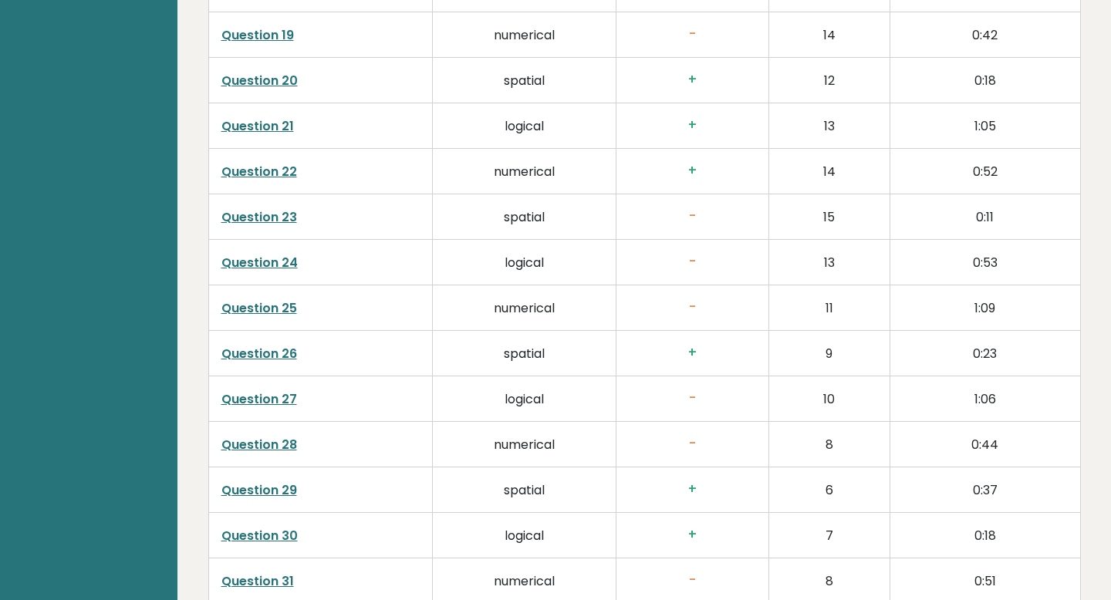
click at [259, 208] on link "Question 23" at bounding box center [259, 217] width 76 height 18
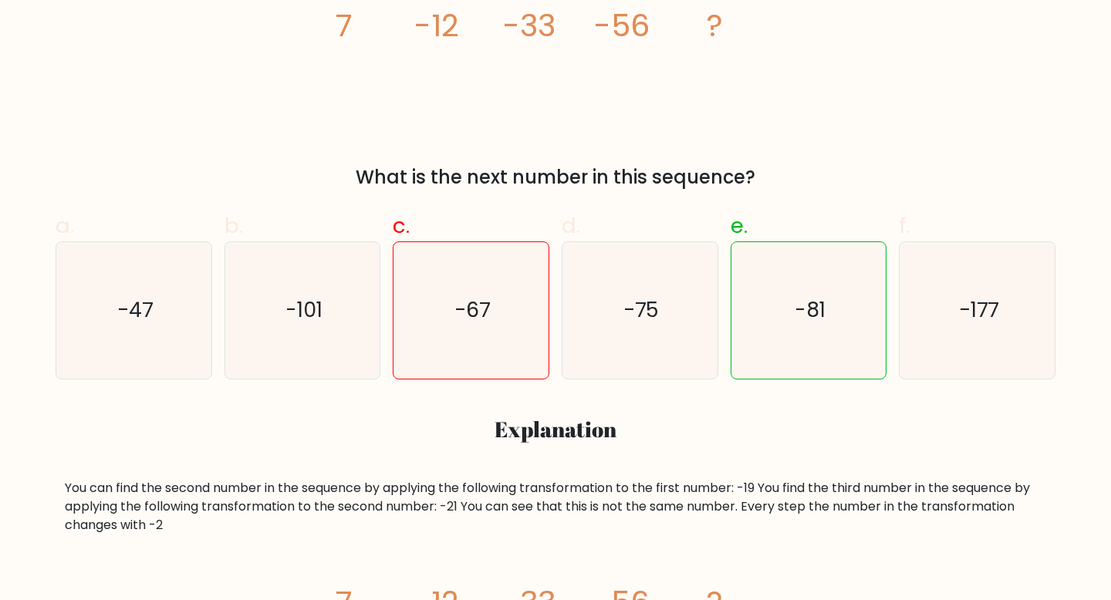
scroll to position [355, 0]
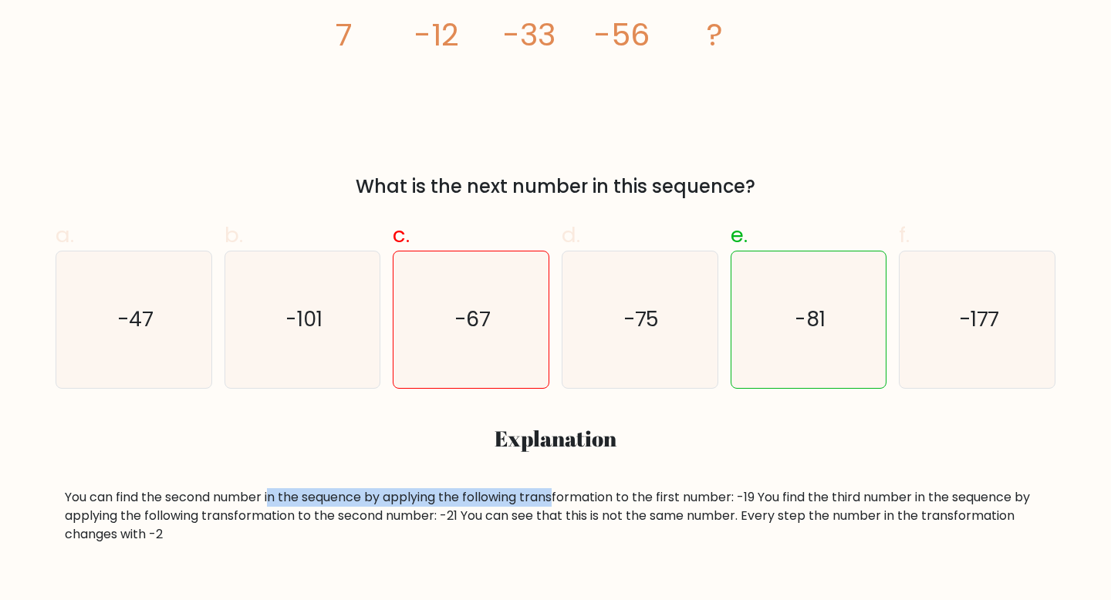
drag, startPoint x: 276, startPoint y: 492, endPoint x: 587, endPoint y: 495, distance: 311.0
click at [580, 495] on div "You can find the second number in the sequence by applying the following transf…" at bounding box center [556, 517] width 982 height 56
drag, startPoint x: 750, startPoint y: 492, endPoint x: 831, endPoint y: 491, distance: 81.1
click at [831, 491] on div "You can find the second number in the sequence by applying the following transf…" at bounding box center [556, 517] width 982 height 56
click at [777, 499] on div "You can find the second number in the sequence by applying the following transf…" at bounding box center [556, 517] width 982 height 56
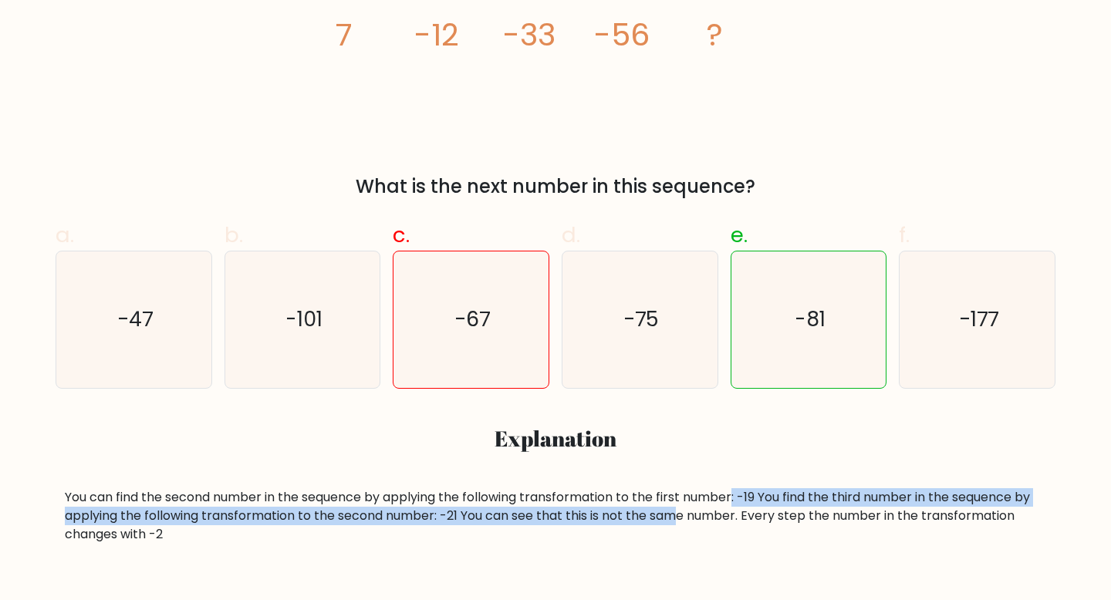
drag, startPoint x: 738, startPoint y: 498, endPoint x: 686, endPoint y: 512, distance: 53.7
click at [686, 512] on div "You can find the second number in the sequence by applying the following transf…" at bounding box center [556, 517] width 982 height 56
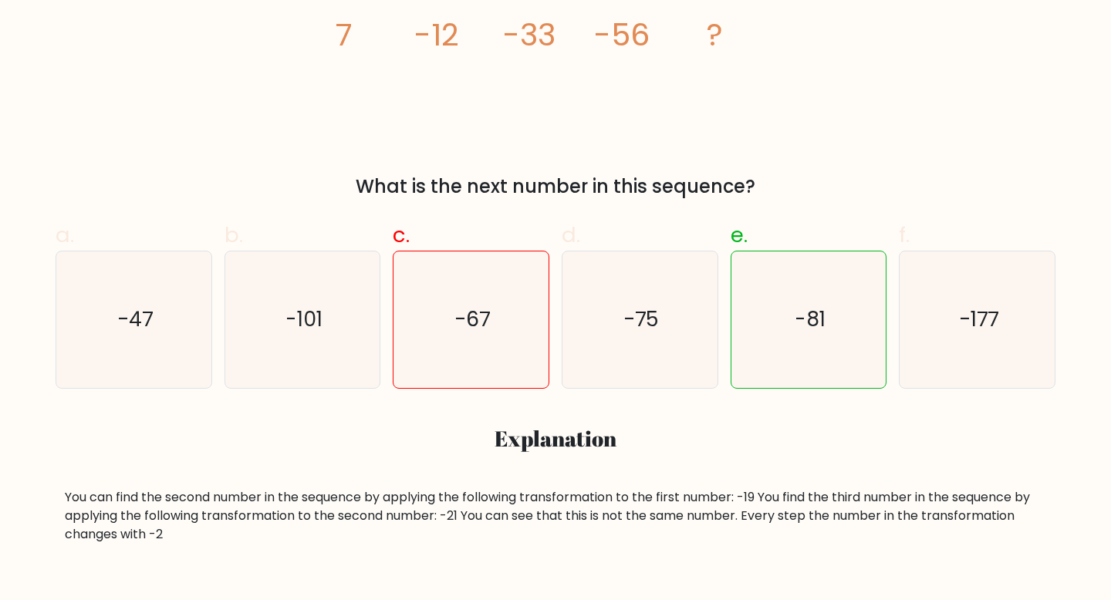
click at [692, 516] on div "You can find the second number in the sequence by applying the following transf…" at bounding box center [556, 517] width 982 height 56
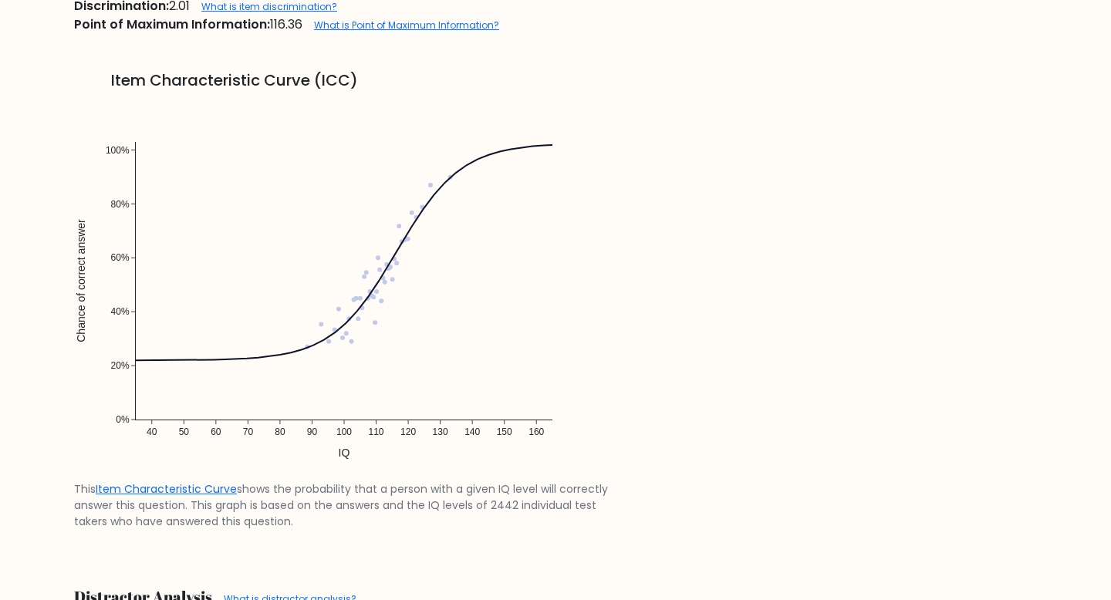
scroll to position [1348, 0]
